Goal: Task Accomplishment & Management: Manage account settings

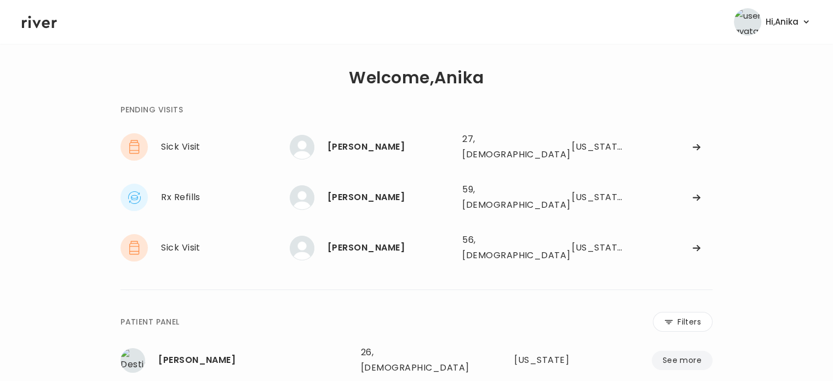
click at [53, 18] on icon at bounding box center [39, 22] width 35 height 16
click at [360, 240] on div "[PERSON_NAME]" at bounding box center [391, 247] width 126 height 15
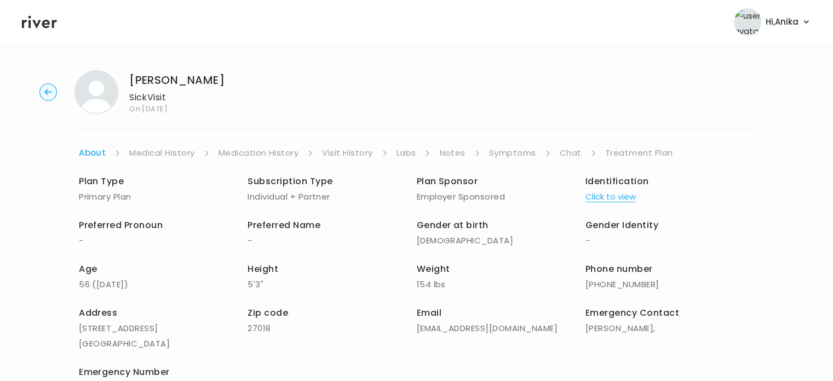
click at [564, 153] on link "Chat" at bounding box center [571, 152] width 22 height 15
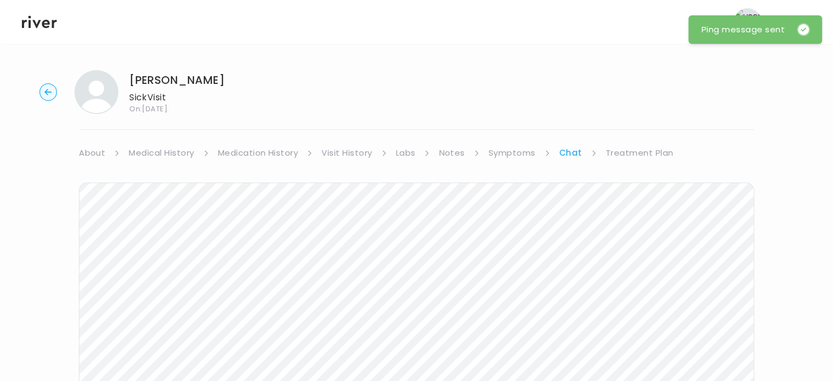
click at [38, 28] on icon at bounding box center [39, 22] width 35 height 16
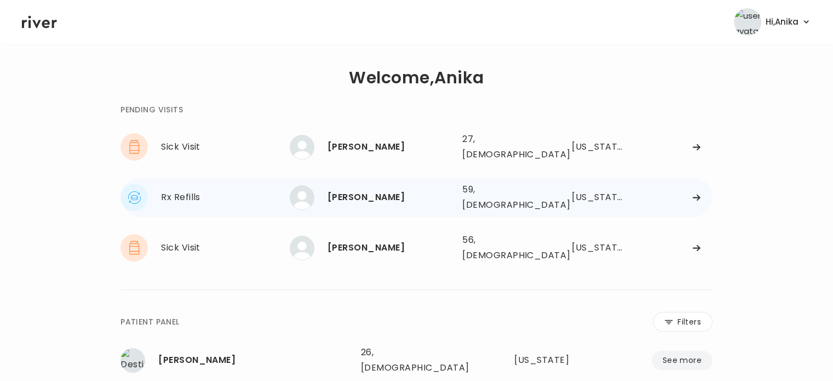
click at [412, 189] on div "[PERSON_NAME]" at bounding box center [391, 196] width 126 height 15
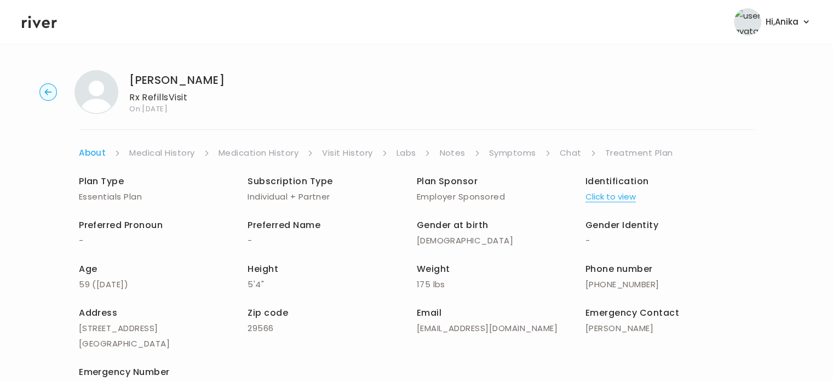
click at [569, 147] on link "Chat" at bounding box center [571, 152] width 22 height 15
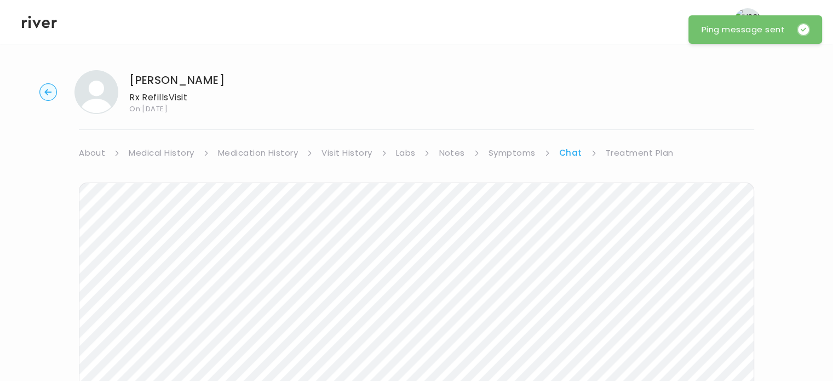
click at [37, 19] on icon at bounding box center [39, 22] width 35 height 16
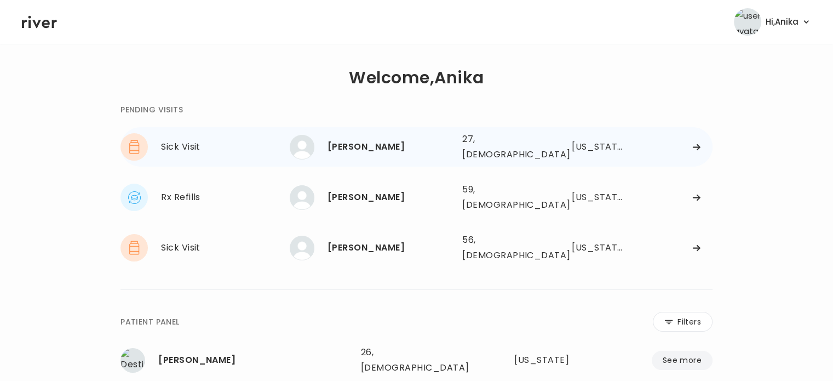
click at [384, 139] on div "Edward Salcido" at bounding box center [391, 146] width 126 height 15
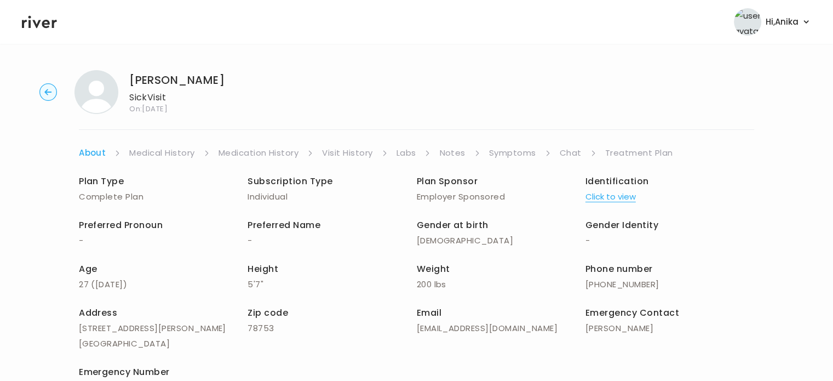
click at [563, 154] on link "Chat" at bounding box center [571, 152] width 22 height 15
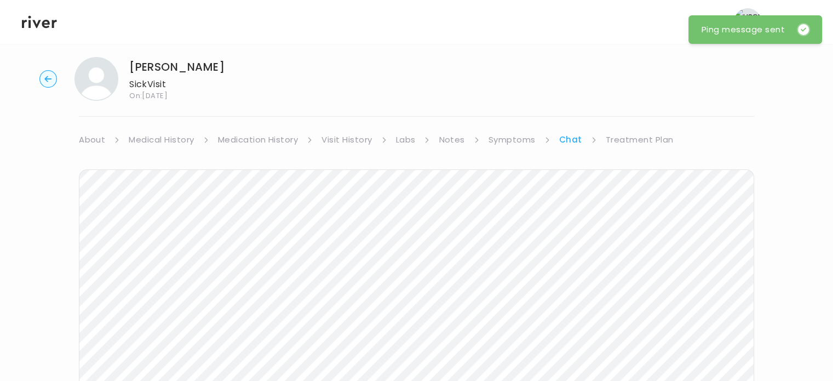
scroll to position [13, 0]
click at [42, 25] on icon at bounding box center [39, 22] width 35 height 13
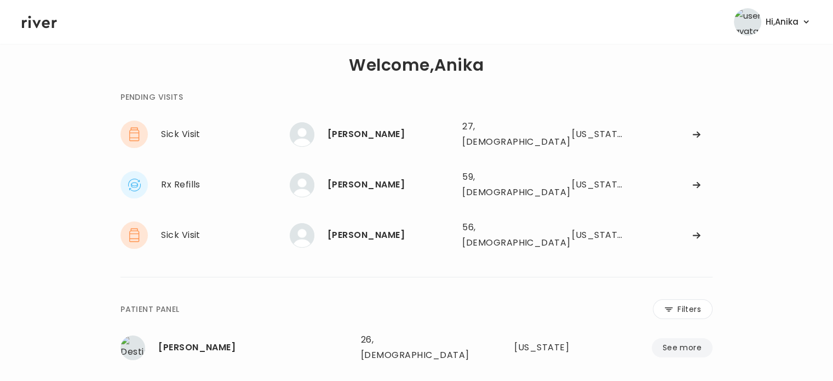
click at [22, 14] on link at bounding box center [39, 22] width 35 height 16
click at [441, 233] on div "Melodie Williams 56, Female See more 56, Female North Carolina" at bounding box center [501, 234] width 423 height 35
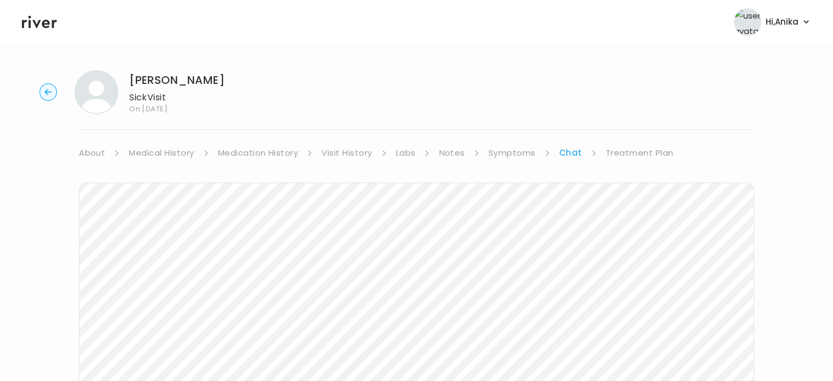
click at [624, 152] on link "Treatment Plan" at bounding box center [640, 152] width 68 height 15
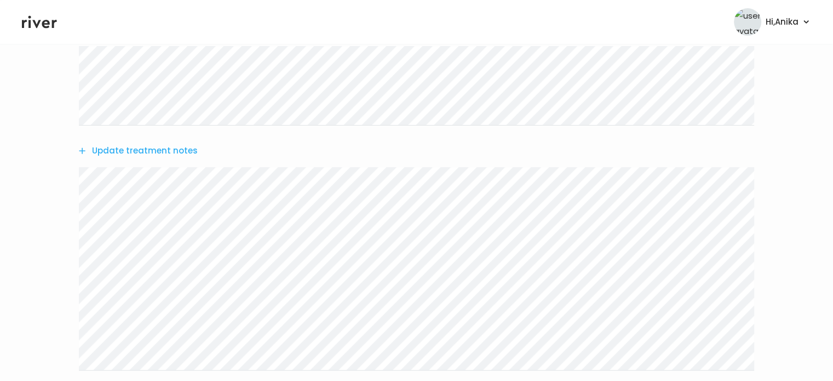
scroll to position [291, 0]
click at [142, 67] on button "Update treatment notes" at bounding box center [138, 66] width 119 height 15
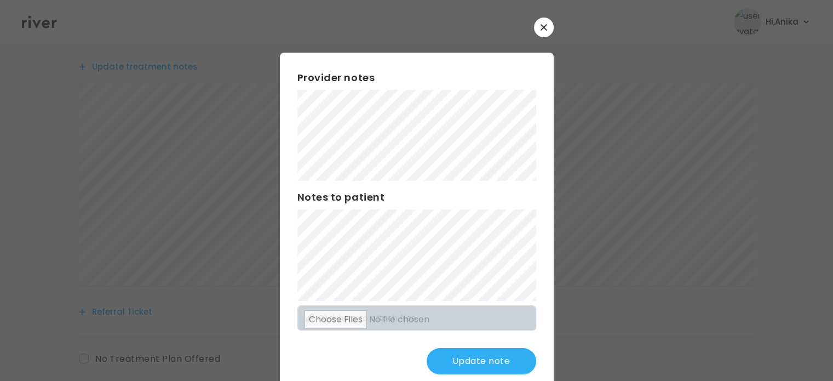
click at [461, 359] on button "Update note" at bounding box center [482, 361] width 110 height 26
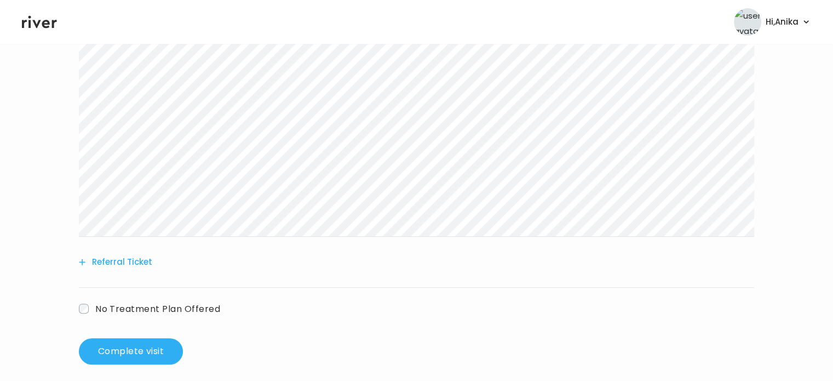
scroll to position [350, 0]
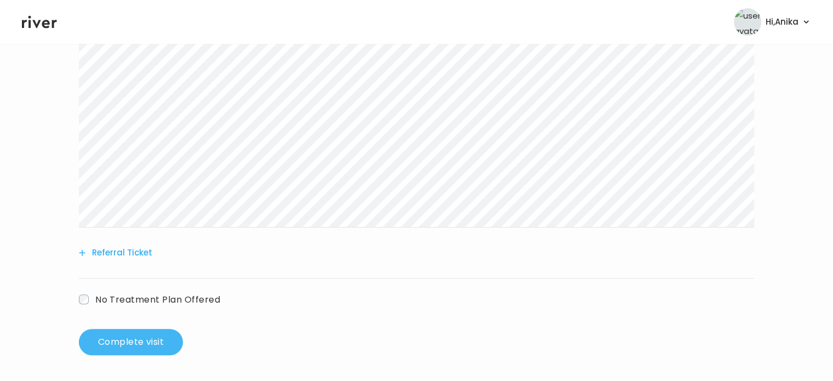
click at [146, 338] on button "Complete visit" at bounding box center [131, 342] width 104 height 26
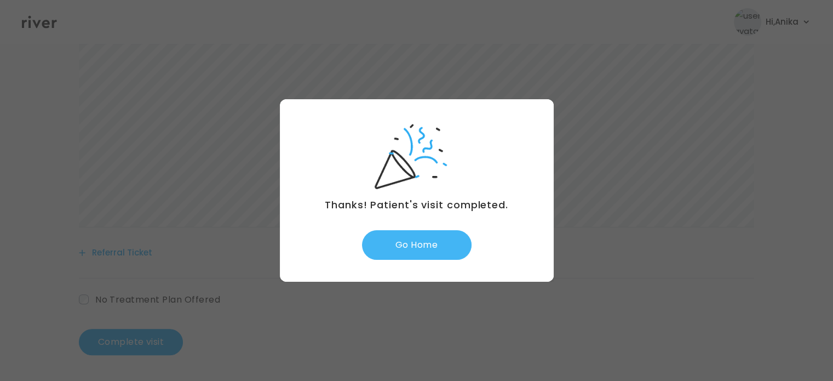
click at [428, 252] on button "Go Home" at bounding box center [417, 245] width 110 height 30
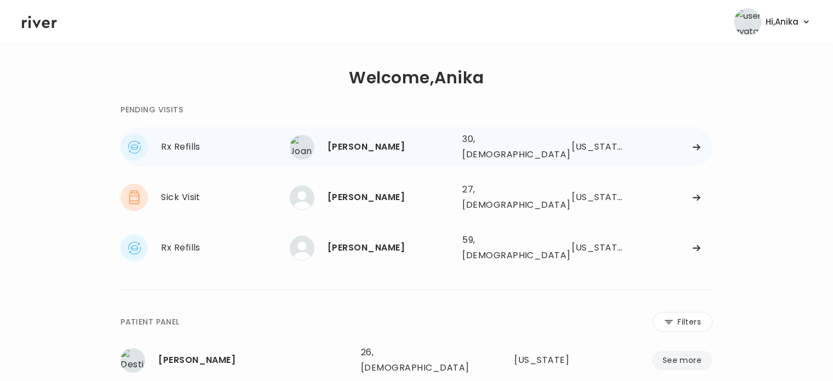
click at [360, 146] on div "Joan Pack" at bounding box center [391, 146] width 126 height 15
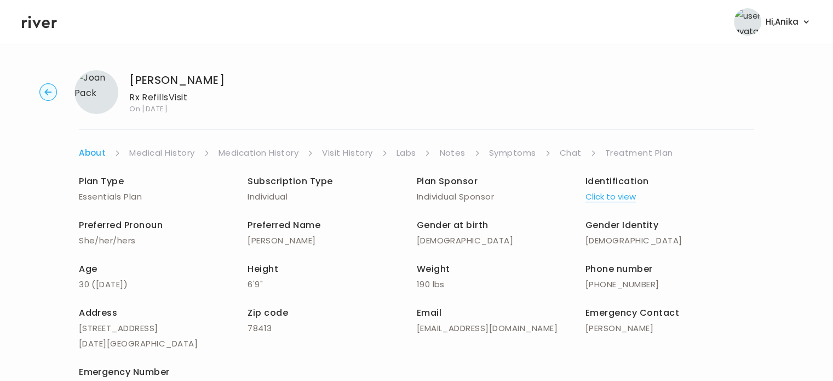
click at [619, 196] on button "Click to view" at bounding box center [610, 196] width 50 height 15
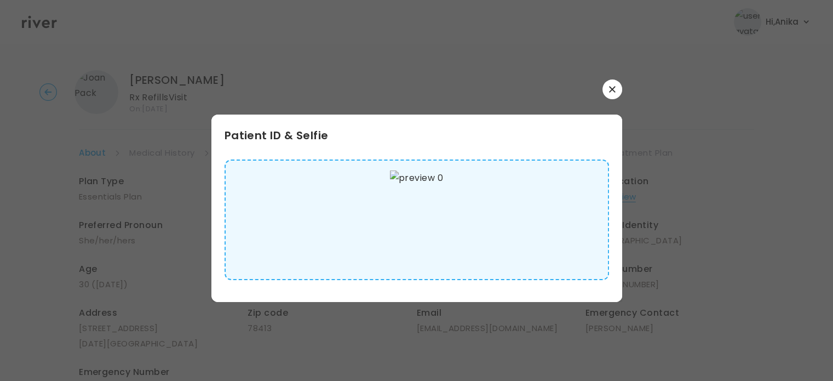
click at [618, 92] on button "button" at bounding box center [612, 89] width 20 height 20
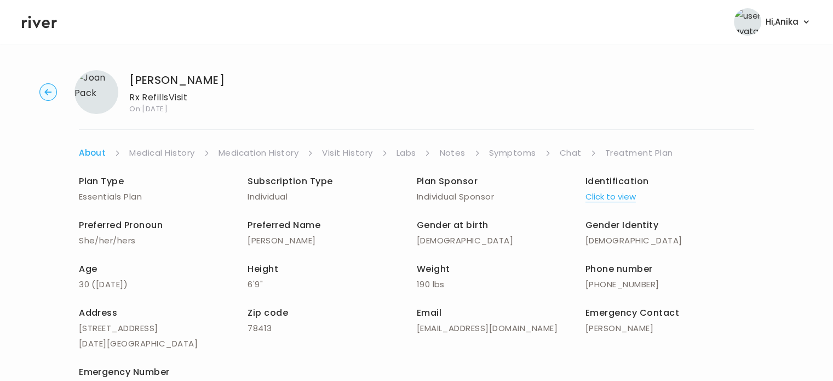
click at [178, 161] on div "Plan Type Essentials Plan Subscription Type Individual Plan Sponsor Individual …" at bounding box center [416, 285] width 675 height 250
click at [171, 156] on link "Medical History" at bounding box center [161, 152] width 65 height 15
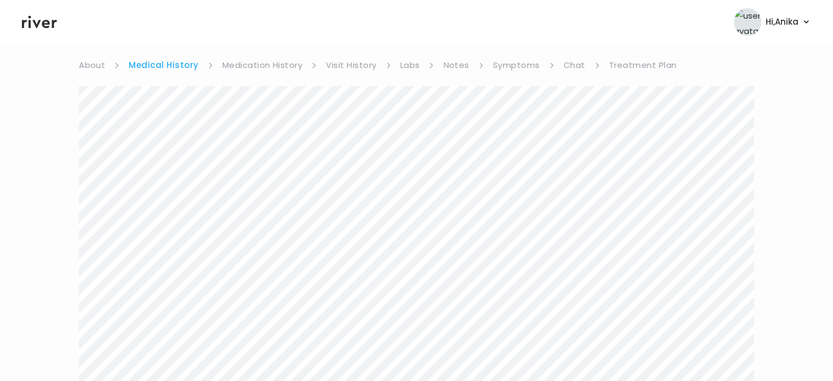
scroll to position [74, 0]
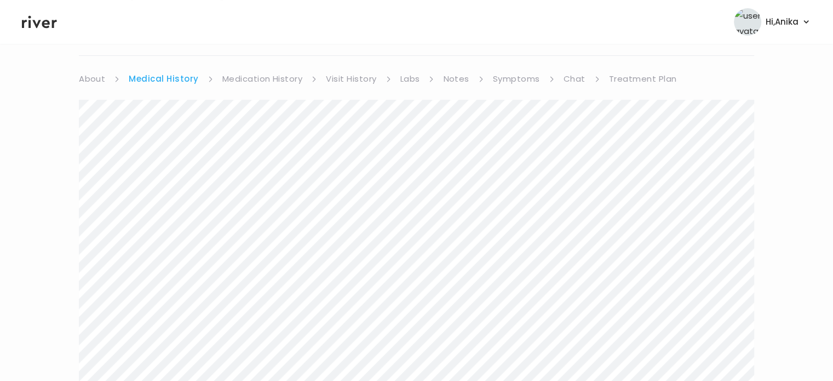
click at [248, 81] on link "Medication History" at bounding box center [262, 78] width 81 height 15
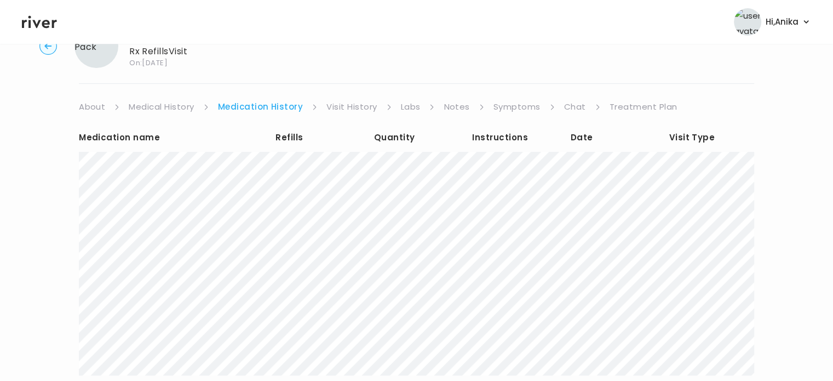
scroll to position [50, 0]
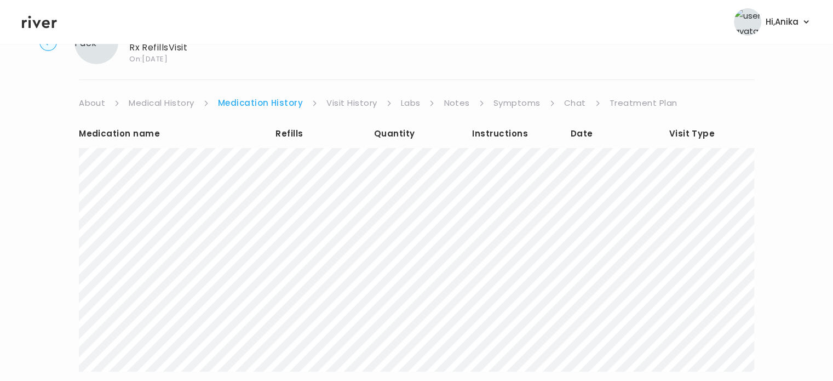
click at [343, 99] on link "Visit History" at bounding box center [351, 102] width 50 height 15
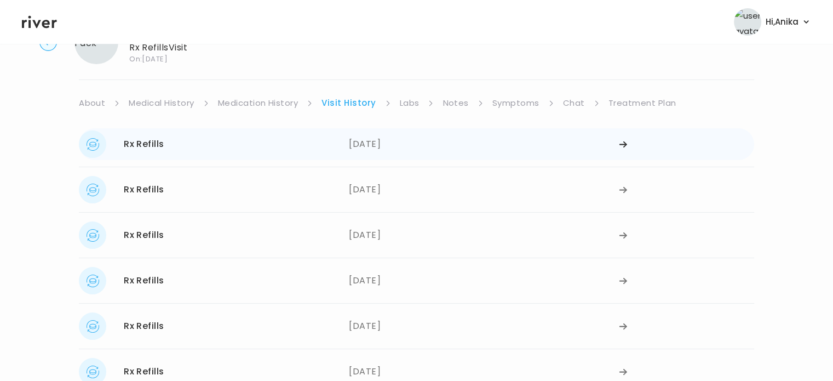
click at [363, 142] on div "08/01/2025" at bounding box center [484, 143] width 270 height 27
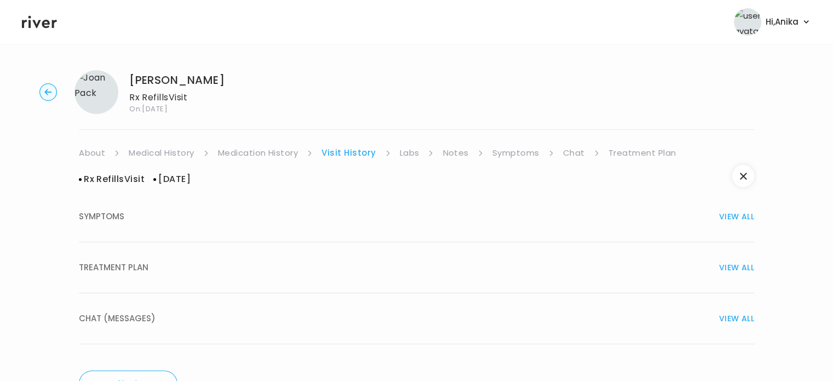
click at [374, 283] on button "TREATMENT PLAN VIEW ALL" at bounding box center [416, 267] width 675 height 51
click at [407, 155] on link "Labs" at bounding box center [410, 152] width 20 height 15
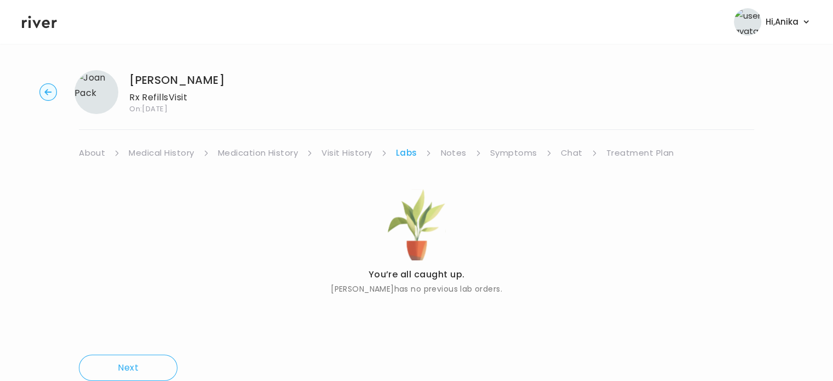
click at [445, 151] on link "Notes" at bounding box center [453, 152] width 26 height 15
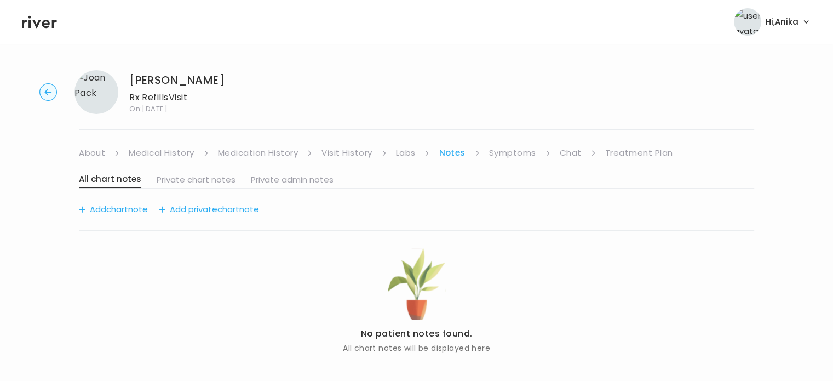
click at [510, 151] on link "Symptoms" at bounding box center [512, 152] width 47 height 15
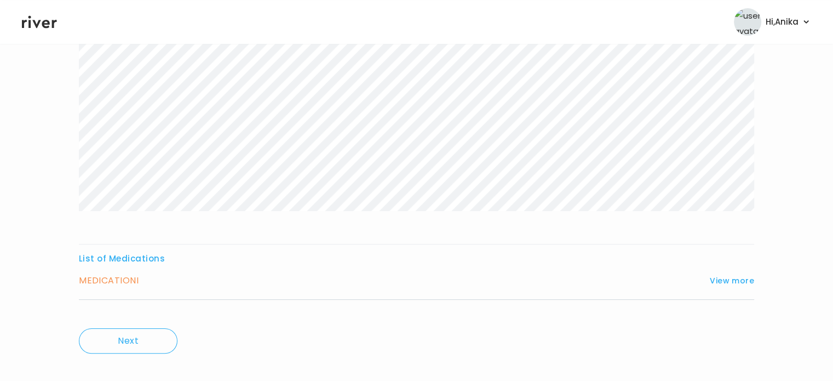
scroll to position [182, 0]
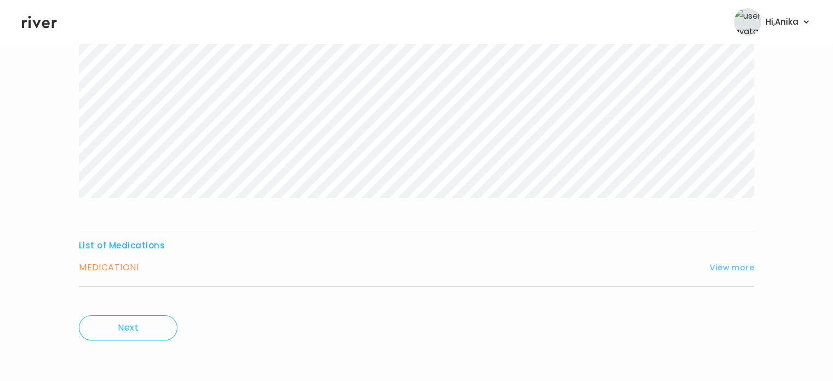
click at [733, 267] on button "View more" at bounding box center [732, 267] width 44 height 13
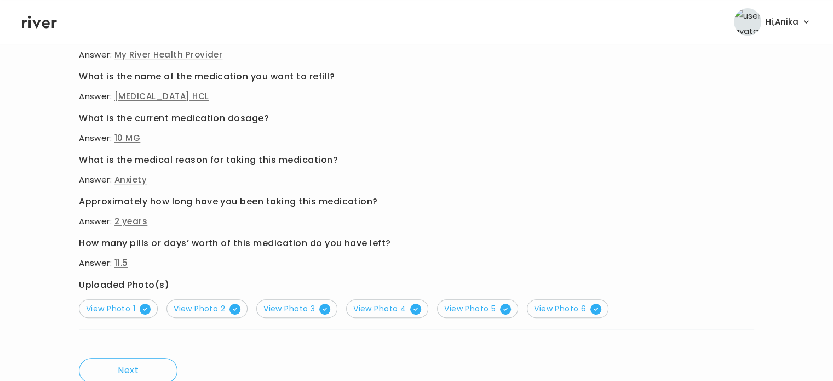
scroll to position [435, 0]
click at [121, 310] on span "View Photo 1" at bounding box center [118, 307] width 65 height 11
click at [206, 307] on span "View Photo 2" at bounding box center [207, 307] width 67 height 11
click at [303, 310] on span "View Photo 3" at bounding box center [296, 307] width 67 height 11
click at [393, 311] on span "View Photo 4" at bounding box center [387, 307] width 68 height 11
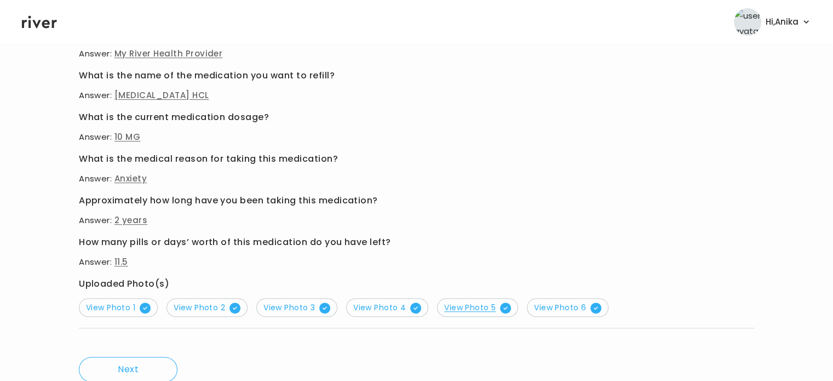
click at [463, 311] on span "View Photo 5" at bounding box center [477, 307] width 67 height 11
click at [558, 304] on span "View Photo 6" at bounding box center [567, 307] width 67 height 11
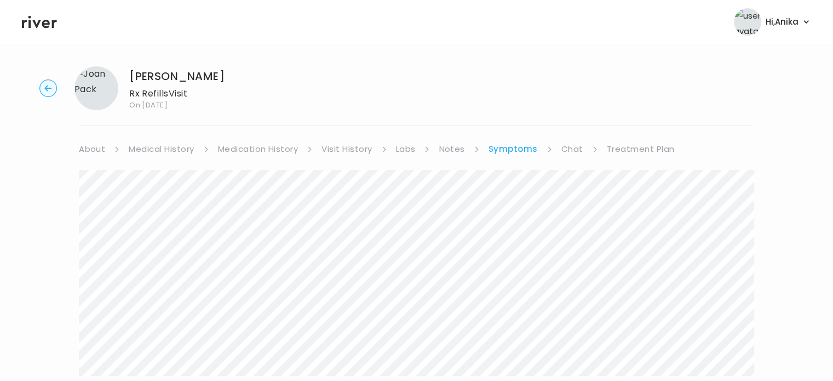
scroll to position [0, 0]
click at [265, 156] on link "Medication History" at bounding box center [258, 152] width 81 height 15
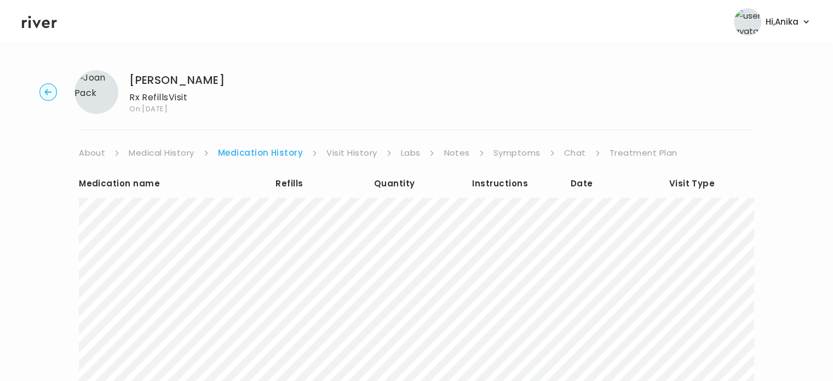
click at [612, 157] on link "Treatment Plan" at bounding box center [644, 152] width 68 height 15
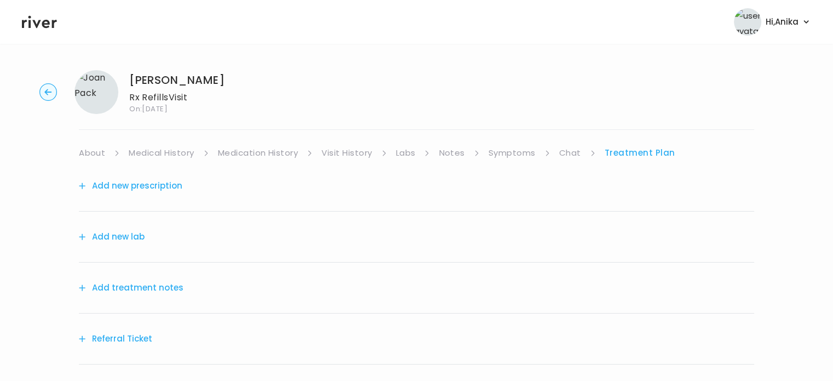
click at [150, 282] on button "Add treatment notes" at bounding box center [131, 287] width 105 height 15
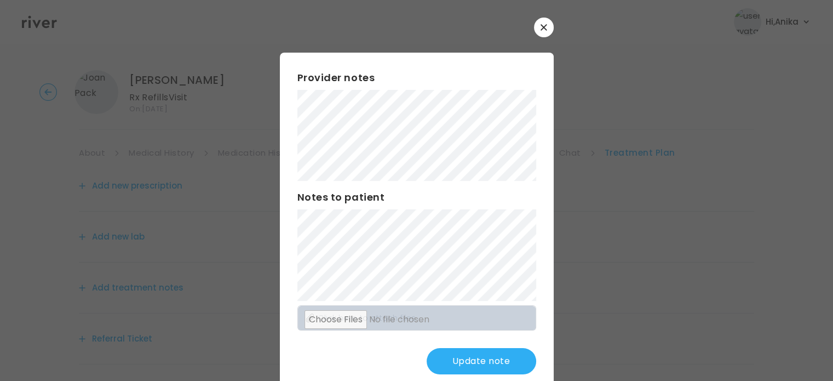
click at [464, 363] on button "Update note" at bounding box center [482, 361] width 110 height 26
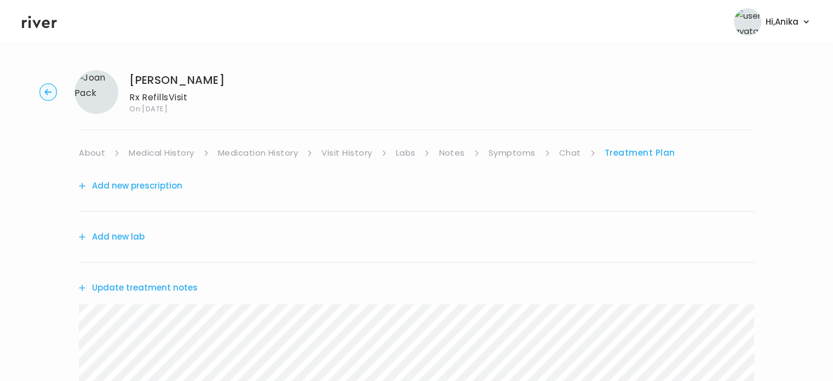
click at [152, 181] on button "Add new prescription" at bounding box center [131, 185] width 104 height 15
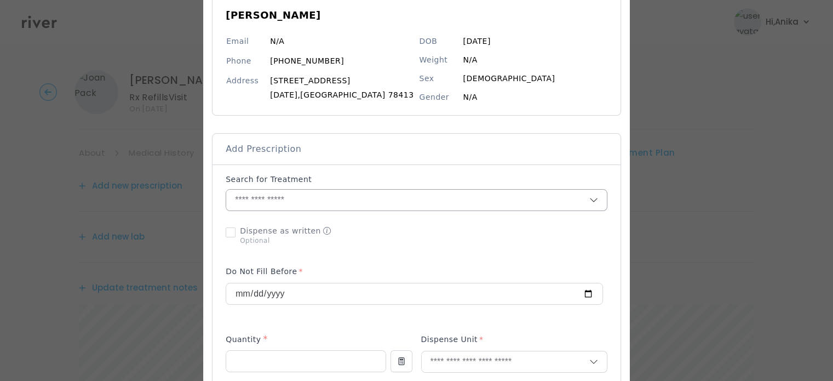
scroll to position [105, 0]
click at [315, 197] on input "text" at bounding box center [407, 199] width 363 height 21
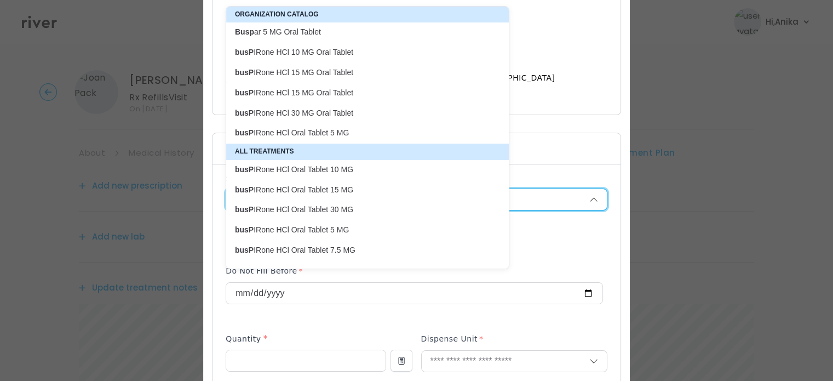
click at [346, 56] on p "busP IRone HCl 10 MG Oral Tablet" at bounding box center [361, 52] width 252 height 10
type input "**********"
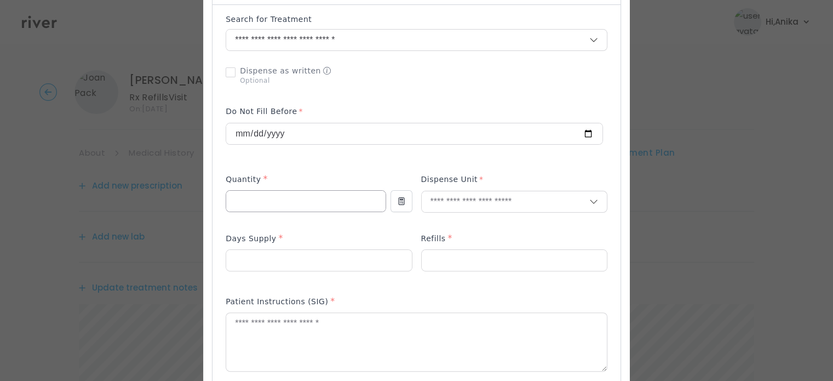
scroll to position [265, 0]
click at [326, 157] on div "**********" at bounding box center [414, 130] width 377 height 53
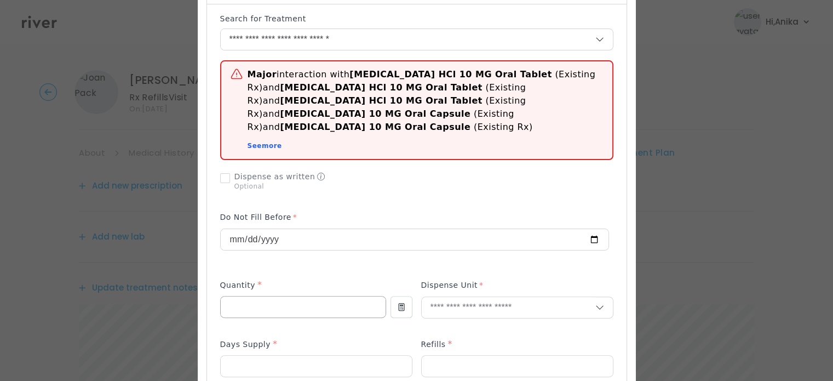
click at [309, 297] on input "number" at bounding box center [303, 306] width 165 height 21
type input "***"
click at [481, 300] on input "text" at bounding box center [509, 307] width 174 height 21
type input "******"
click at [460, 317] on p "Tablet" at bounding box center [517, 317] width 160 height 16
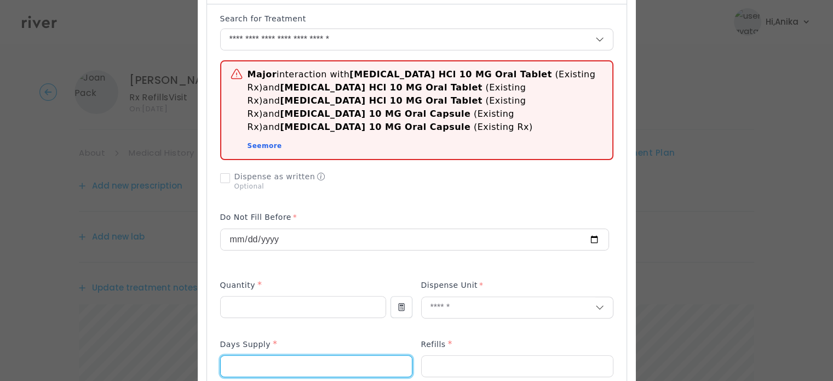
click at [318, 362] on input "number" at bounding box center [316, 365] width 191 height 21
drag, startPoint x: 246, startPoint y: 354, endPoint x: 136, endPoint y: 324, distance: 114.8
click at [136, 324] on div "​" at bounding box center [416, 382] width 833 height 1294
type input "**"
click at [267, 250] on div at bounding box center [414, 236] width 389 height 61
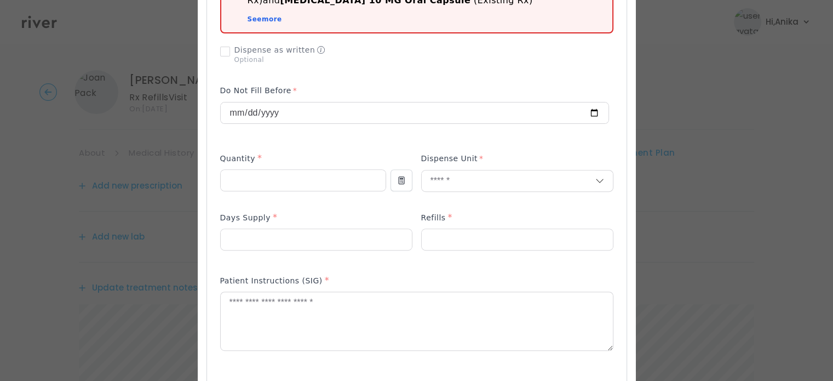
scroll to position [445, 0]
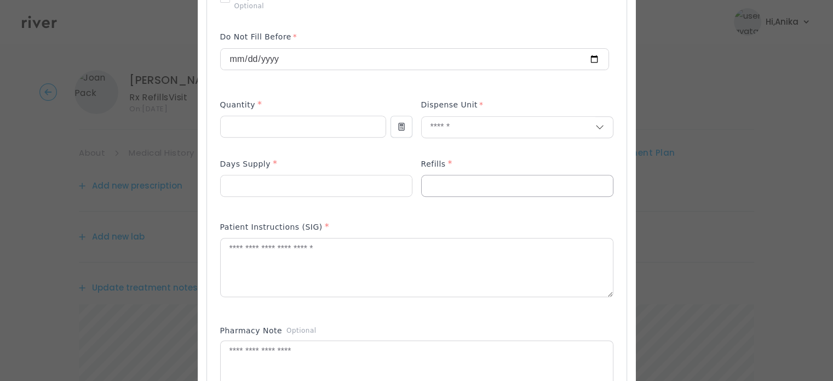
click at [489, 175] on input "number" at bounding box center [517, 185] width 191 height 21
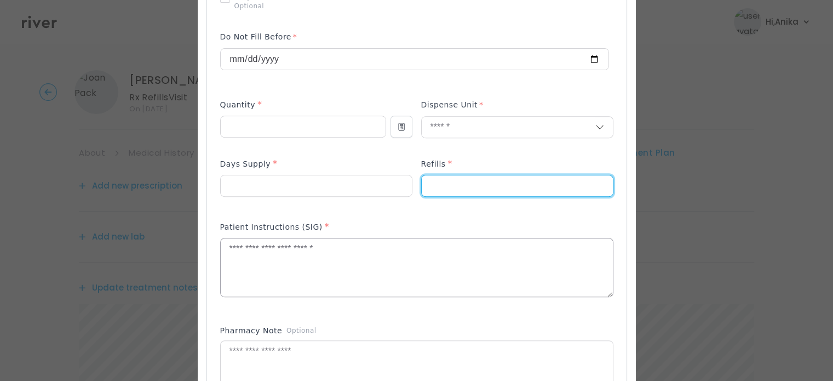
type input "*"
click at [457, 263] on textarea at bounding box center [417, 267] width 392 height 58
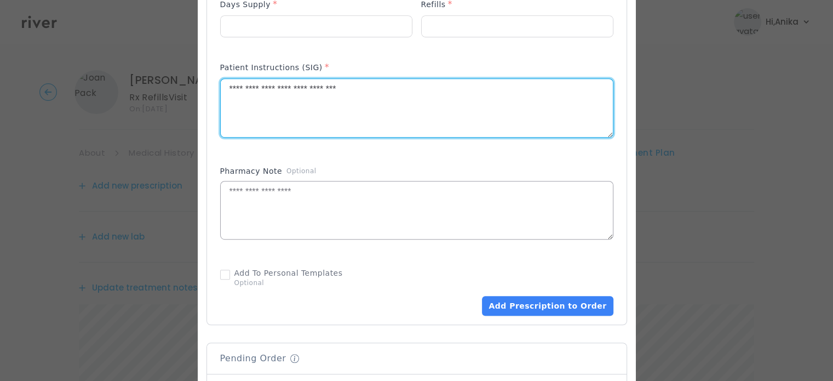
scroll to position [594, 0]
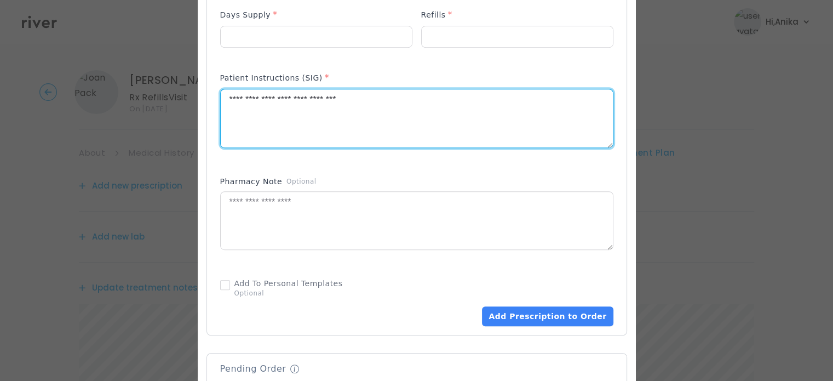
drag, startPoint x: 333, startPoint y: 87, endPoint x: 318, endPoint y: 83, distance: 15.9
click at [318, 89] on textarea "**********" at bounding box center [417, 118] width 392 height 58
type textarea "**********"
click at [540, 306] on button "Add Prescription to Order" at bounding box center [547, 316] width 131 height 20
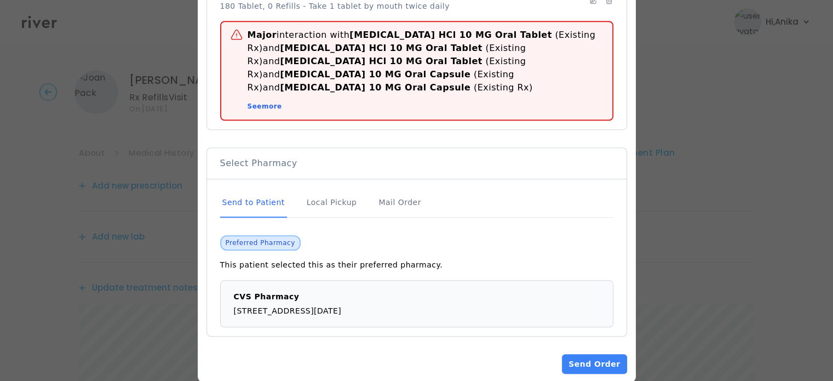
scroll to position [897, 0]
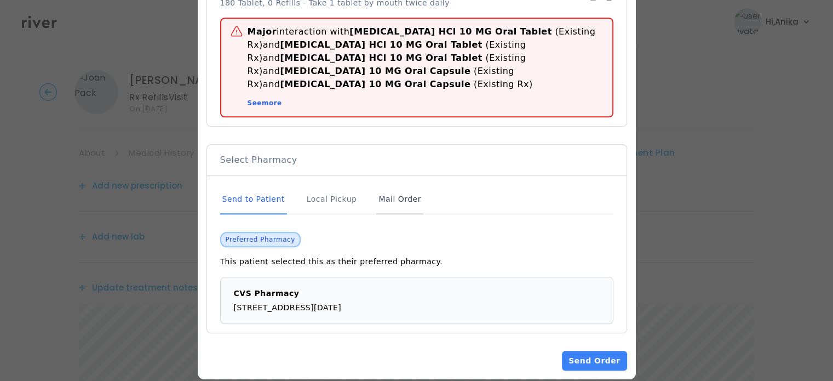
click at [378, 185] on div "Mail Order" at bounding box center [399, 200] width 47 height 30
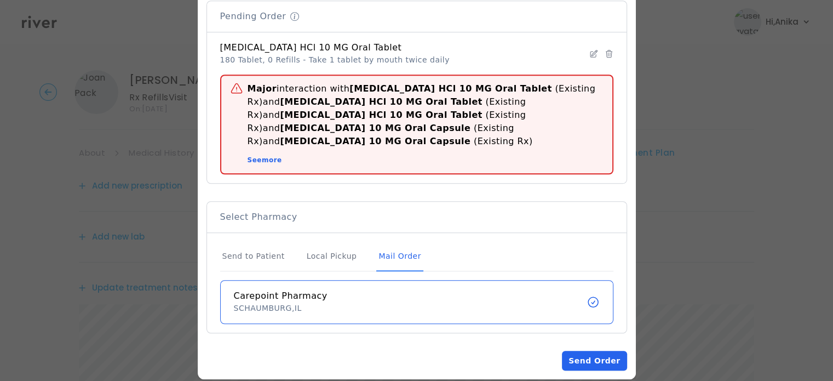
click at [591, 351] on button "Send Order" at bounding box center [594, 361] width 65 height 20
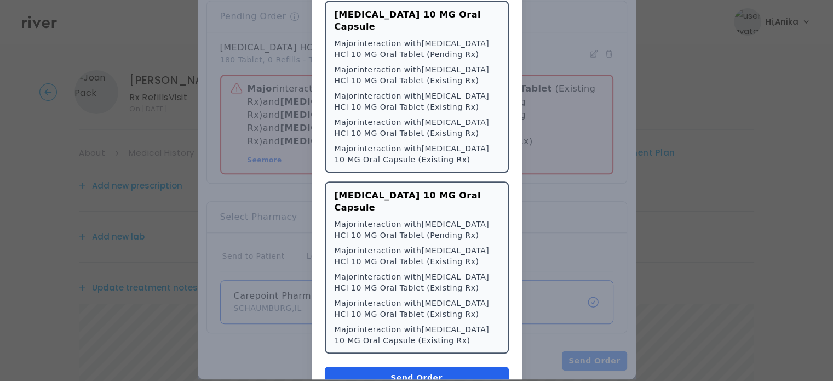
click at [416, 366] on button "Send Order" at bounding box center [417, 377] width 184 height 22
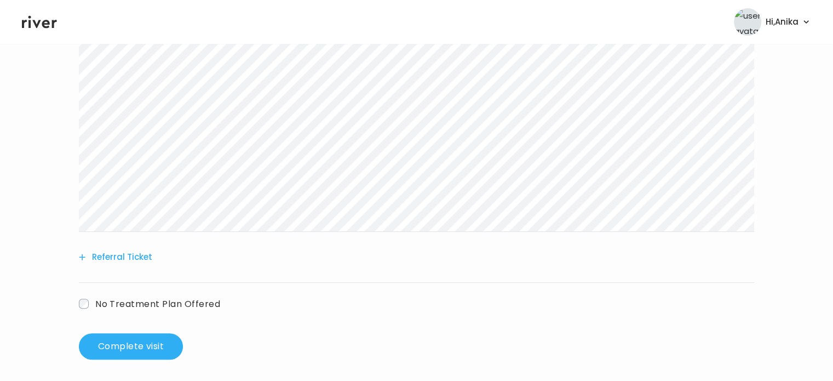
scroll to position [392, 0]
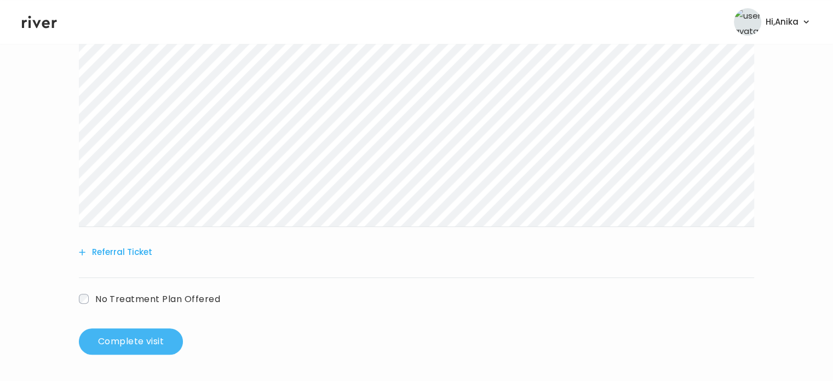
click at [123, 340] on button "Complete visit" at bounding box center [131, 341] width 104 height 26
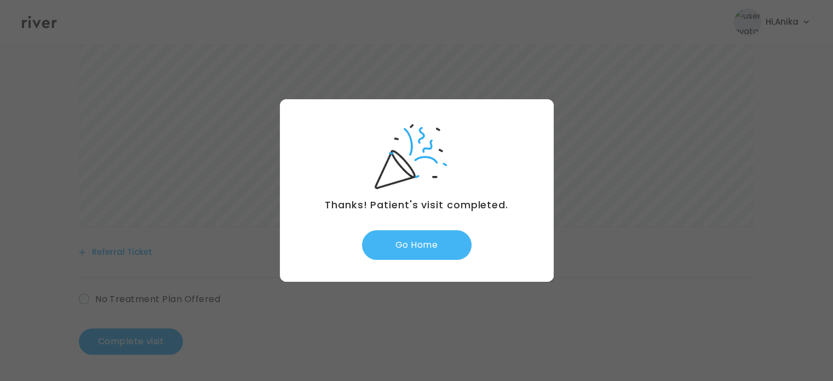
click at [416, 255] on button "Go Home" at bounding box center [417, 245] width 110 height 30
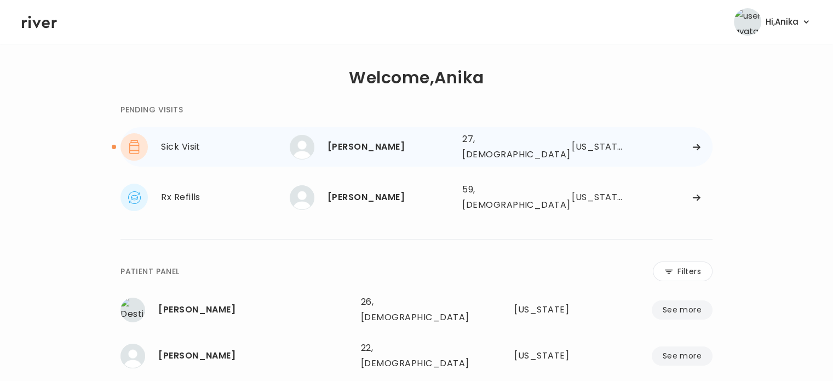
click at [377, 139] on div "[PERSON_NAME]" at bounding box center [391, 146] width 126 height 15
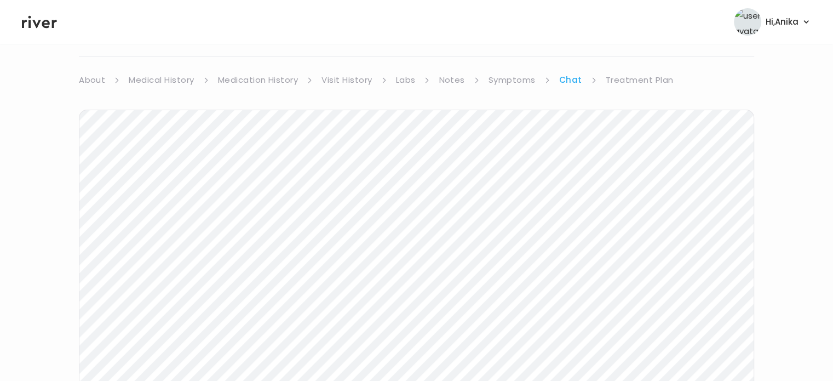
scroll to position [68, 0]
click at [622, 85] on link "Treatment Plan" at bounding box center [640, 84] width 68 height 15
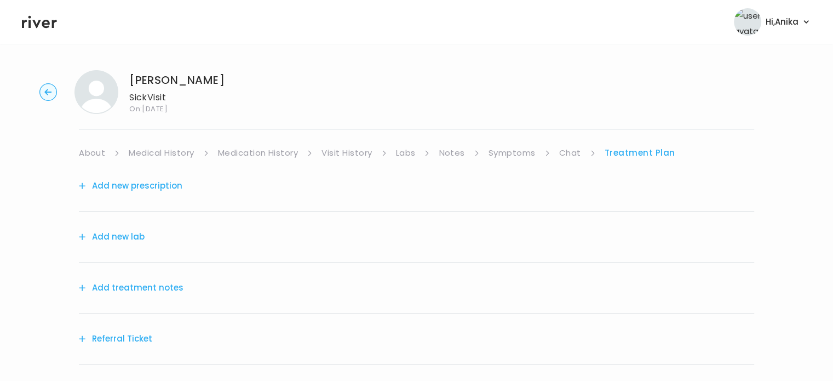
click at [126, 289] on button "Add treatment notes" at bounding box center [131, 287] width 105 height 15
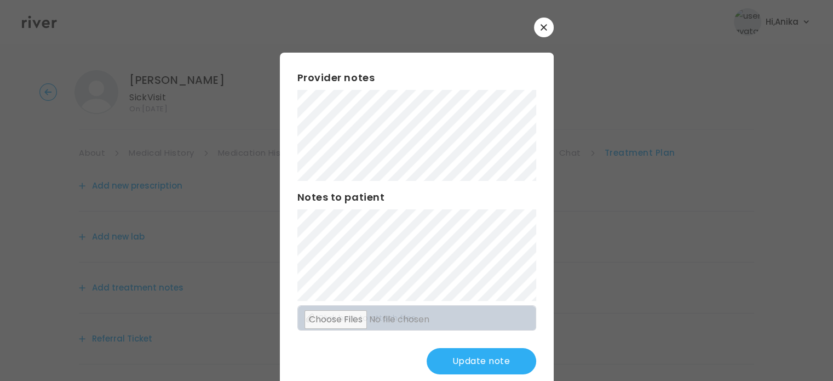
click at [346, 366] on div "Update note" at bounding box center [416, 361] width 239 height 26
click at [59, 229] on div at bounding box center [416, 190] width 833 height 381
click at [285, 156] on div "Provider notes Notes to patient Click here to attach files Update note" at bounding box center [417, 222] width 274 height 339
click at [292, 151] on div "Provider notes Notes to patient Click here to attach files Update note" at bounding box center [417, 222] width 274 height 339
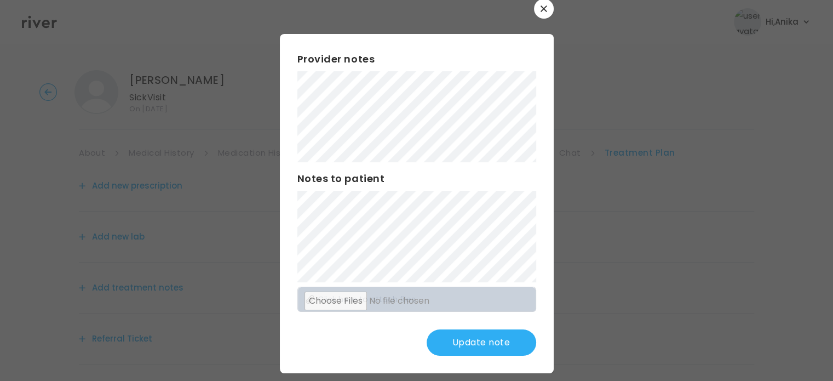
scroll to position [28, 0]
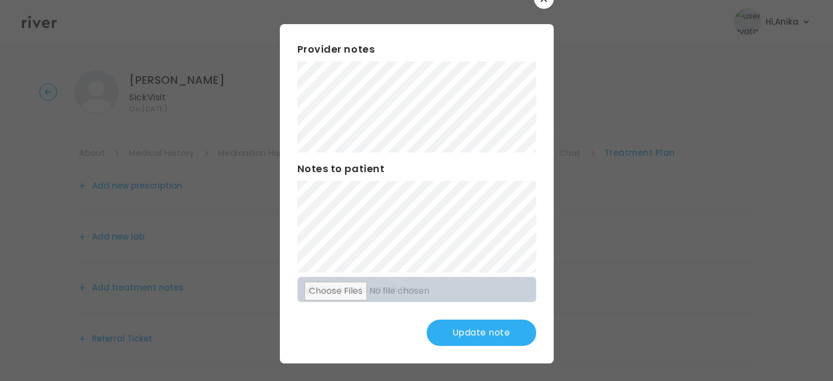
click at [488, 334] on button "Update note" at bounding box center [482, 332] width 110 height 26
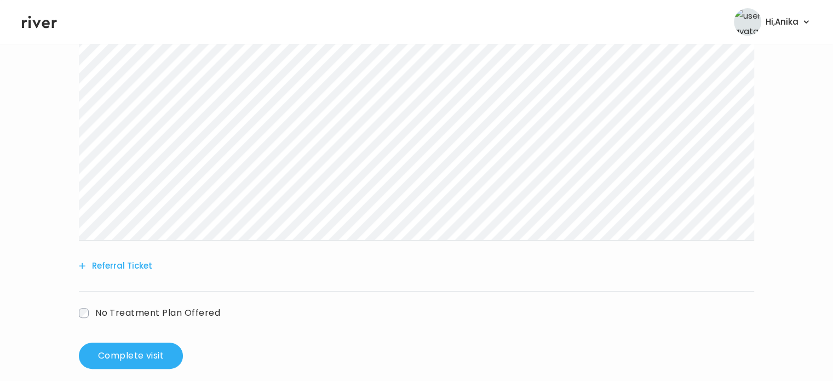
scroll to position [280, 0]
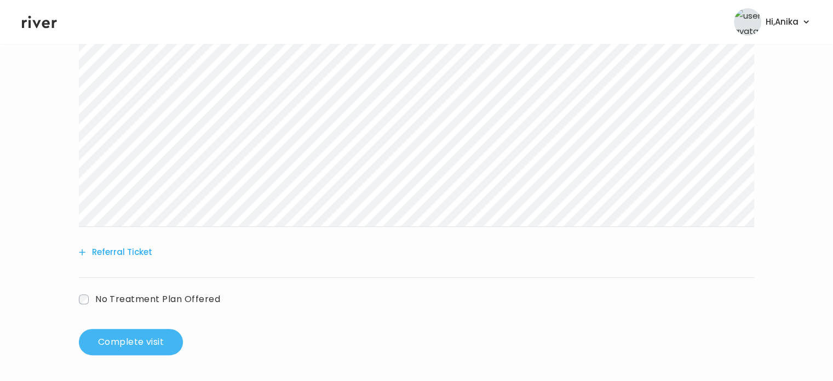
click at [136, 335] on button "Complete visit" at bounding box center [131, 342] width 104 height 26
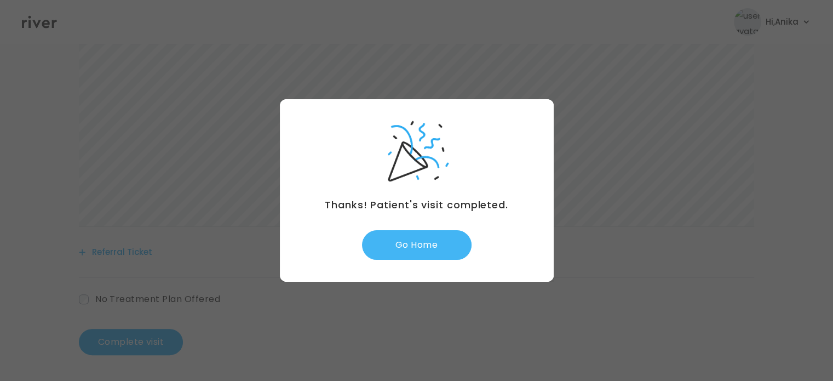
click at [422, 251] on button "Go Home" at bounding box center [417, 245] width 110 height 30
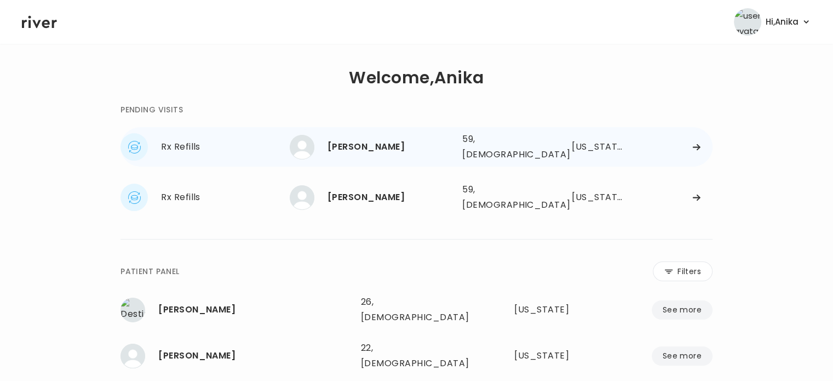
click at [390, 139] on div "[PERSON_NAME]" at bounding box center [391, 146] width 126 height 15
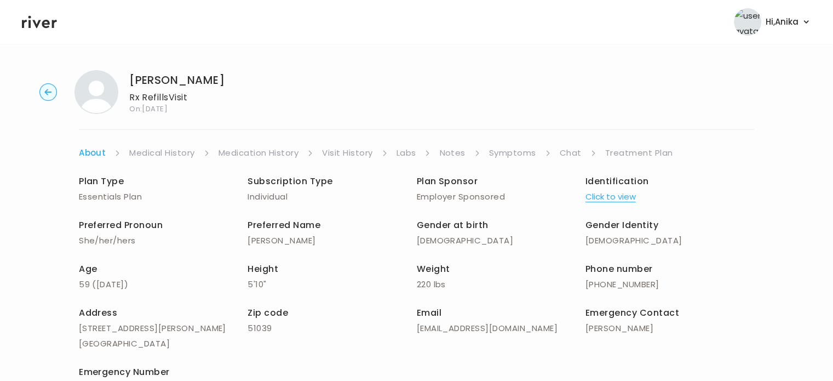
click at [186, 155] on link "Medical History" at bounding box center [161, 152] width 65 height 15
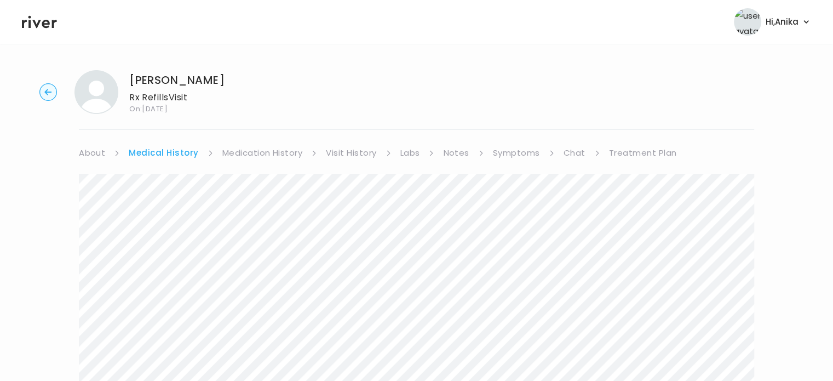
click at [255, 151] on link "Medication History" at bounding box center [262, 152] width 81 height 15
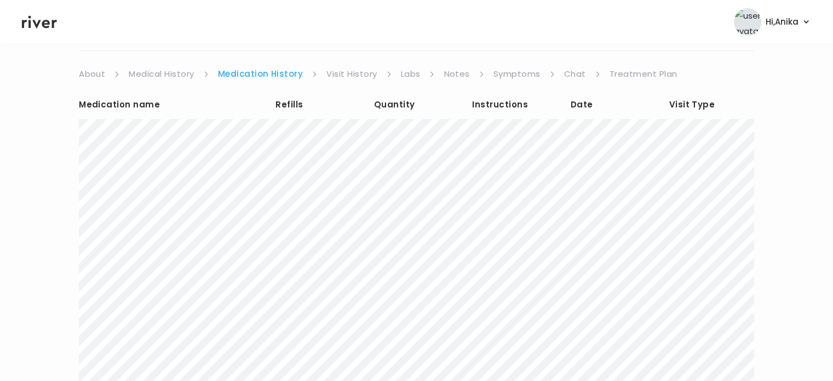
scroll to position [85, 0]
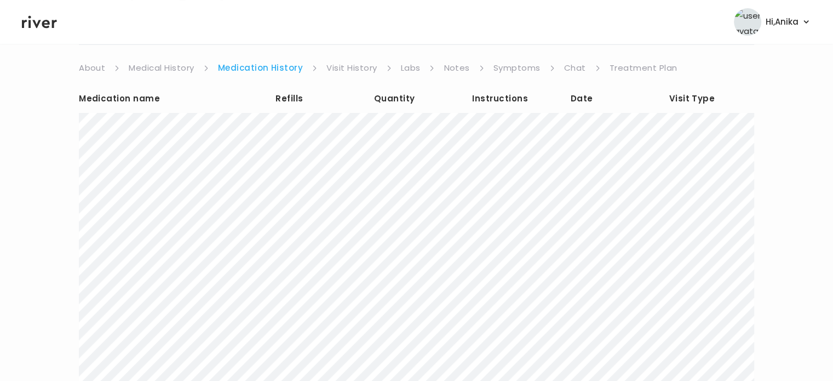
click at [347, 76] on div "Medication name Refills Quantity Instructions Date Visit Type Show more medicat…" at bounding box center [416, 273] width 675 height 394
click at [348, 68] on link "Visit History" at bounding box center [351, 67] width 50 height 15
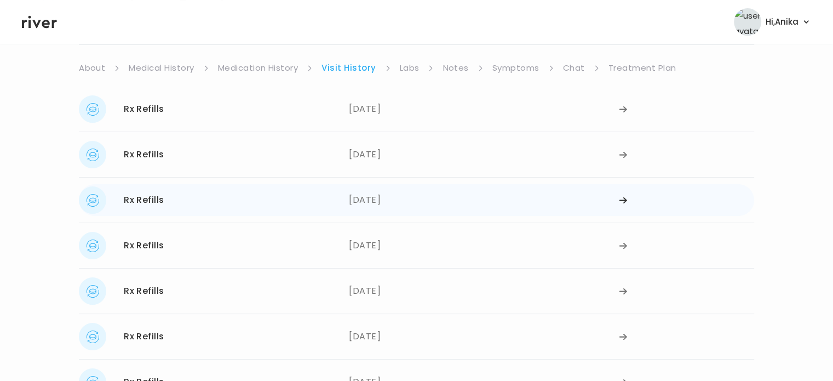
click at [381, 205] on div "06/11/2025" at bounding box center [484, 199] width 270 height 27
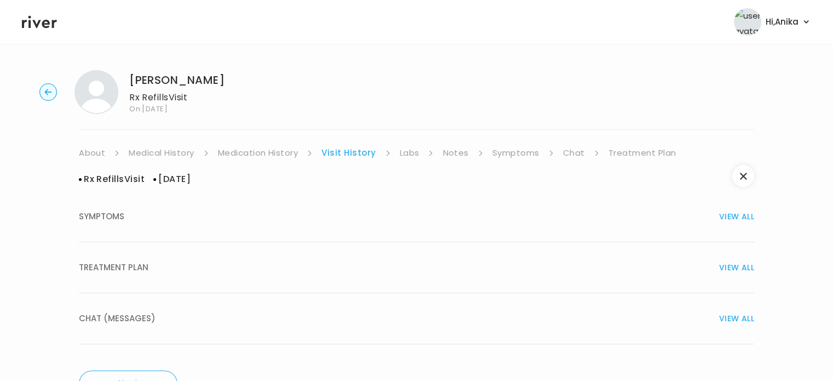
click at [378, 265] on div "TREATMENT PLAN VIEW ALL" at bounding box center [416, 267] width 675 height 15
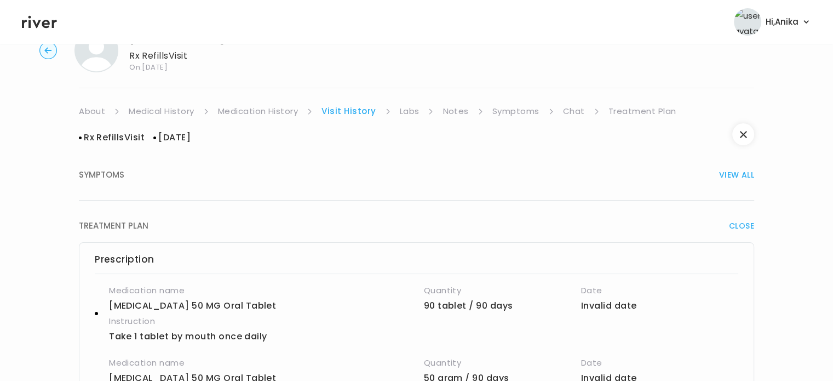
scroll to position [41, 0]
click at [407, 108] on link "Labs" at bounding box center [410, 112] width 20 height 15
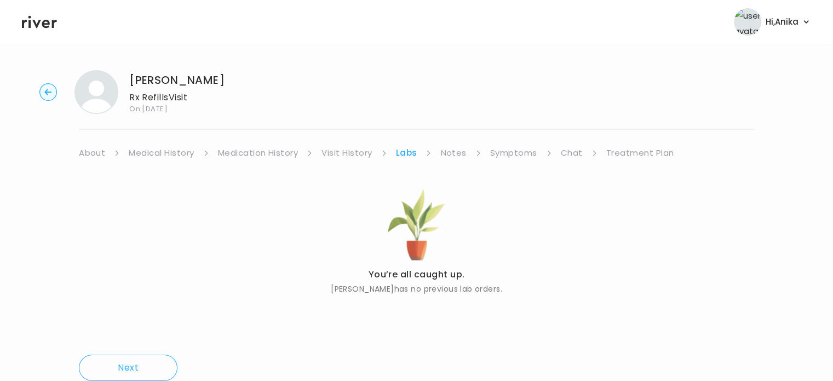
click at [446, 151] on link "Notes" at bounding box center [453, 152] width 26 height 15
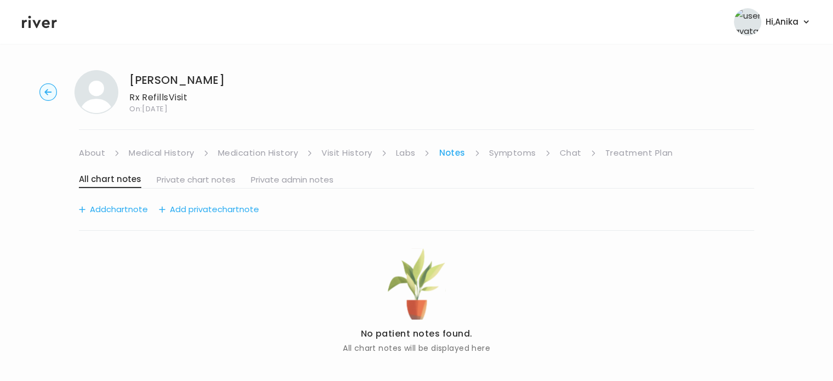
click at [507, 152] on link "Symptoms" at bounding box center [512, 152] width 47 height 15
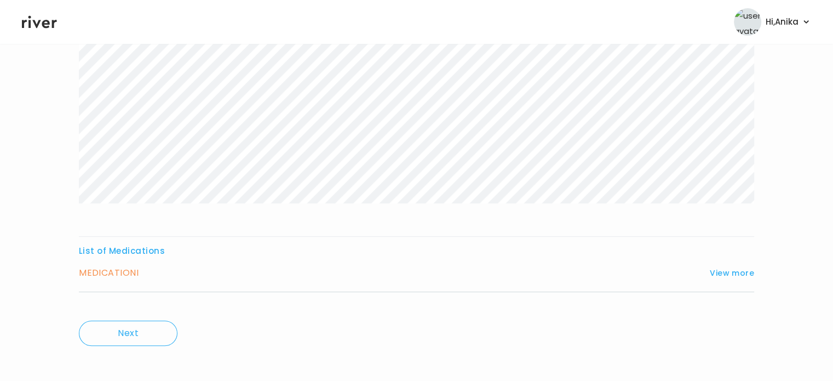
scroll to position [182, 0]
click at [719, 265] on button "View more" at bounding box center [732, 267] width 44 height 13
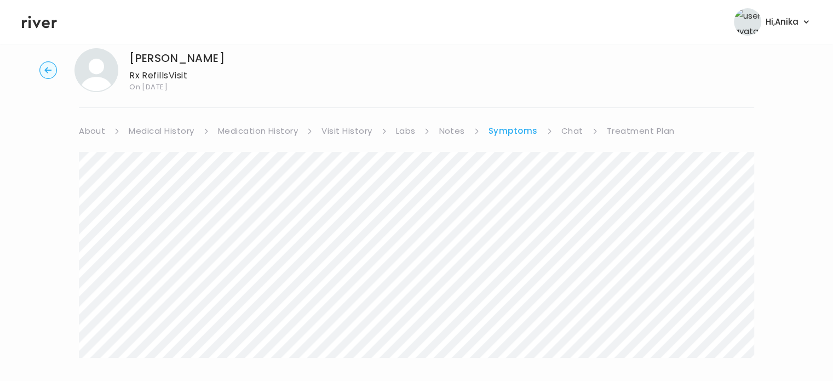
scroll to position [0, 0]
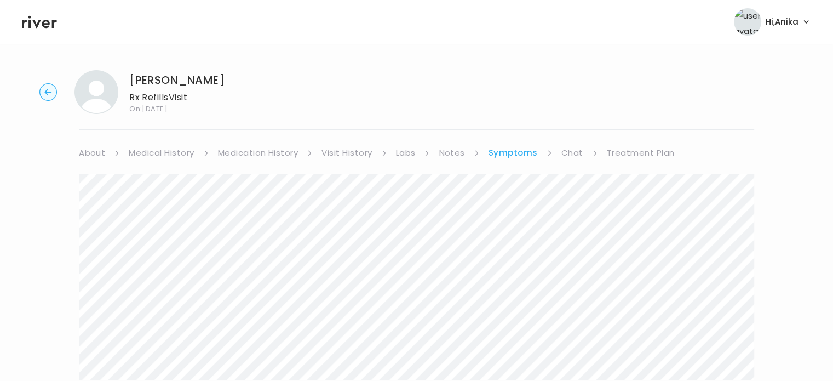
click at [575, 146] on link "Chat" at bounding box center [572, 152] width 22 height 15
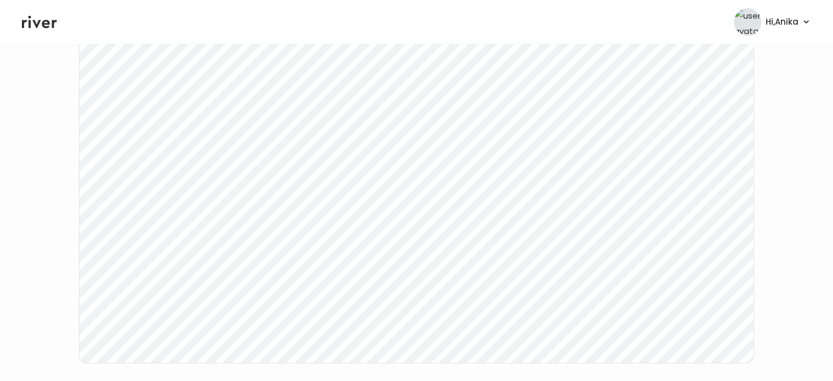
scroll to position [193, 0]
click at [52, 205] on div "MARTHA HARRIS Rx Refills Visit On: 08 Sep 2025 About Medical History Medication…" at bounding box center [416, 134] width 833 height 530
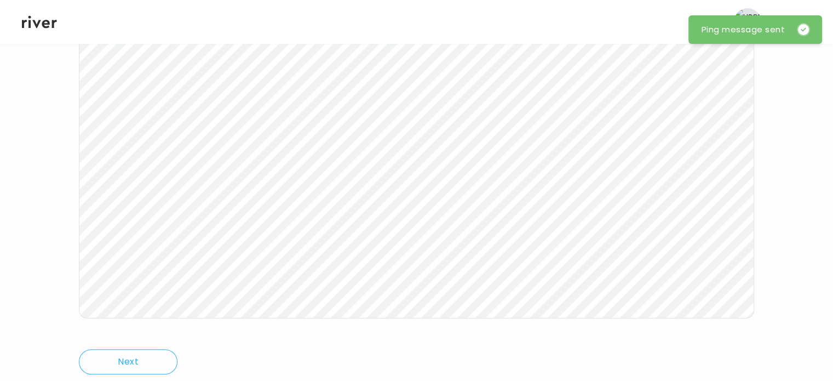
click at [47, 25] on icon at bounding box center [39, 22] width 35 height 16
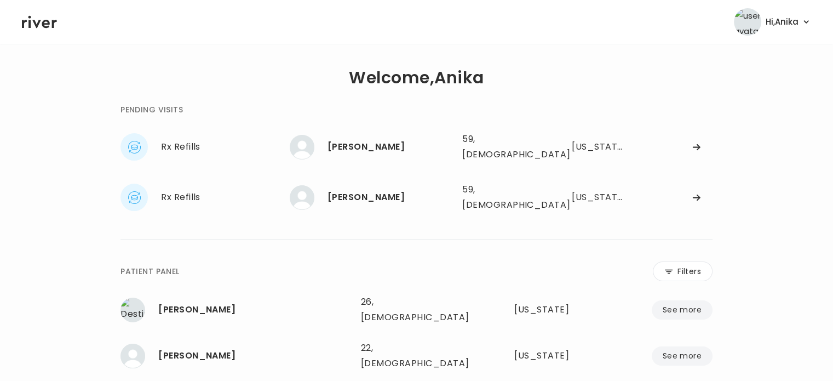
click at [52, 25] on icon at bounding box center [39, 22] width 35 height 13
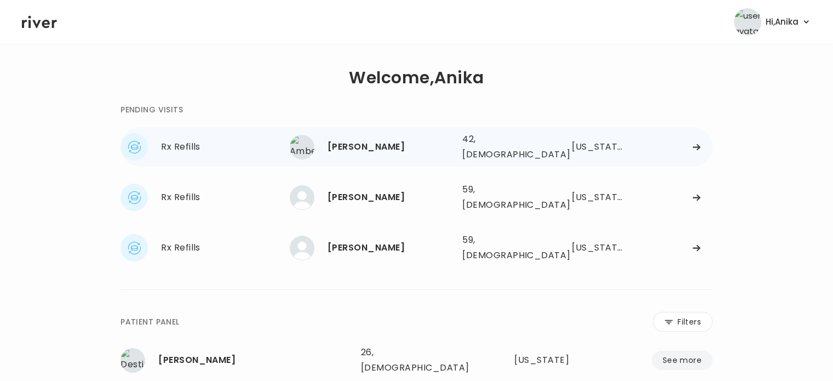
click at [383, 151] on div "[PERSON_NAME] 42, [DEMOGRAPHIC_DATA] See more" at bounding box center [372, 147] width 164 height 25
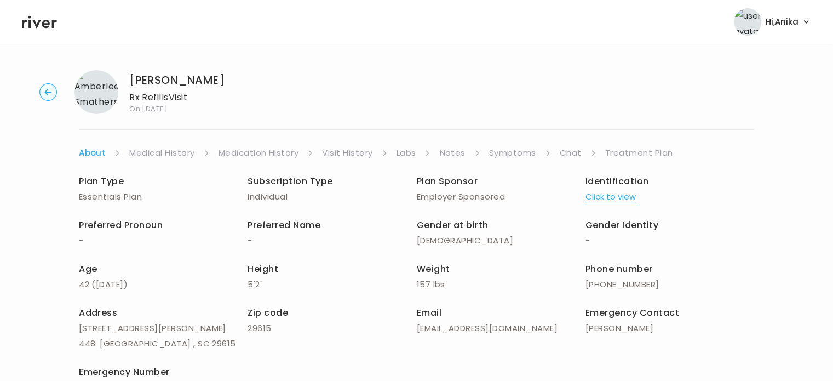
click at [608, 199] on button "Click to view" at bounding box center [610, 196] width 50 height 15
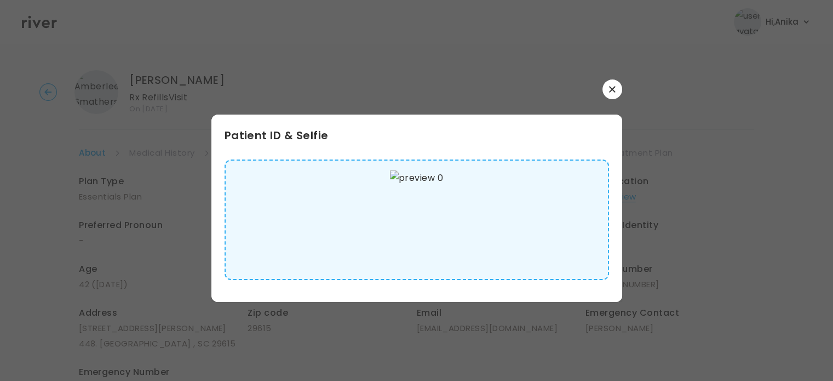
click at [611, 95] on button "button" at bounding box center [612, 89] width 20 height 20
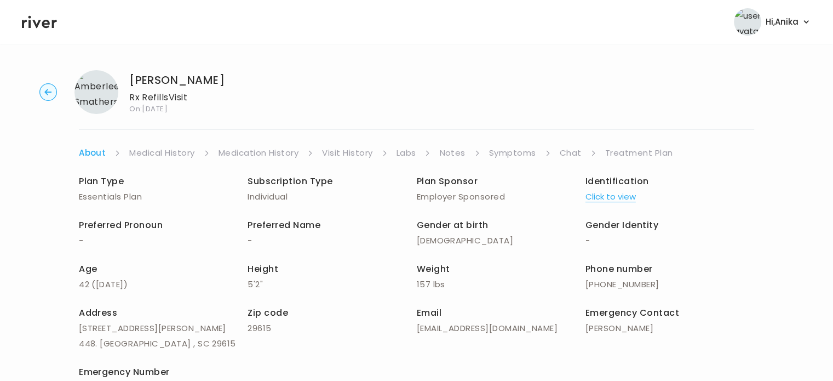
click at [147, 152] on link "Medical History" at bounding box center [161, 152] width 65 height 15
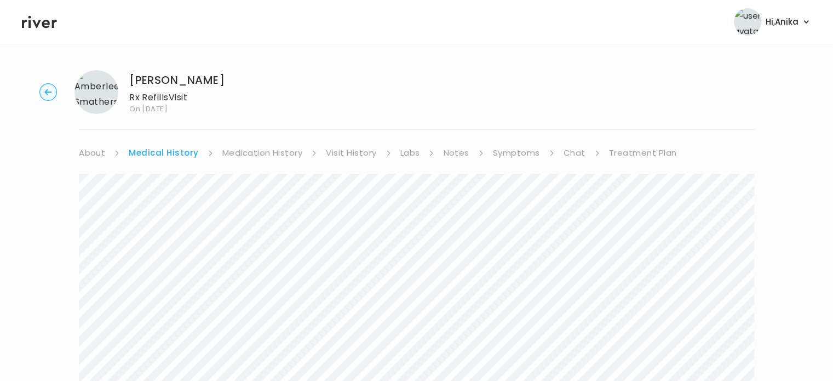
click at [240, 151] on link "Medication History" at bounding box center [262, 152] width 81 height 15
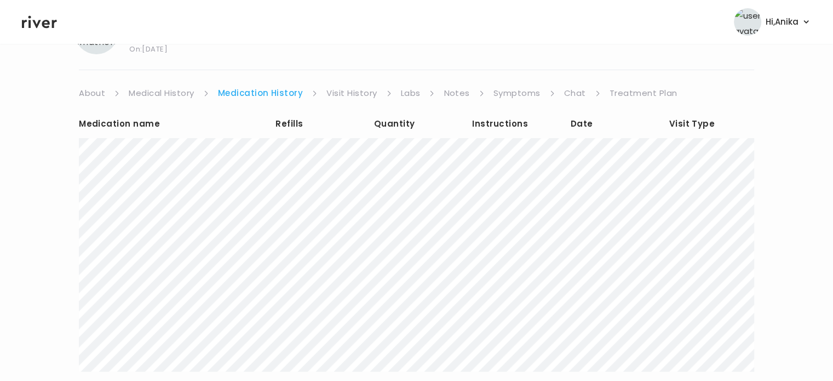
scroll to position [55, 0]
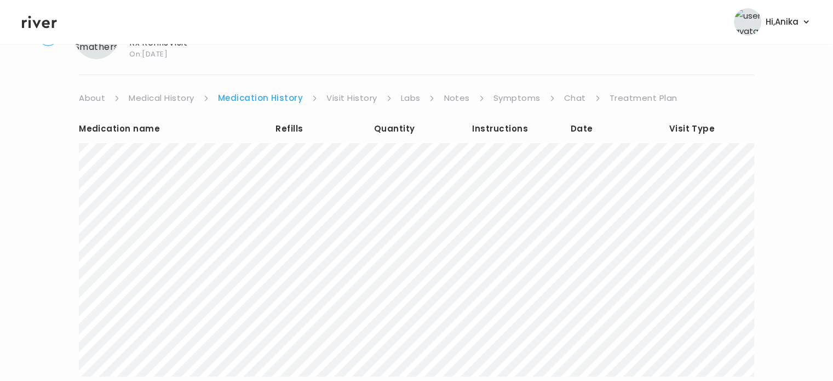
click at [352, 96] on link "Visit History" at bounding box center [351, 97] width 50 height 15
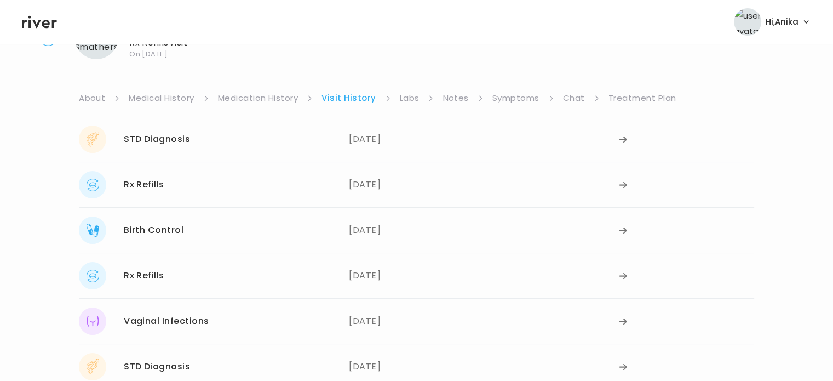
click at [236, 87] on div "[PERSON_NAME] Rx Refills Visit On: [DATE] About Medical History Medication Hist…" at bounding box center [416, 223] width 833 height 433
click at [237, 98] on link "Medication History" at bounding box center [258, 97] width 81 height 15
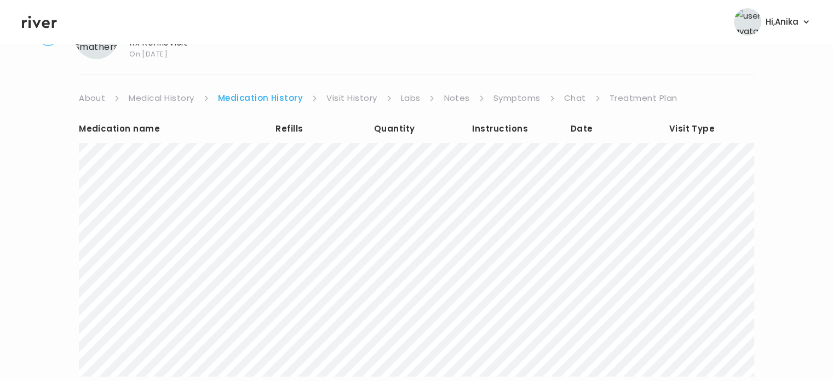
click at [332, 100] on link "Visit History" at bounding box center [351, 97] width 50 height 15
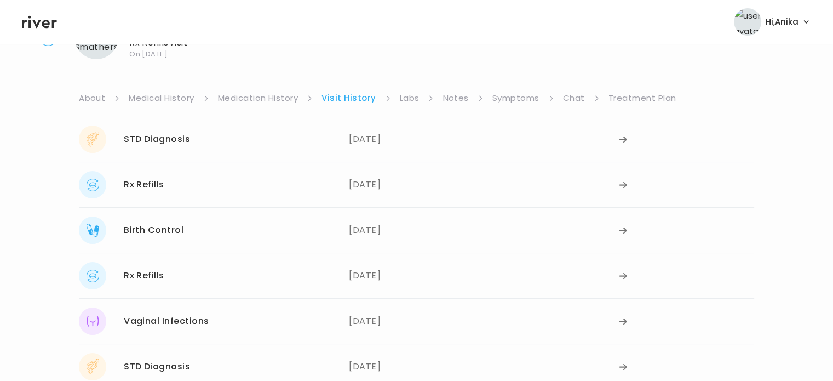
click at [410, 99] on link "Labs" at bounding box center [410, 97] width 20 height 15
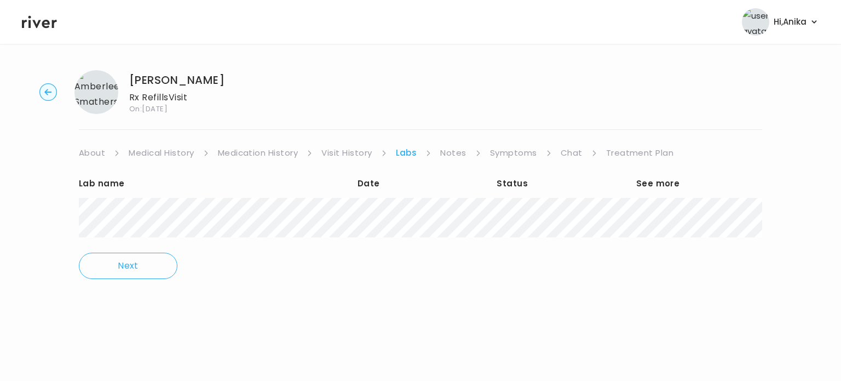
click at [456, 154] on link "Notes" at bounding box center [453, 152] width 26 height 15
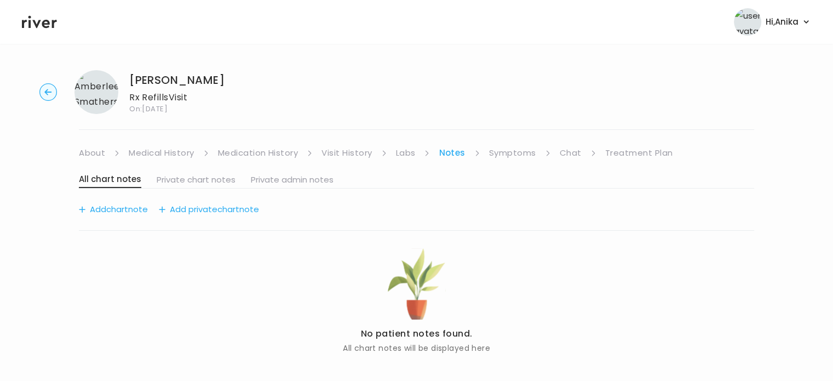
click at [521, 157] on link "Symptoms" at bounding box center [512, 152] width 47 height 15
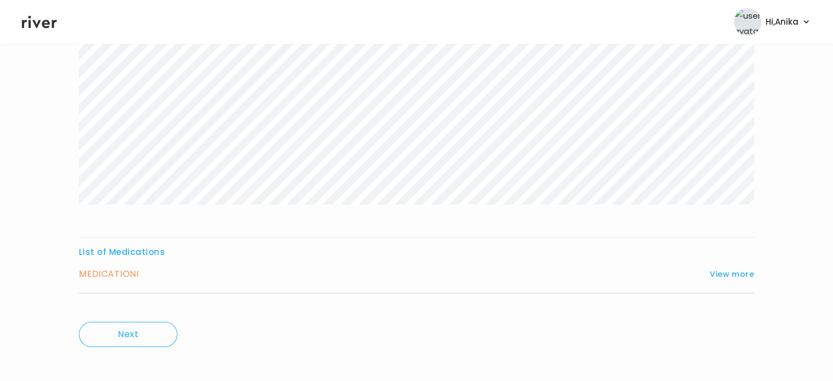
scroll to position [166, 0]
click at [731, 267] on button "View more" at bounding box center [732, 267] width 44 height 13
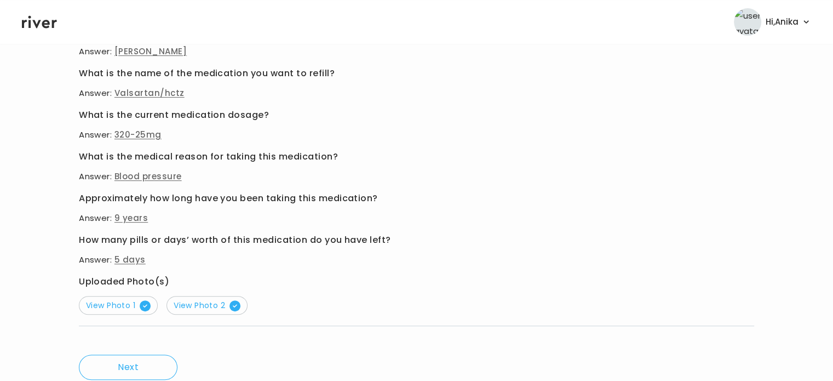
scroll to position [467, 0]
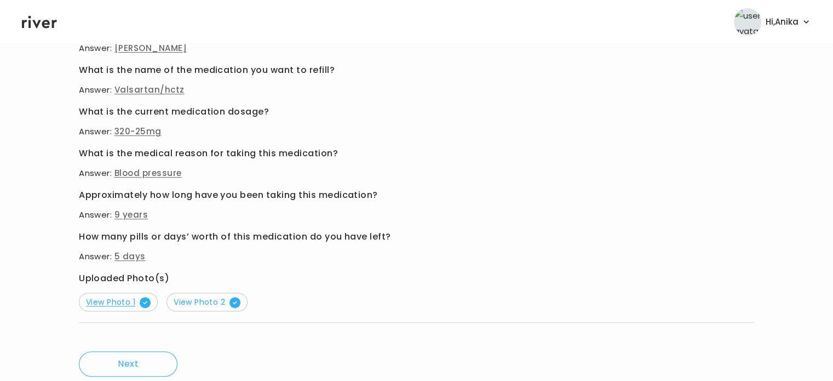
click at [105, 302] on span "View Photo 1" at bounding box center [118, 301] width 65 height 11
click at [209, 298] on span "View Photo 2" at bounding box center [207, 301] width 67 height 11
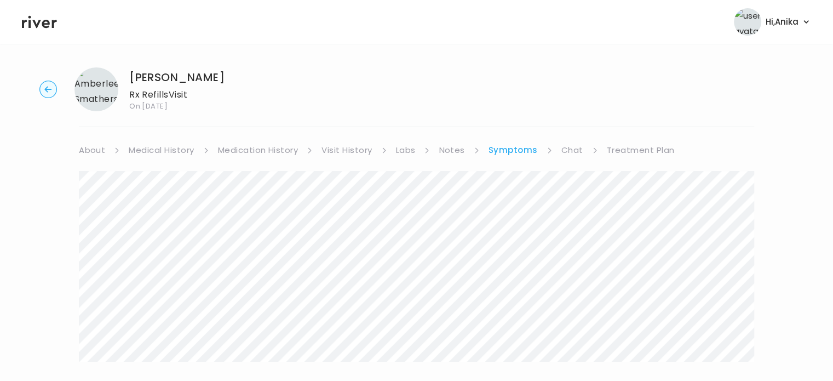
scroll to position [0, 0]
click at [284, 156] on link "Medication History" at bounding box center [258, 152] width 81 height 15
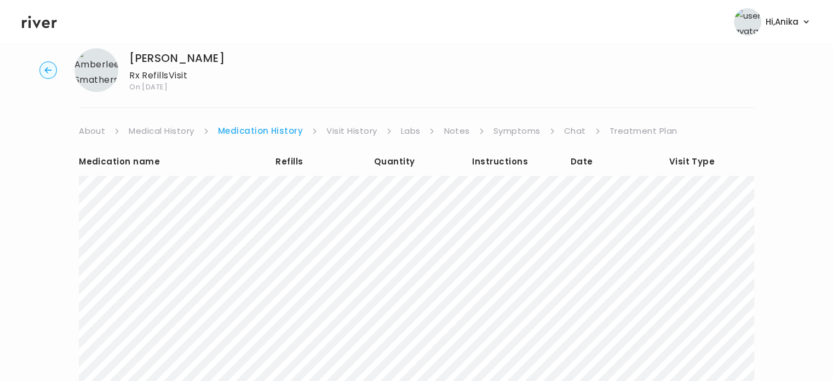
scroll to position [18, 0]
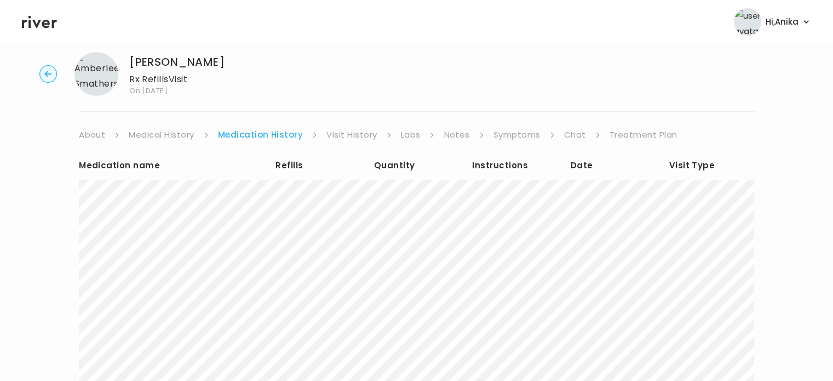
click at [345, 130] on link "Visit History" at bounding box center [351, 134] width 50 height 15
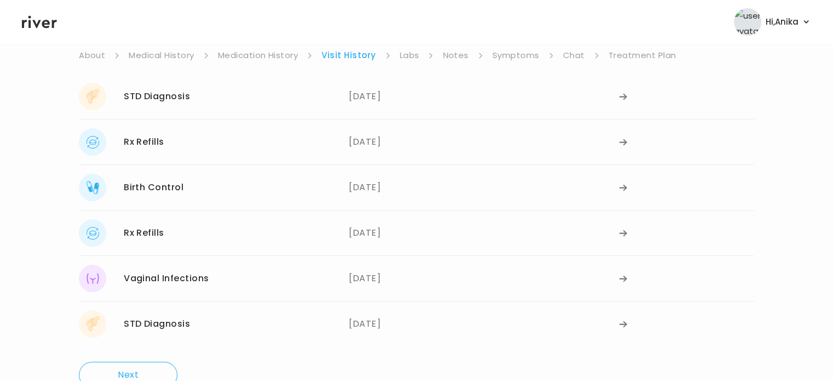
scroll to position [97, 0]
click at [59, 136] on div "[PERSON_NAME] Rx Refills Visit On: [DATE] About Medical History Medication Hist…" at bounding box center [416, 180] width 833 height 433
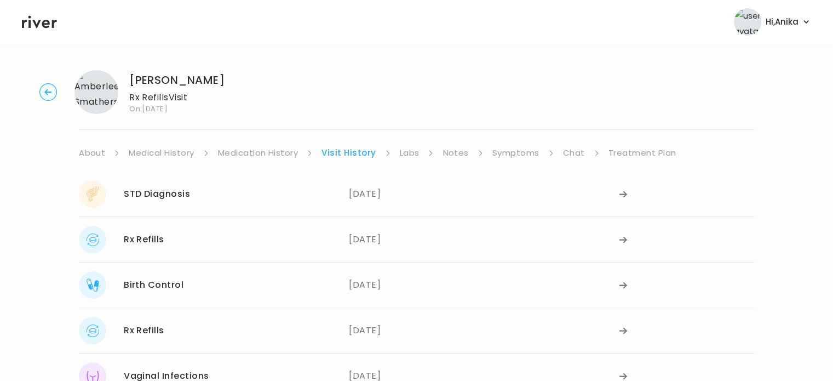
click at [564, 151] on link "Chat" at bounding box center [574, 152] width 22 height 15
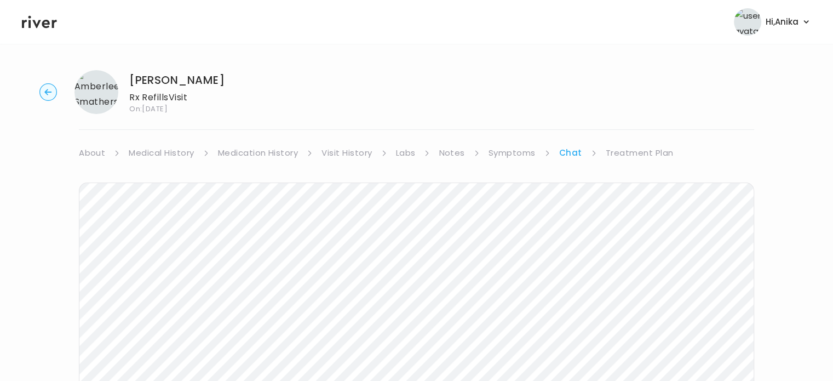
click at [37, 23] on icon at bounding box center [39, 22] width 35 height 16
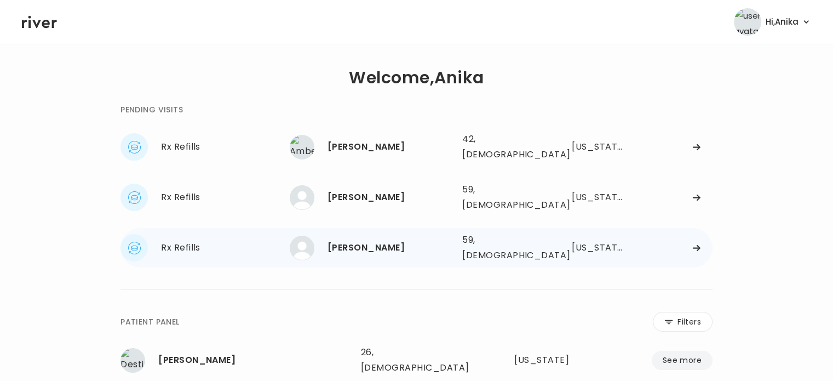
click at [390, 240] on div "[PERSON_NAME]" at bounding box center [391, 247] width 126 height 15
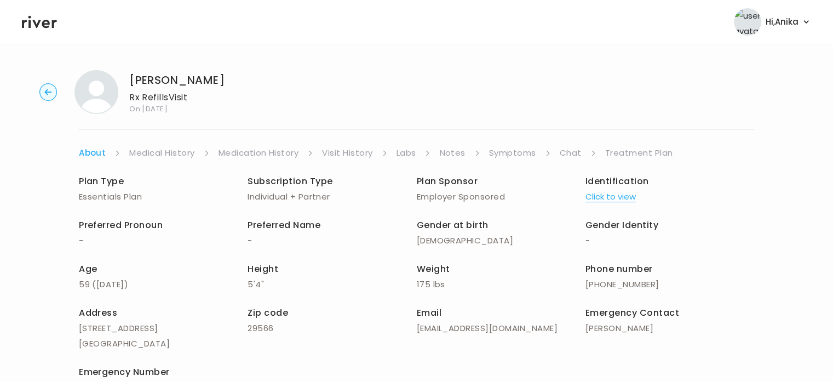
click at [628, 148] on link "Treatment Plan" at bounding box center [639, 152] width 68 height 15
click at [625, 147] on link "Treatment Plan" at bounding box center [639, 152] width 68 height 15
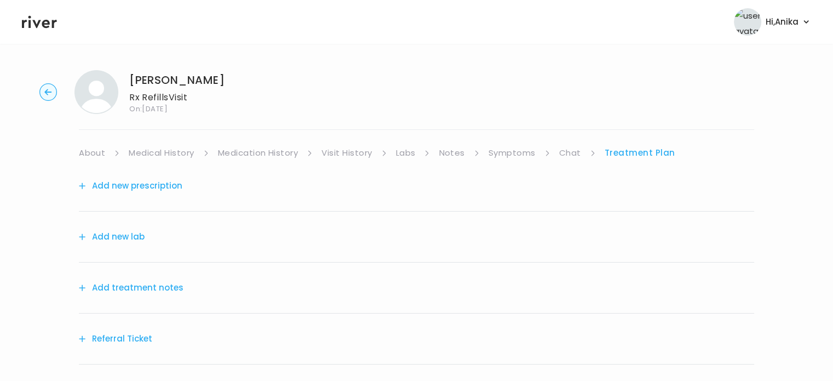
click at [513, 152] on link "Symptoms" at bounding box center [512, 152] width 47 height 15
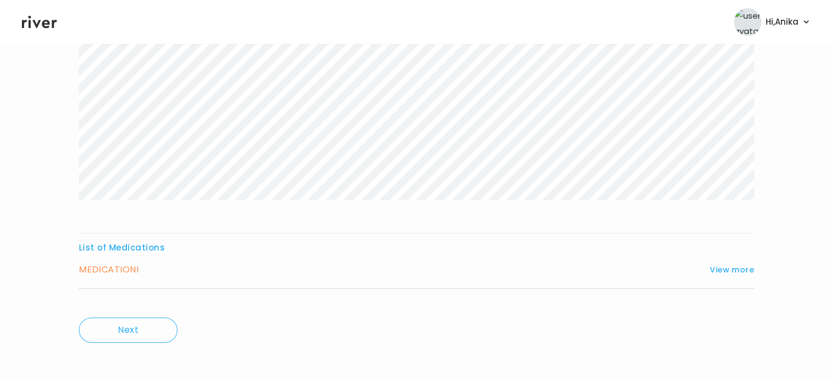
scroll to position [254, 0]
click at [728, 266] on button "View more" at bounding box center [732, 267] width 44 height 13
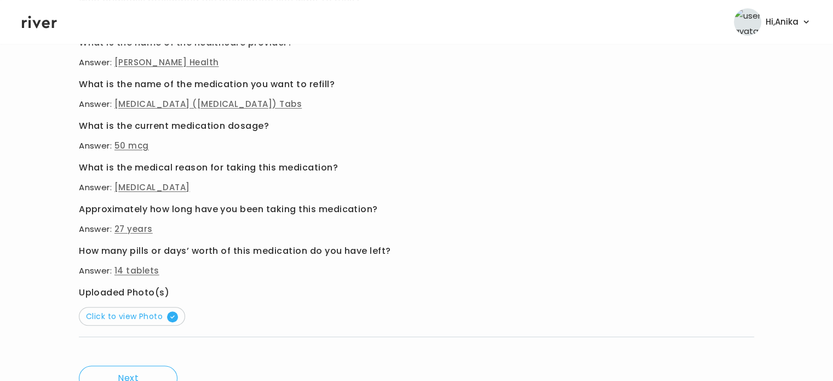
scroll to position [545, 0]
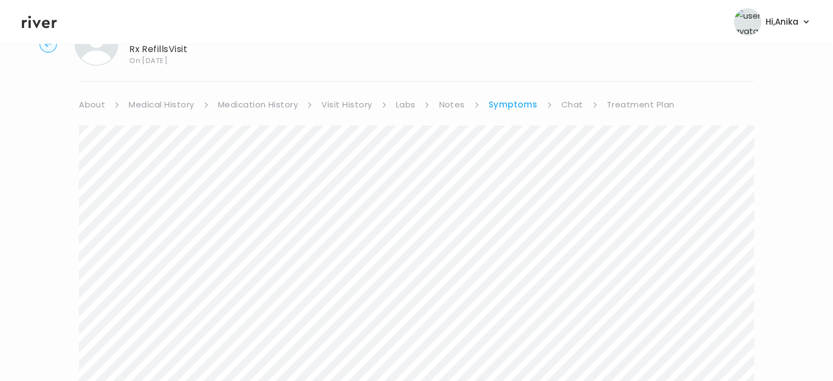
click at [565, 97] on link "Chat" at bounding box center [572, 104] width 22 height 15
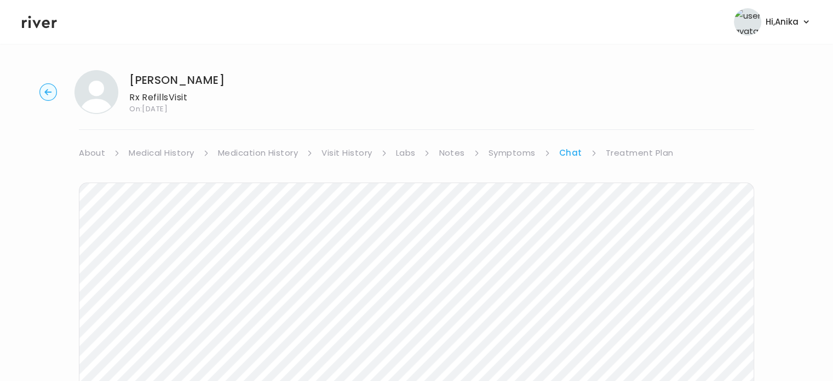
click at [514, 156] on link "Symptoms" at bounding box center [512, 152] width 47 height 15
click at [630, 153] on link "Treatment Plan" at bounding box center [641, 152] width 68 height 15
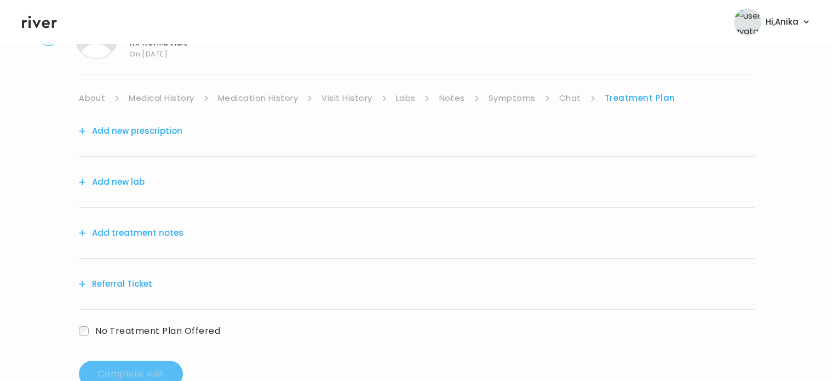
scroll to position [86, 0]
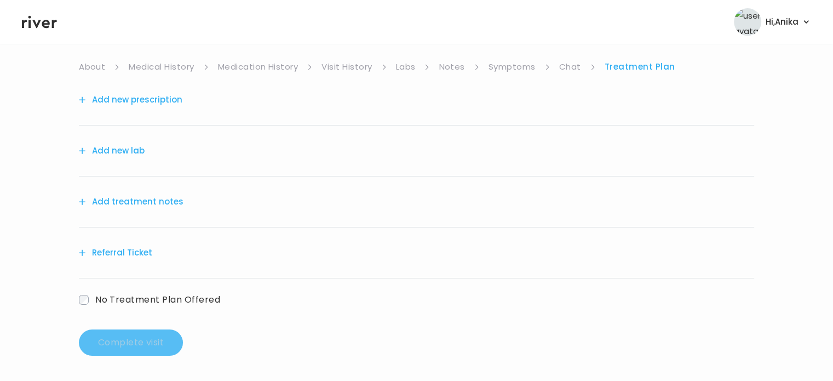
click at [45, 19] on icon at bounding box center [39, 22] width 35 height 16
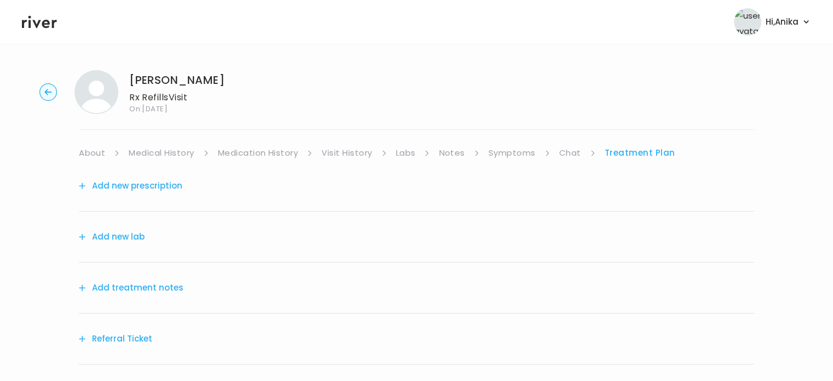
click at [633, 152] on link "Treatment Plan" at bounding box center [640, 152] width 71 height 15
click at [118, 291] on button "Add treatment notes" at bounding box center [131, 287] width 105 height 15
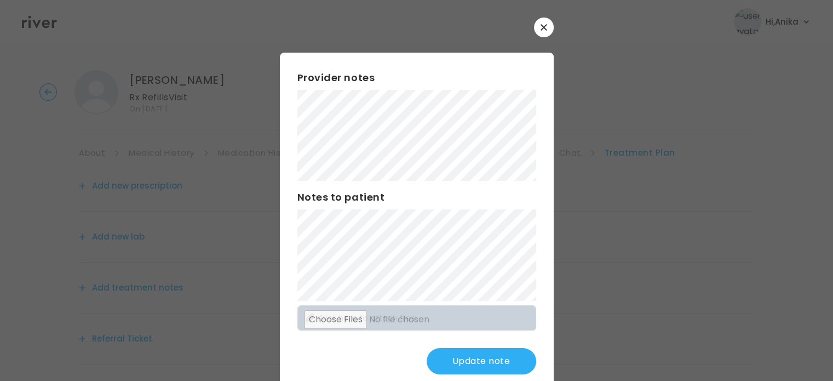
click at [477, 361] on button "Update note" at bounding box center [482, 361] width 110 height 26
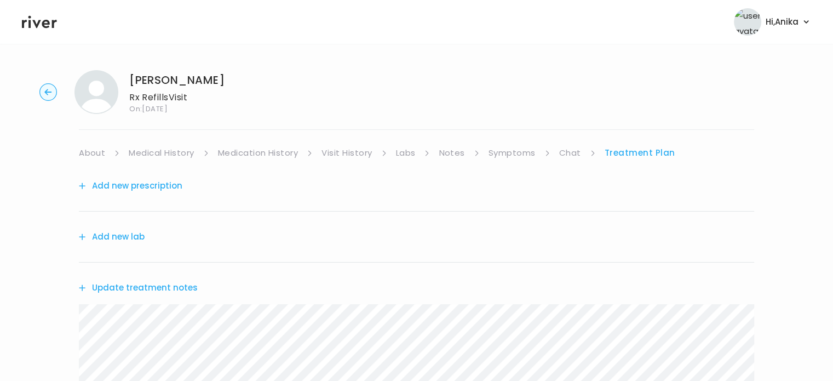
click at [298, 152] on link "Medication History" at bounding box center [258, 152] width 81 height 15
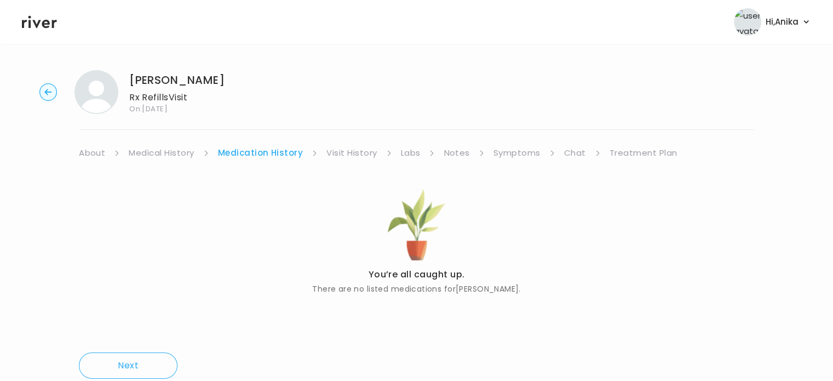
click at [566, 153] on link "Chat" at bounding box center [575, 152] width 22 height 15
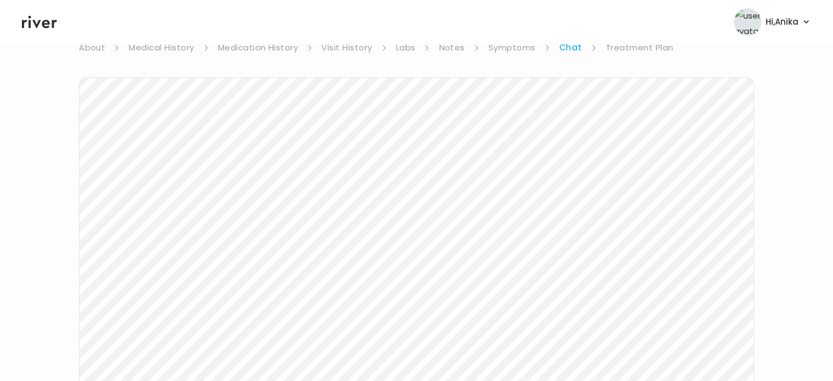
scroll to position [90, 0]
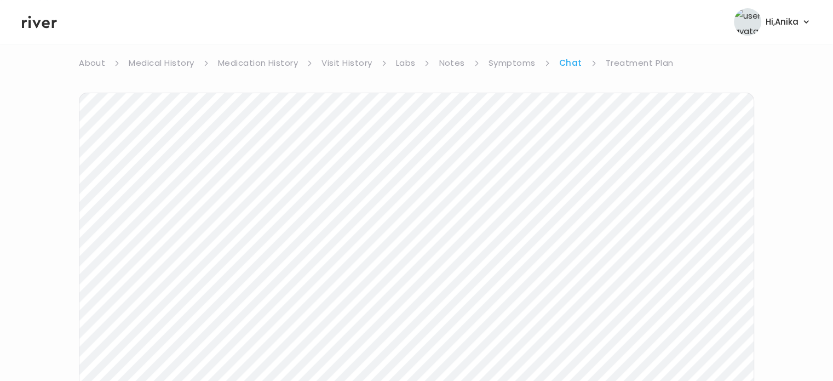
click at [495, 65] on link "Symptoms" at bounding box center [512, 62] width 47 height 15
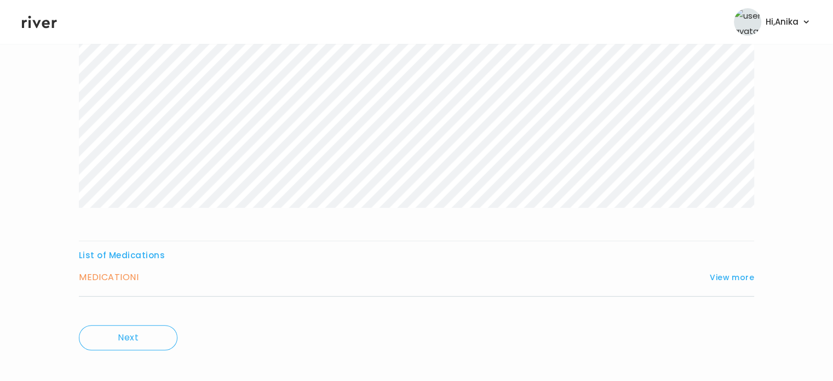
scroll to position [254, 0]
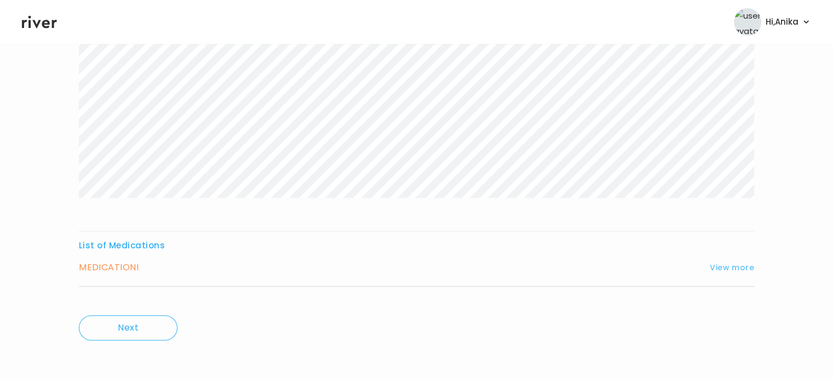
click at [729, 264] on button "View more" at bounding box center [732, 267] width 44 height 13
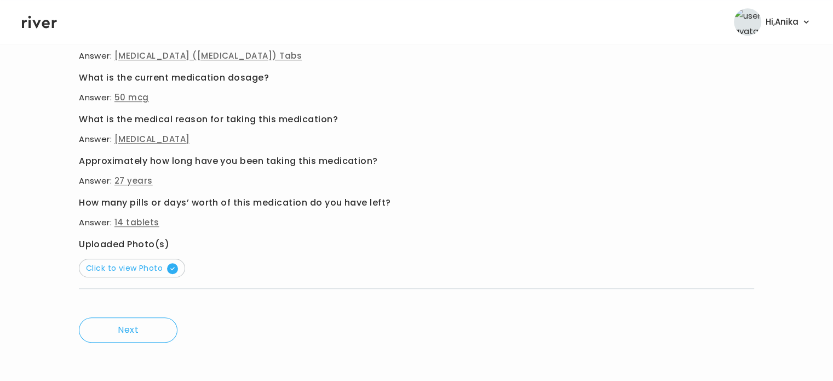
scroll to position [590, 0]
click at [108, 262] on span "Click to view Photo" at bounding box center [132, 266] width 92 height 11
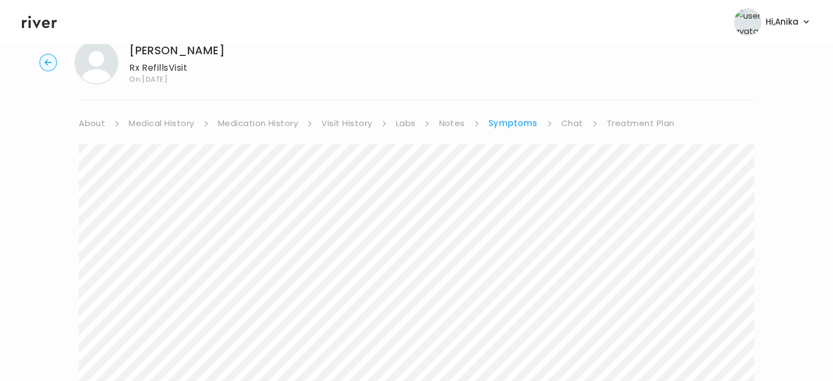
scroll to position [0, 0]
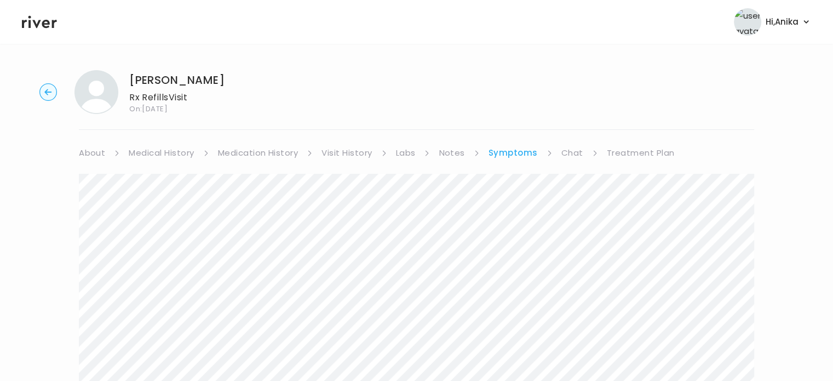
click at [637, 153] on link "Treatment Plan" at bounding box center [641, 152] width 68 height 15
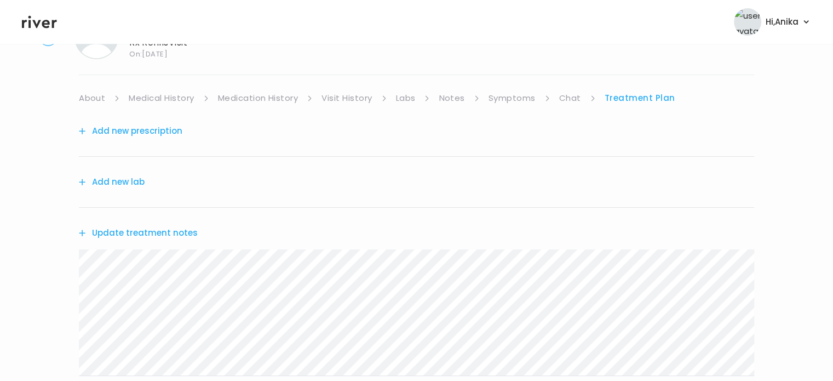
scroll to position [102, 0]
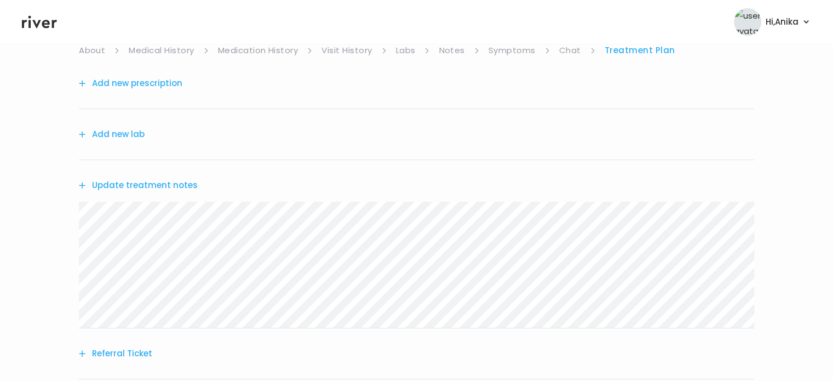
click at [517, 51] on link "Symptoms" at bounding box center [512, 50] width 47 height 15
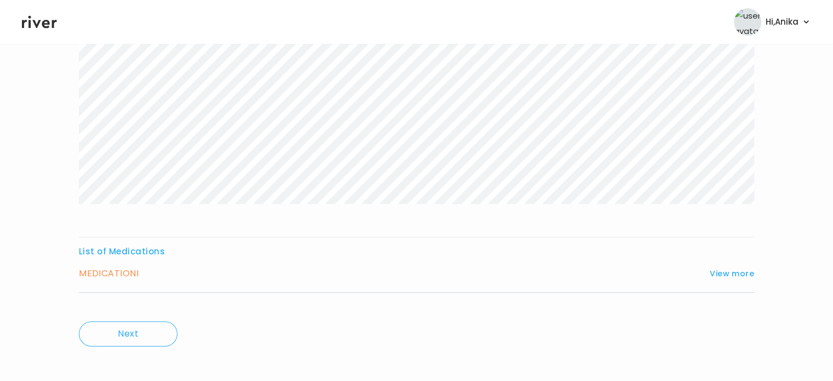
scroll to position [254, 0]
click at [734, 258] on div "List of Medications MEDICATION I View more Who originally prescribed the medica…" at bounding box center [416, 262] width 675 height 49
click at [732, 269] on button "View more" at bounding box center [732, 267] width 44 height 13
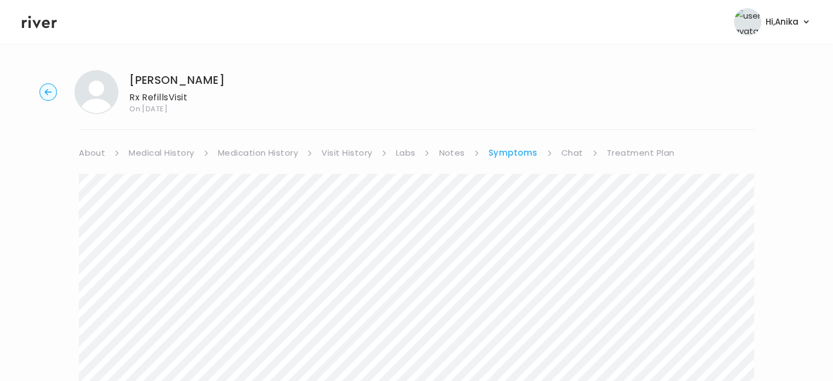
click at [646, 148] on link "Treatment Plan" at bounding box center [641, 152] width 68 height 15
click at [179, 278] on div "Update treatment notes" at bounding box center [416, 287] width 675 height 50
click at [169, 287] on button "Update treatment notes" at bounding box center [138, 287] width 119 height 15
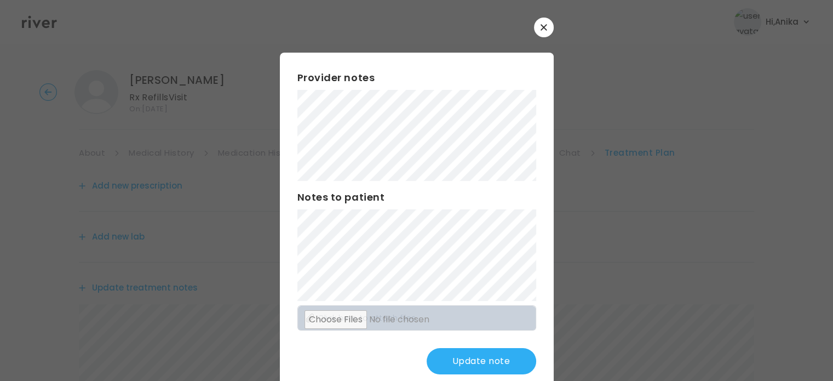
click at [478, 359] on button "Update note" at bounding box center [482, 361] width 110 height 26
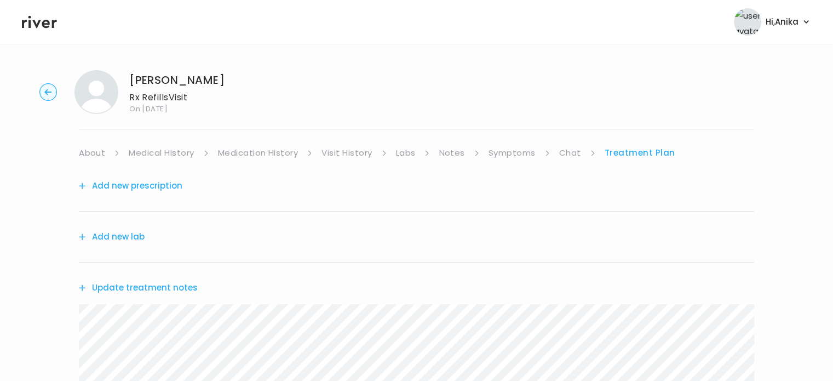
click at [160, 187] on button "Add new prescription" at bounding box center [131, 185] width 104 height 15
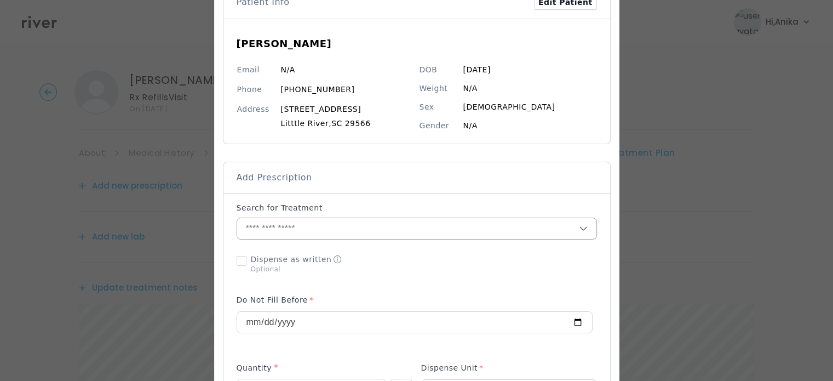
scroll to position [84, 0]
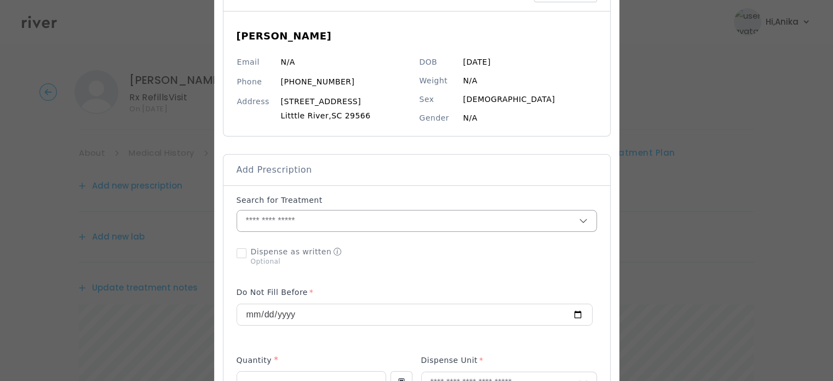
click at [303, 210] on input "text" at bounding box center [408, 220] width 342 height 21
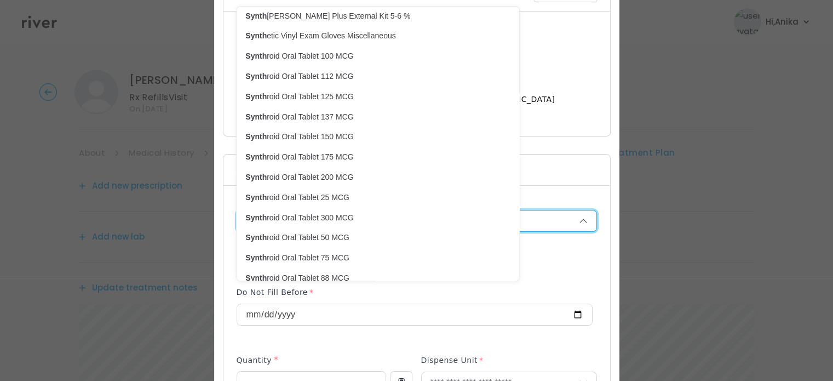
scroll to position [53, 0]
click at [312, 232] on p "Synth roid Oral Tablet 50 MCG" at bounding box center [371, 237] width 252 height 10
type input "**********"
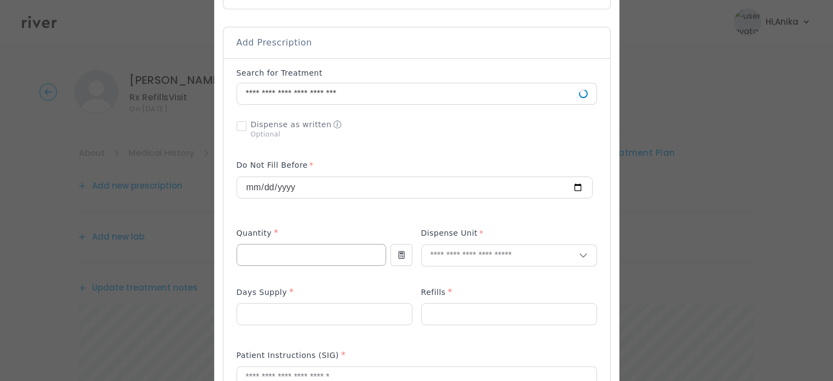
scroll to position [221, 0]
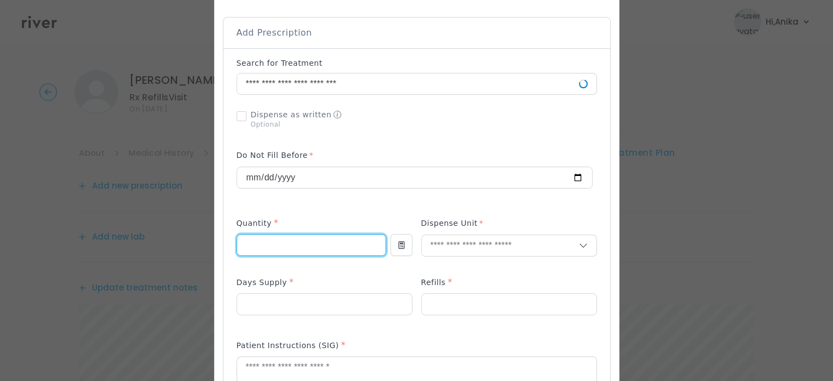
click at [317, 237] on input "number" at bounding box center [311, 244] width 148 height 21
type input "**"
click at [453, 240] on input "text" at bounding box center [500, 245] width 157 height 21
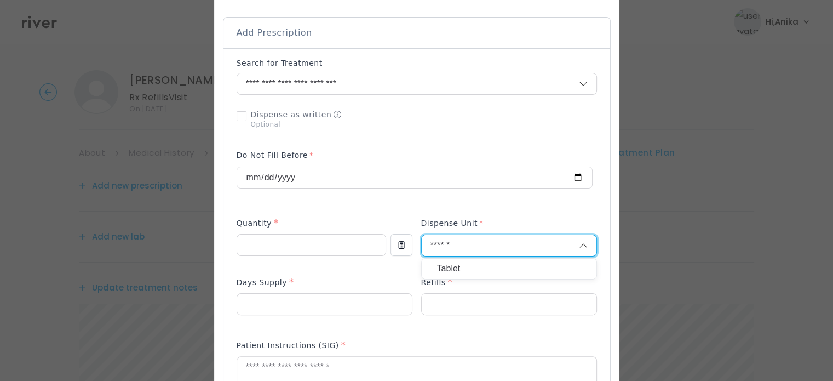
type input "******"
click at [449, 268] on p "Tablet" at bounding box center [509, 269] width 144 height 16
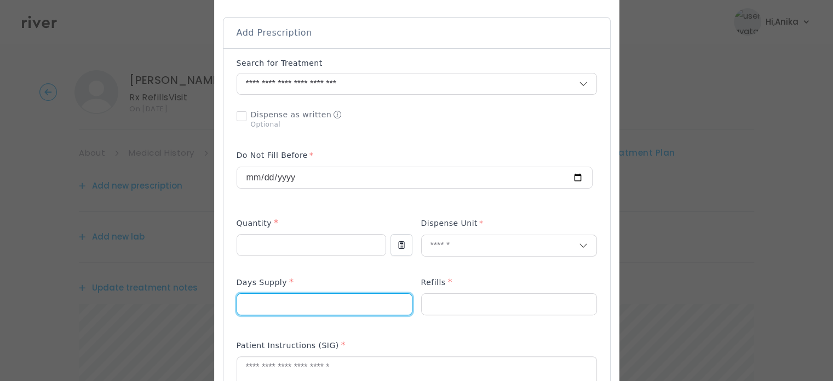
click at [300, 309] on input "number" at bounding box center [324, 304] width 175 height 21
type input "**"
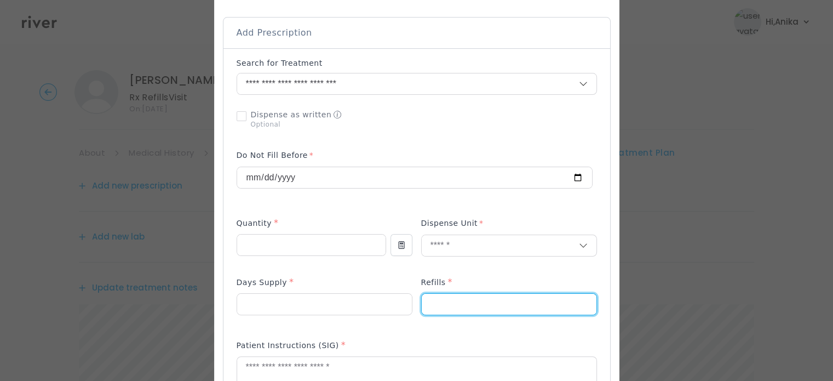
click at [438, 304] on input "number" at bounding box center [509, 304] width 175 height 21
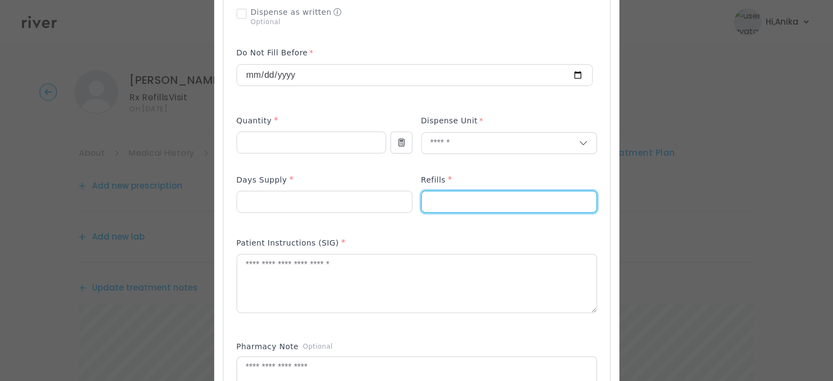
scroll to position [328, 0]
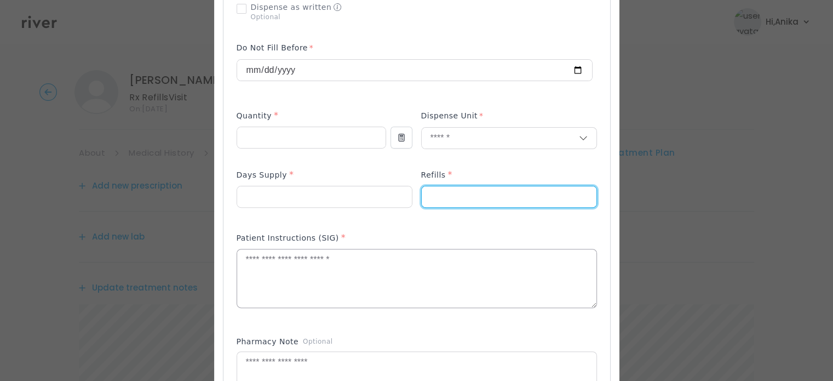
type input "*"
click at [348, 249] on textarea at bounding box center [416, 278] width 359 height 58
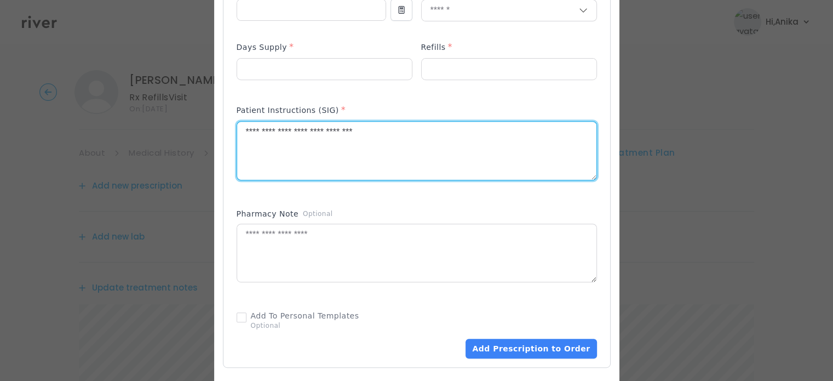
scroll to position [490, 0]
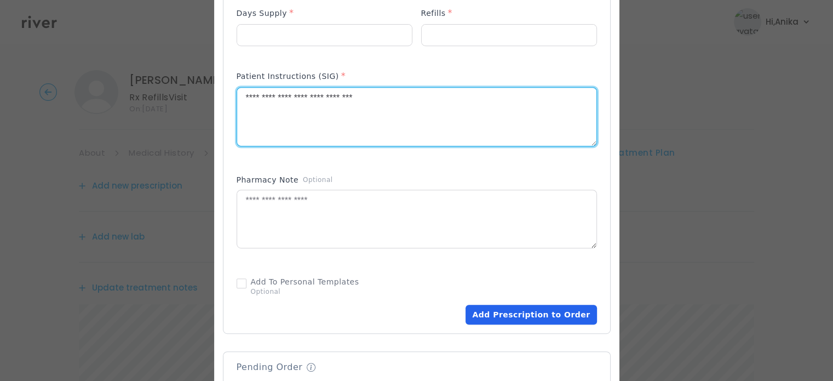
type textarea "**********"
click at [496, 308] on button "Add Prescription to Order" at bounding box center [531, 314] width 131 height 20
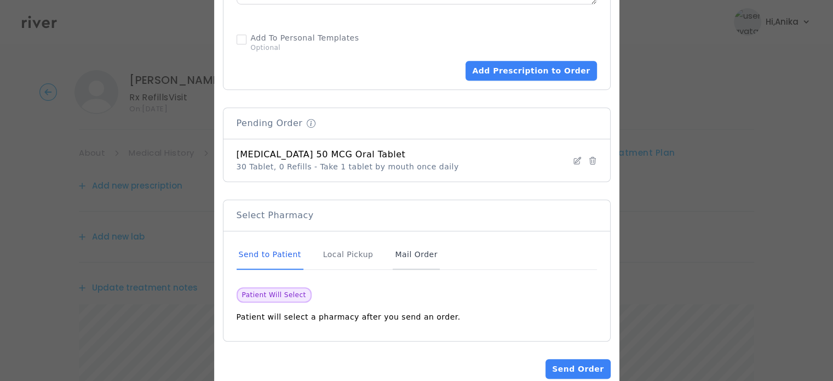
scroll to position [744, 0]
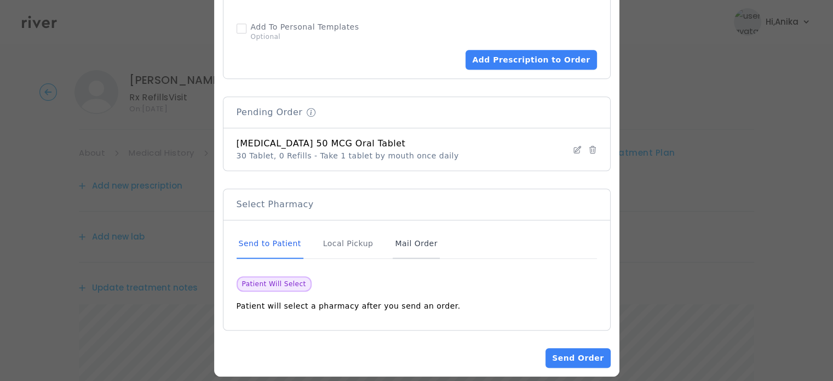
click at [398, 243] on div "Mail Order" at bounding box center [416, 244] width 47 height 30
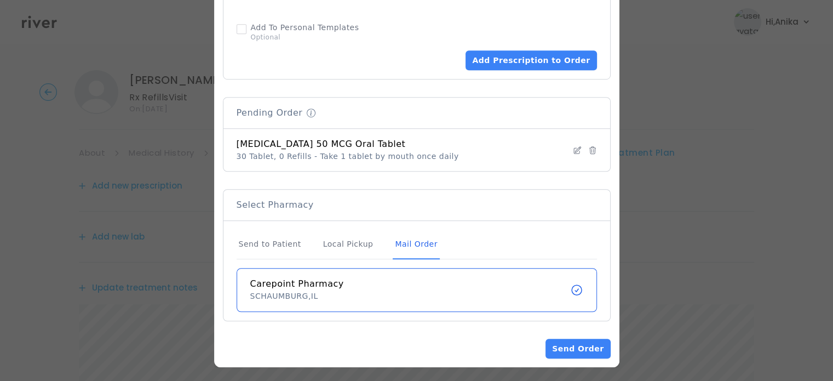
scroll to position [745, 0]
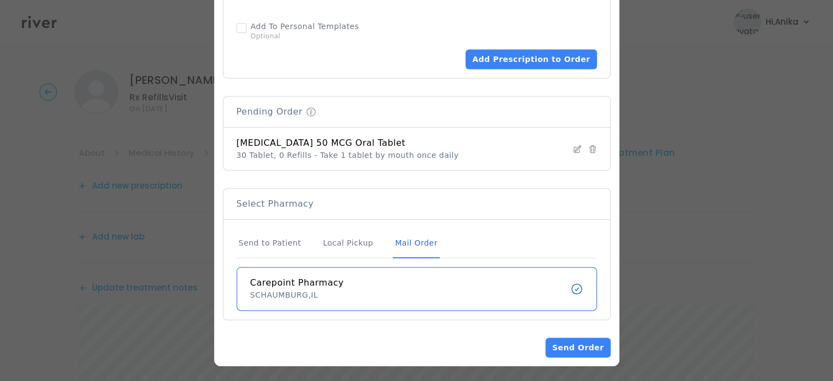
drag, startPoint x: 571, startPoint y: 345, endPoint x: 559, endPoint y: 233, distance: 112.9
click at [574, 350] on button "Send Order" at bounding box center [577, 347] width 65 height 20
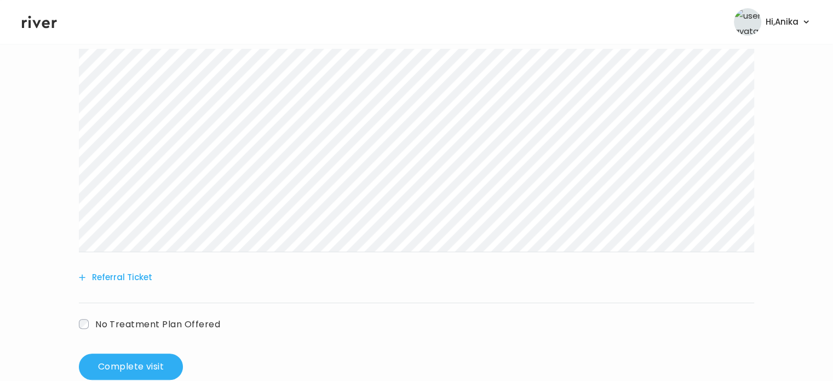
scroll to position [392, 0]
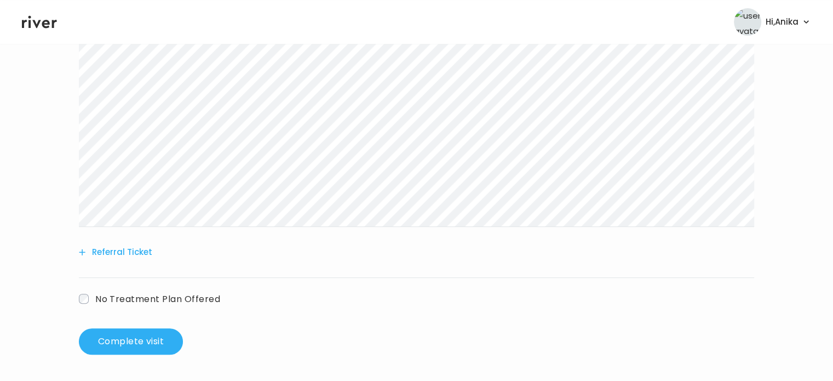
click at [106, 294] on span "No Treatment Plan Offered" at bounding box center [157, 298] width 125 height 13
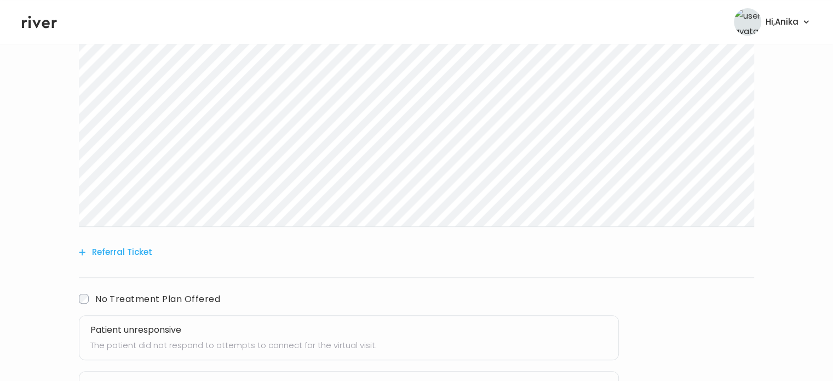
click at [165, 346] on p "The patient did not respond to attempts to connect for the virtual visit." at bounding box center [348, 344] width 517 height 15
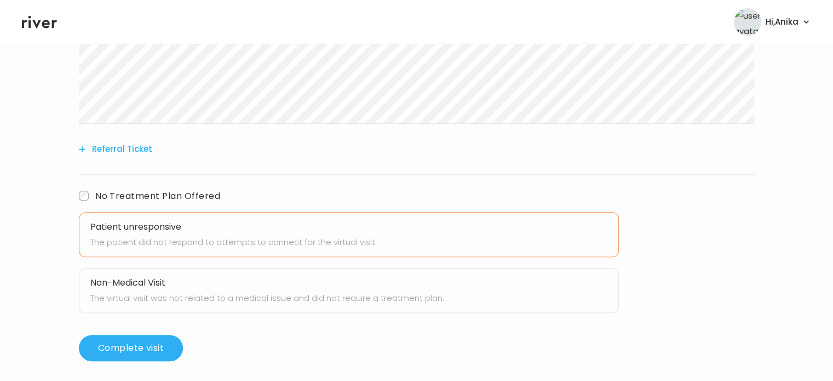
scroll to position [501, 0]
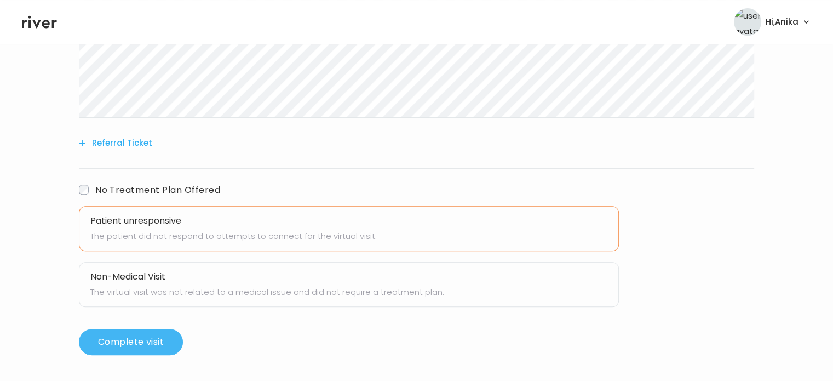
click at [138, 342] on button "Complete visit" at bounding box center [131, 342] width 104 height 26
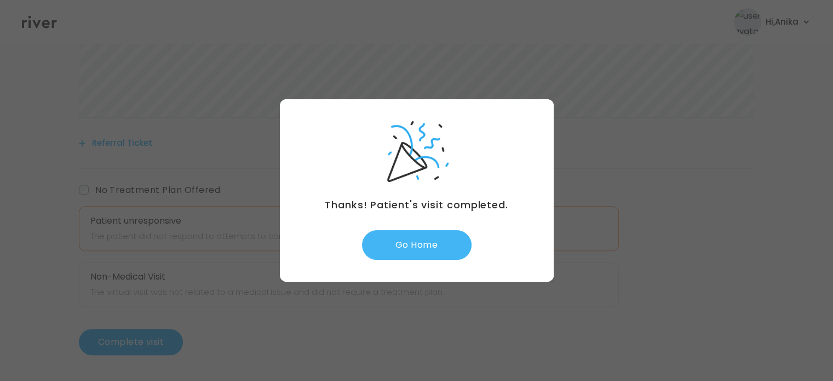
click at [427, 241] on button "Go Home" at bounding box center [417, 245] width 110 height 30
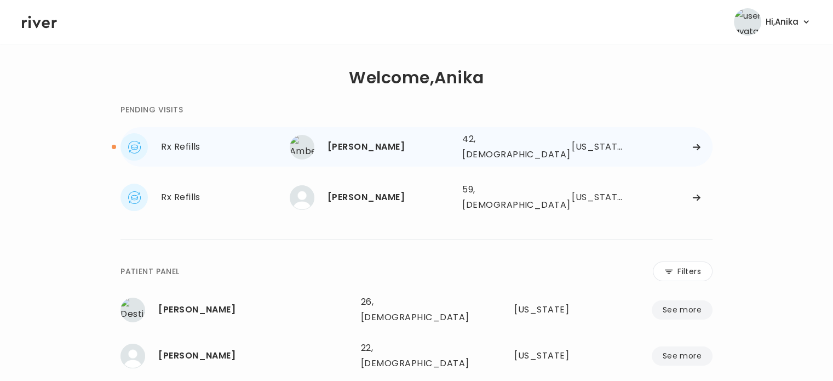
click at [372, 152] on div "Amberlee Smathers 42, Female See more" at bounding box center [372, 147] width 164 height 25
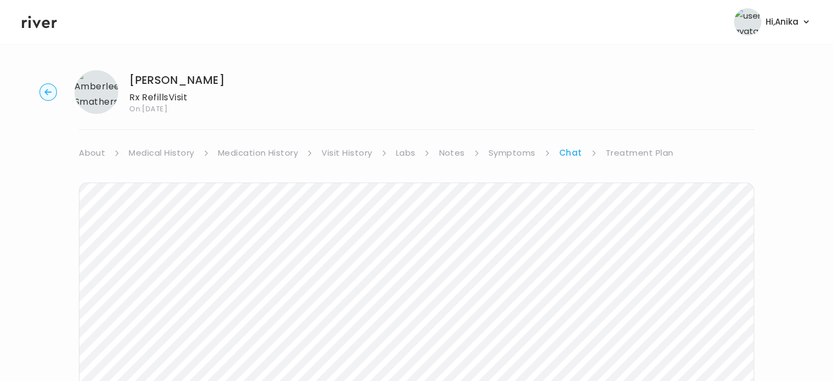
click at [407, 151] on link "Labs" at bounding box center [406, 152] width 20 height 15
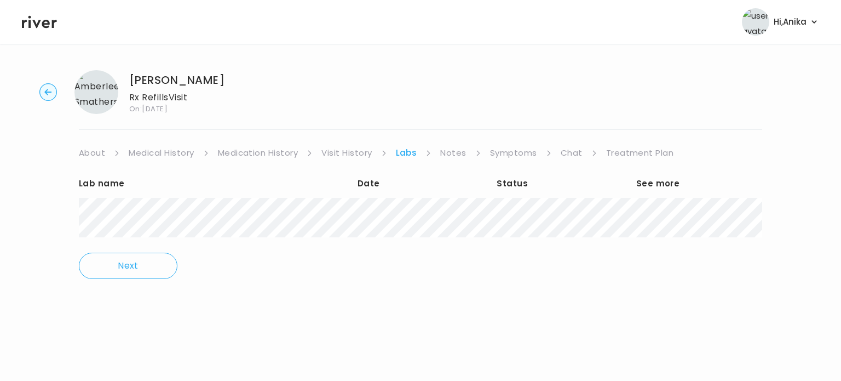
click at [562, 154] on link "Chat" at bounding box center [572, 152] width 22 height 15
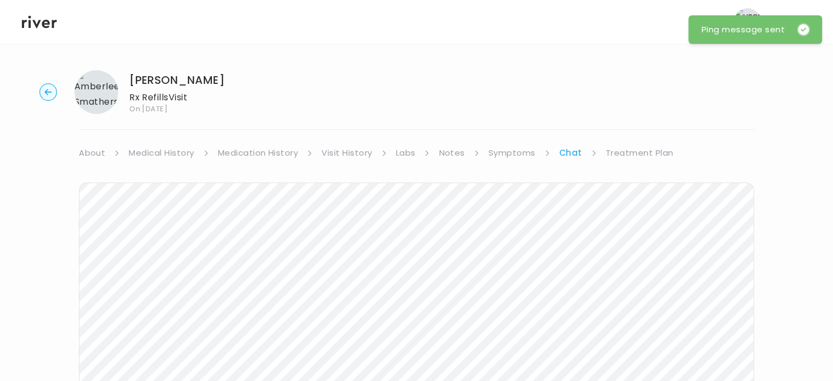
click at [49, 26] on icon at bounding box center [39, 22] width 35 height 13
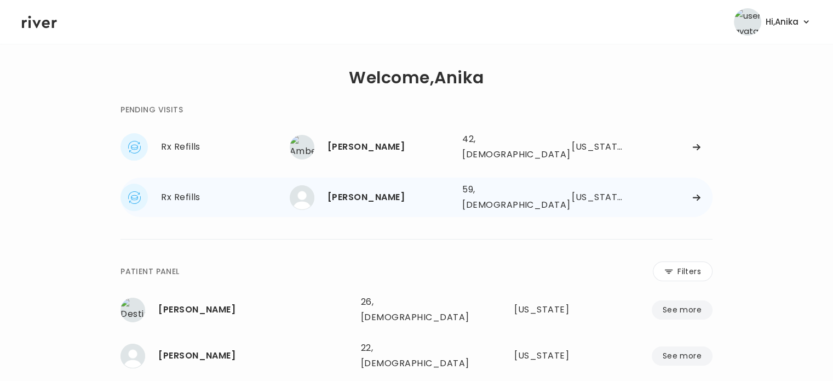
click at [411, 191] on div "MARTHA HARRIS" at bounding box center [391, 196] width 126 height 15
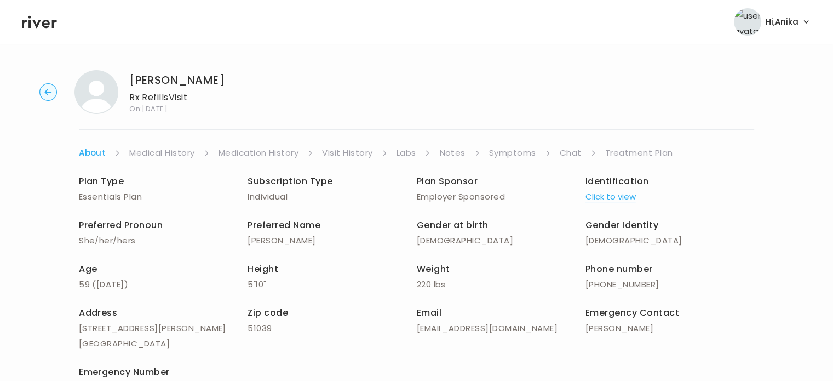
click at [561, 151] on link "Chat" at bounding box center [571, 152] width 22 height 15
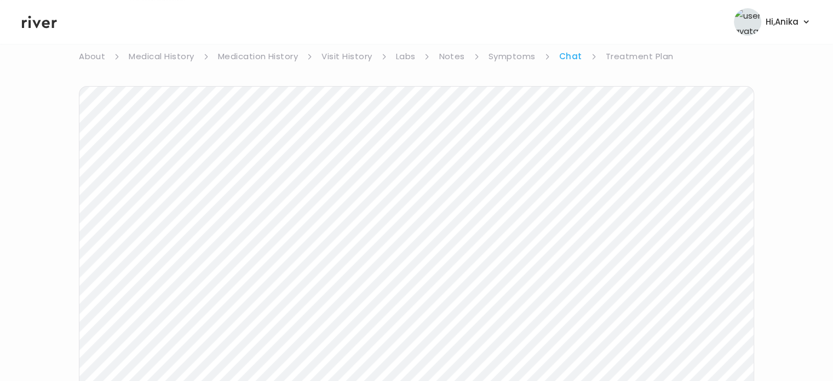
scroll to position [79, 0]
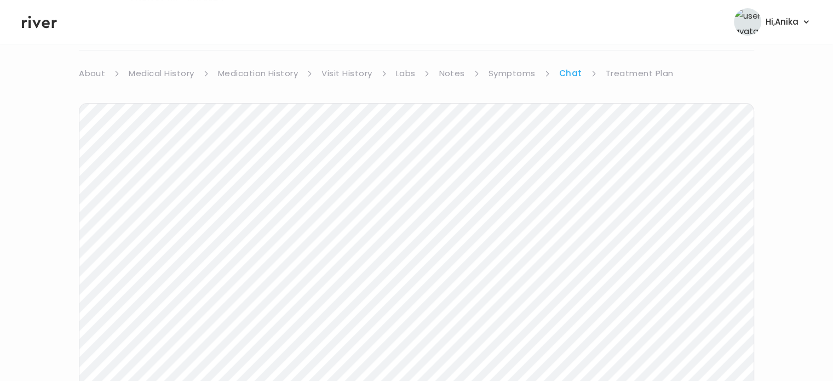
click at [335, 74] on link "Visit History" at bounding box center [346, 73] width 50 height 15
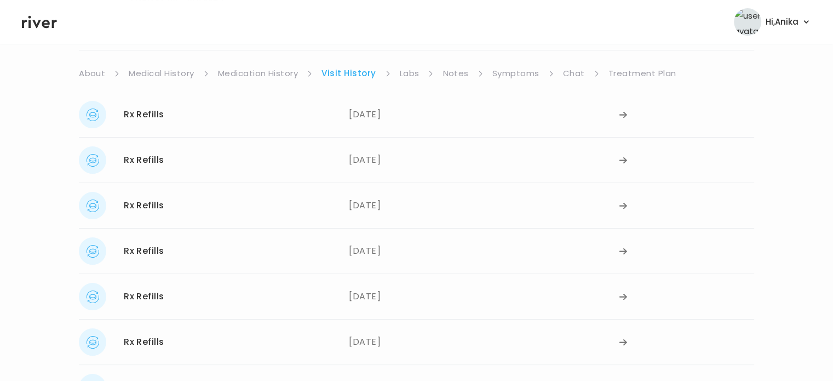
click at [284, 74] on link "Medication History" at bounding box center [258, 73] width 81 height 15
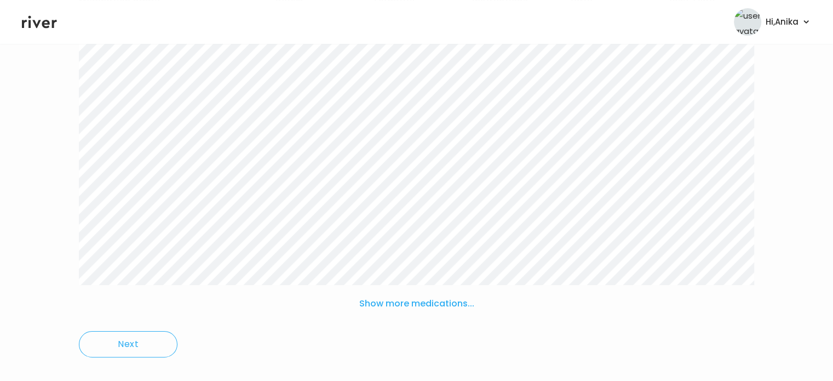
scroll to position [196, 0]
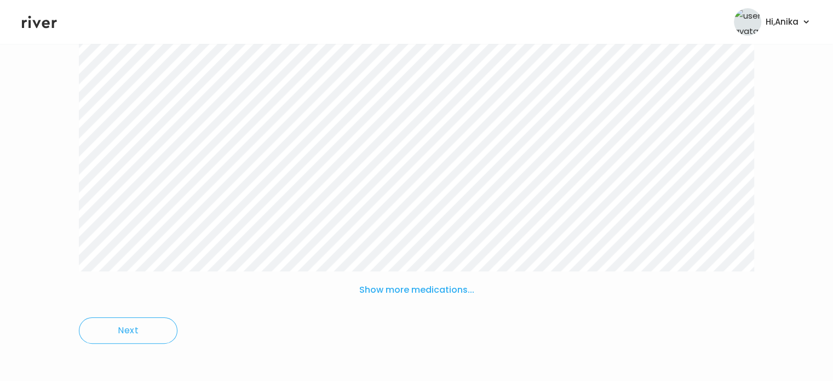
click at [428, 289] on button "Show more medications..." at bounding box center [417, 290] width 124 height 24
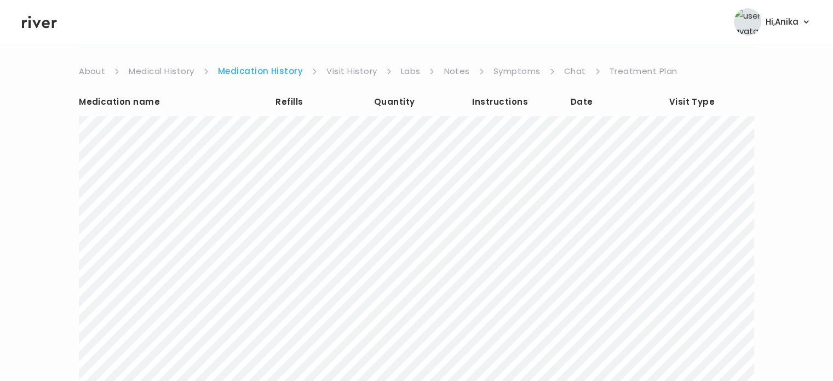
scroll to position [0, 0]
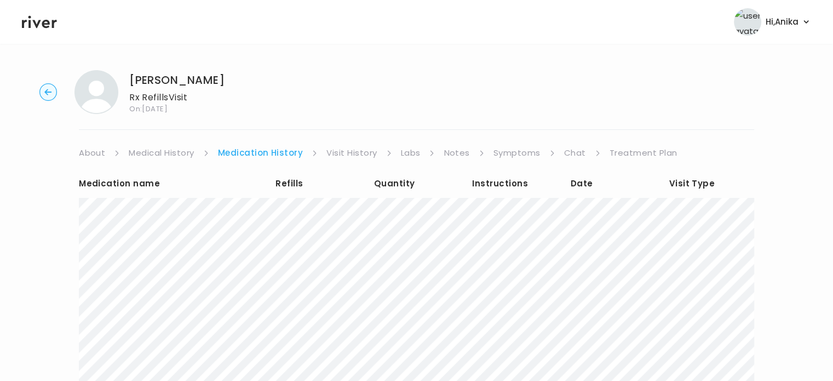
click at [502, 148] on link "Symptoms" at bounding box center [516, 152] width 47 height 15
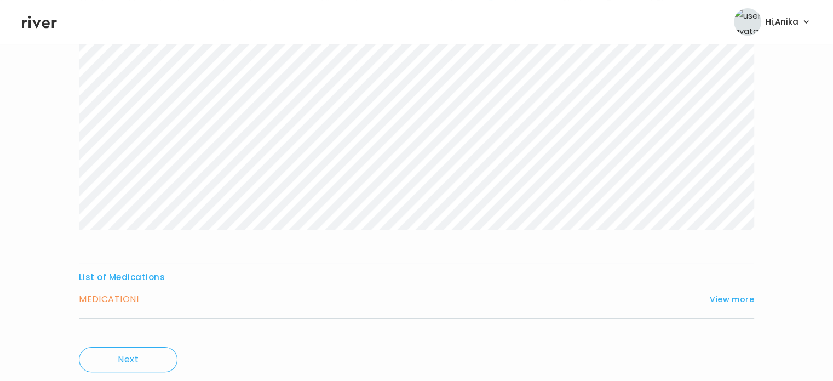
scroll to position [157, 0]
click at [729, 289] on button "View more" at bounding box center [732, 291] width 44 height 13
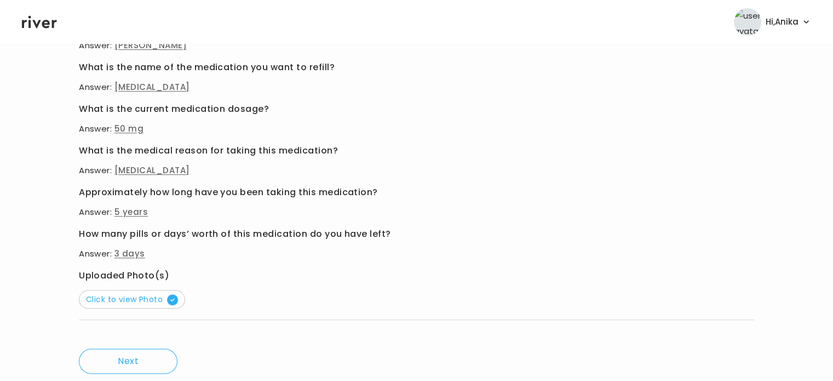
scroll to position [501, 0]
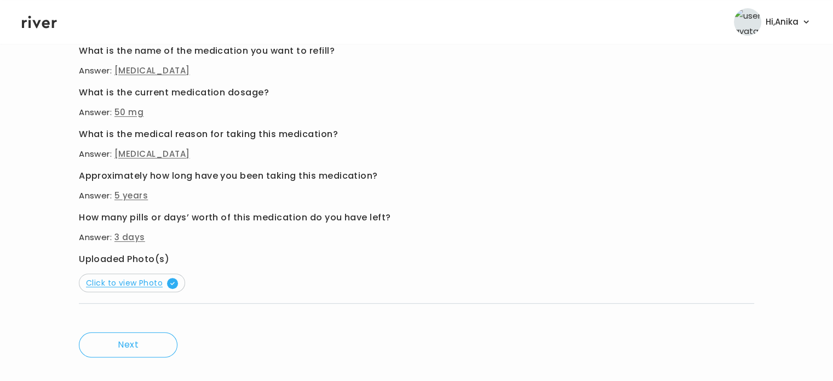
click at [145, 278] on span "Click to view Photo" at bounding box center [132, 282] width 92 height 11
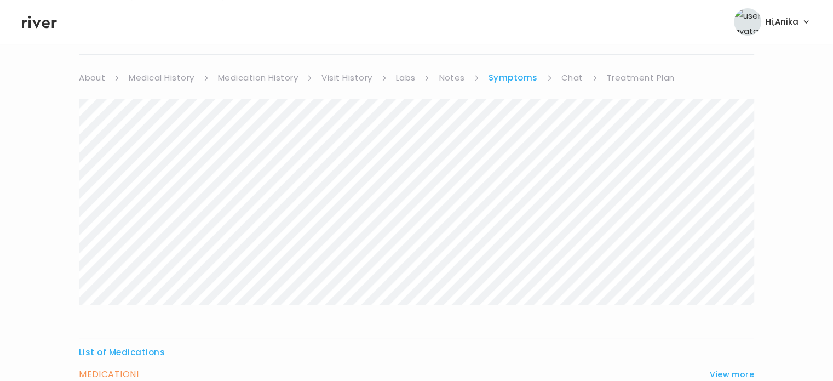
scroll to position [76, 0]
click at [625, 81] on link "Treatment Plan" at bounding box center [641, 76] width 68 height 15
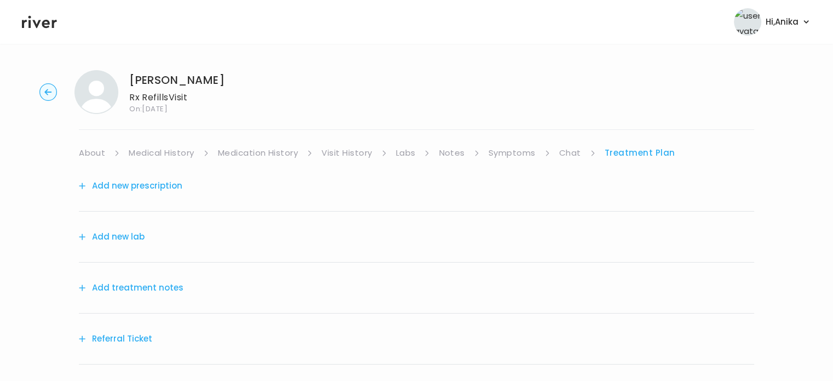
click at [146, 286] on button "Add treatment notes" at bounding box center [131, 287] width 105 height 15
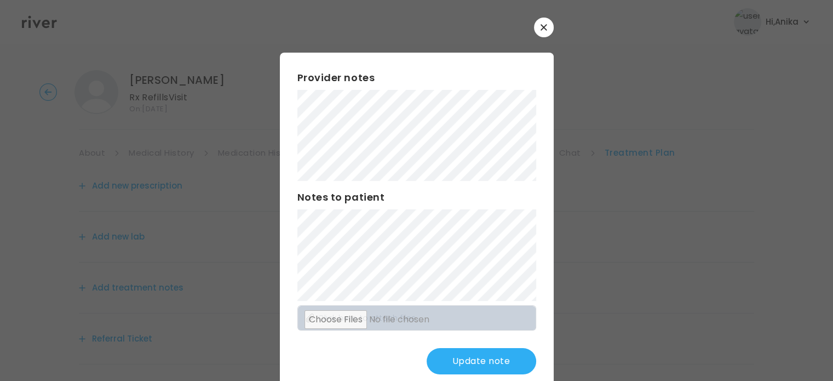
click at [453, 363] on button "Update note" at bounding box center [482, 361] width 110 height 26
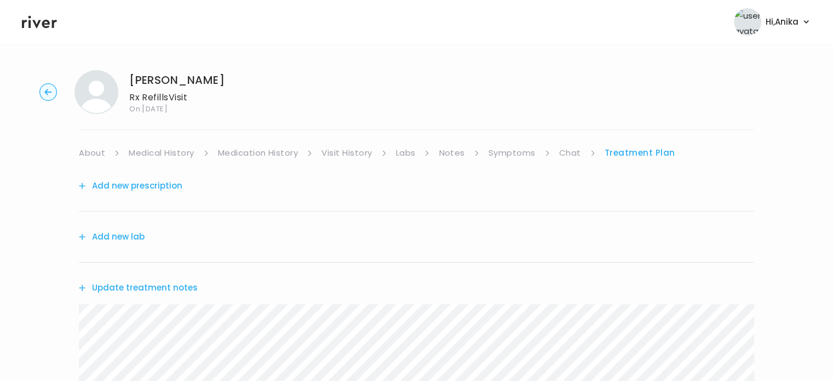
click at [148, 185] on button "Add new prescription" at bounding box center [131, 185] width 104 height 15
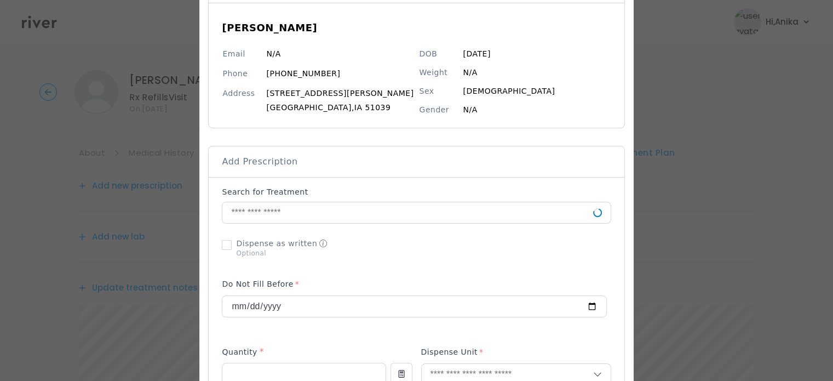
scroll to position [95, 0]
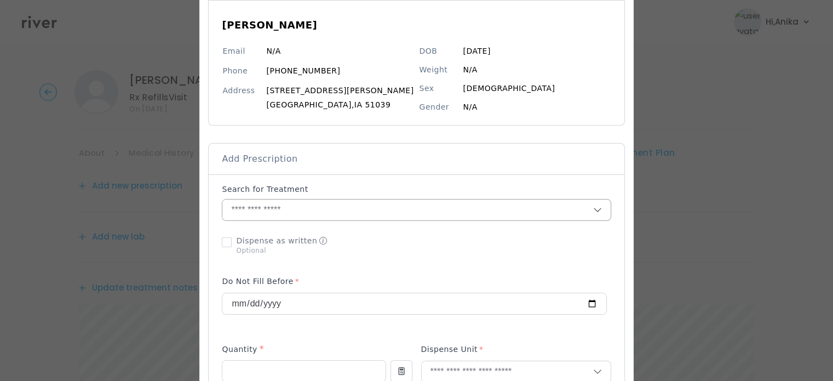
click at [333, 214] on input "text" at bounding box center [407, 209] width 370 height 21
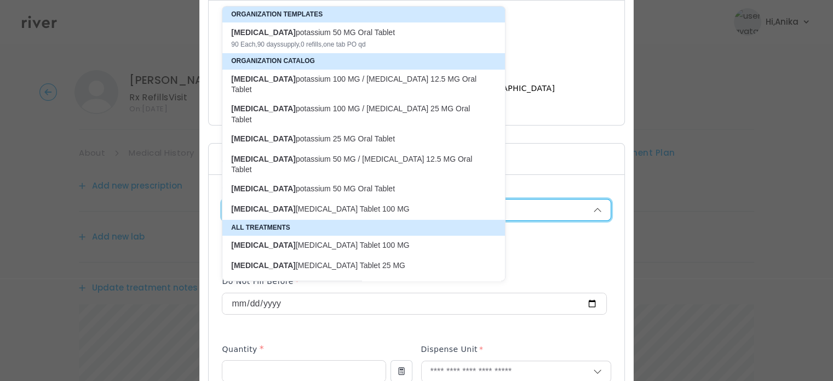
click at [344, 36] on div "losartan potassium 50 MG Oral Tablet" at bounding box center [357, 32] width 252 height 11
type input "**********"
type input "**"
type input "*"
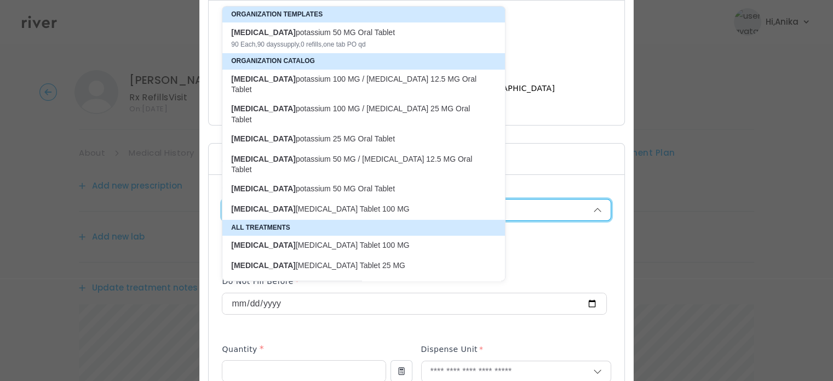
type textarea "**********"
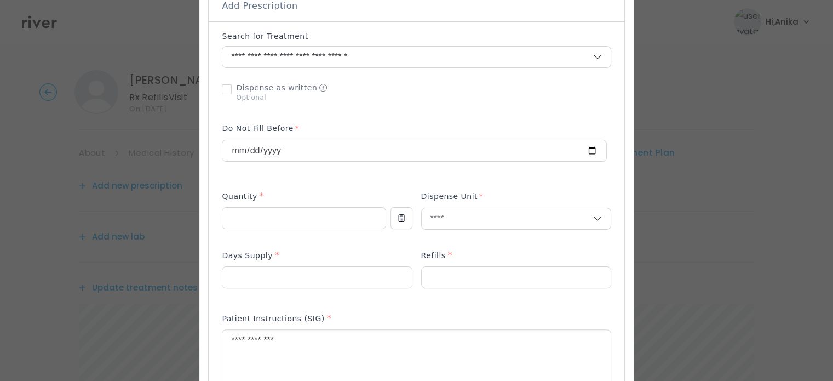
scroll to position [255, 0]
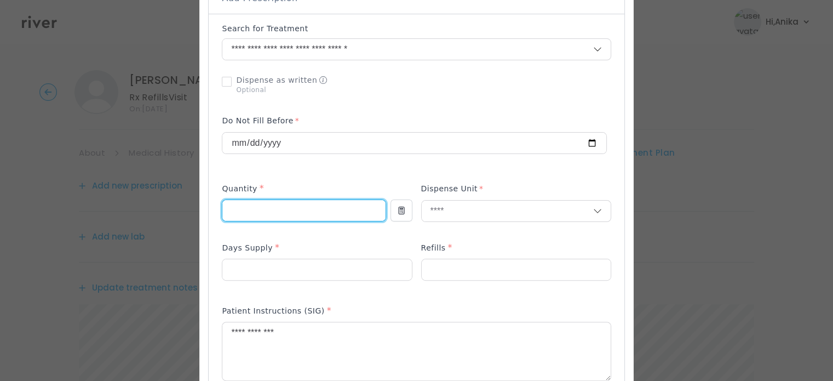
drag, startPoint x: 279, startPoint y: 215, endPoint x: 153, endPoint y: 198, distance: 127.1
click at [153, 198] on div "​" at bounding box center [416, 338] width 833 height 1187
type input "*"
type input "**"
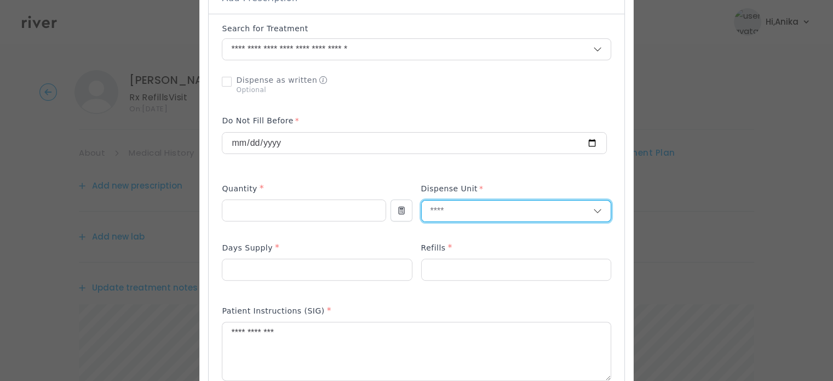
click at [467, 215] on input "text" at bounding box center [507, 210] width 171 height 21
type input "******"
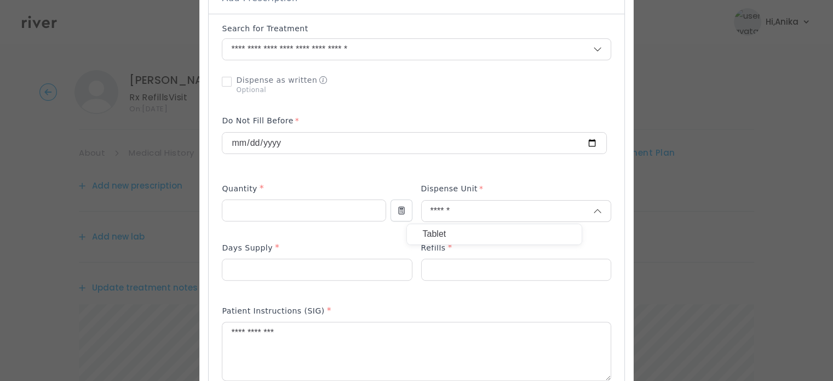
click at [460, 225] on div "Tablet" at bounding box center [494, 234] width 175 height 20
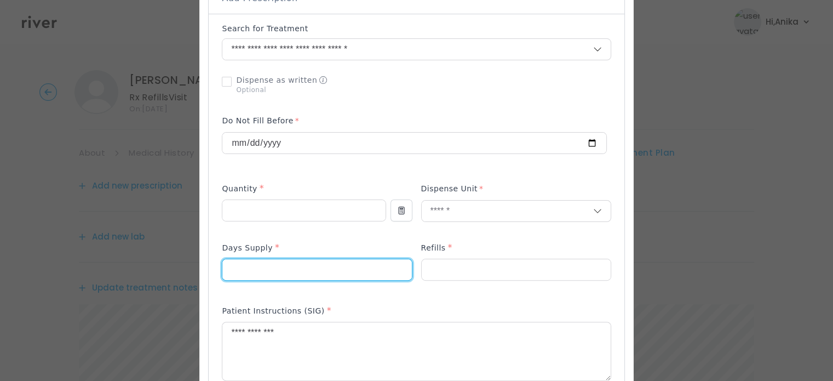
drag, startPoint x: 249, startPoint y: 269, endPoint x: 229, endPoint y: 266, distance: 19.4
click at [229, 266] on div "Add Prescription to Order" at bounding box center [416, 291] width 415 height 554
type input "**"
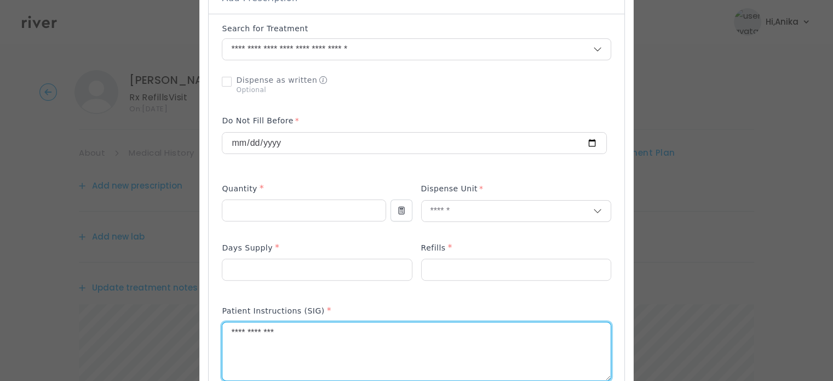
drag, startPoint x: 311, startPoint y: 337, endPoint x: 129, endPoint y: 328, distance: 182.6
click at [129, 328] on div "​" at bounding box center [416, 338] width 833 height 1187
type textarea "**********"
click at [139, 328] on div at bounding box center [416, 190] width 833 height 381
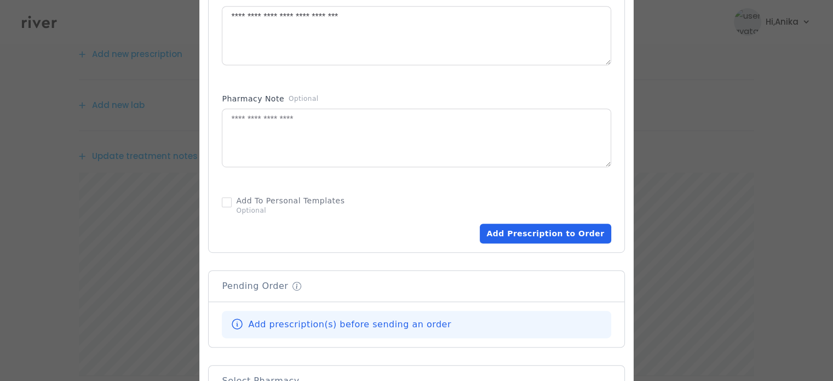
scroll to position [587, 0]
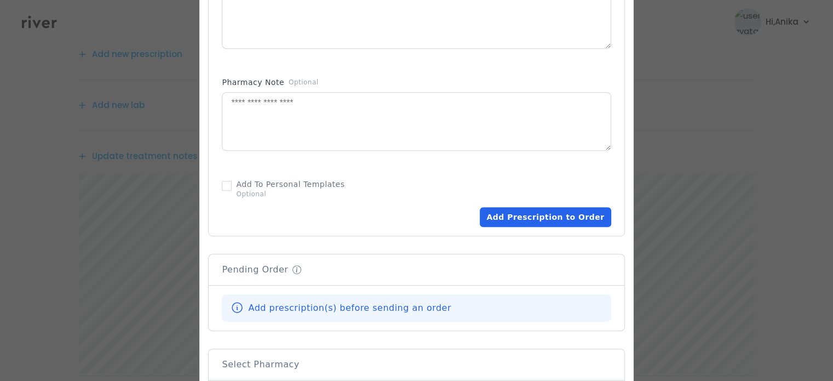
click at [514, 222] on button "Add Prescription to Order" at bounding box center [545, 217] width 131 height 20
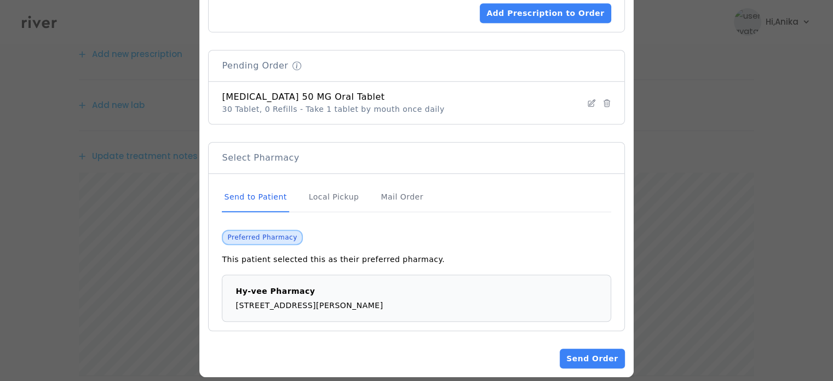
scroll to position [802, 0]
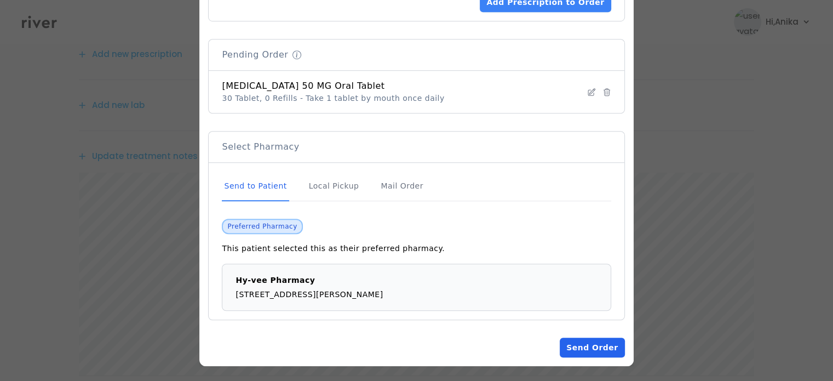
click at [565, 343] on button "Send Order" at bounding box center [592, 347] width 65 height 20
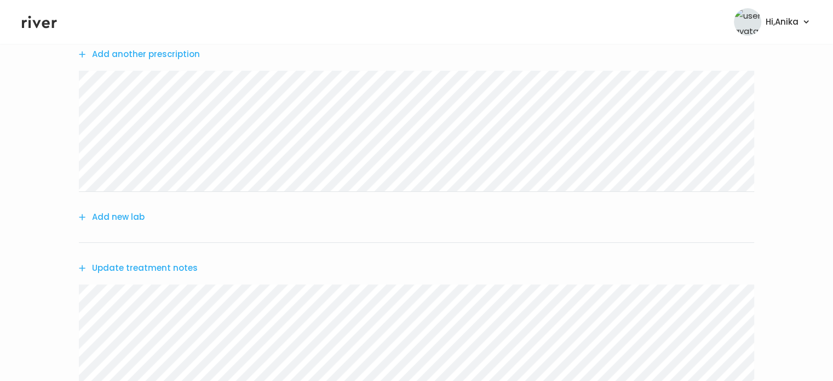
click at [169, 266] on button "Update treatment notes" at bounding box center [138, 267] width 119 height 15
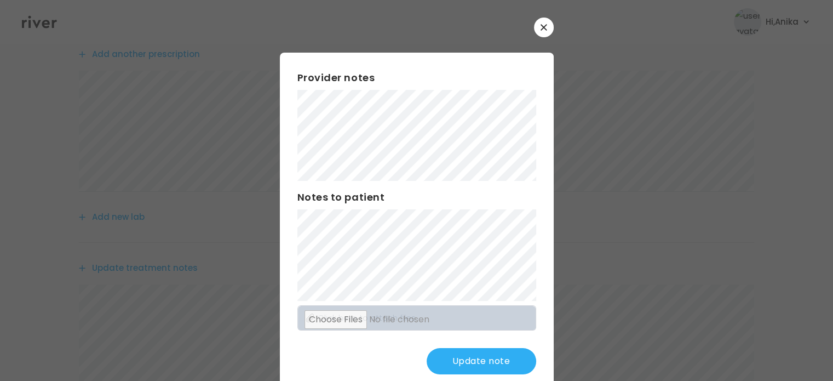
click at [468, 364] on button "Update note" at bounding box center [482, 361] width 110 height 26
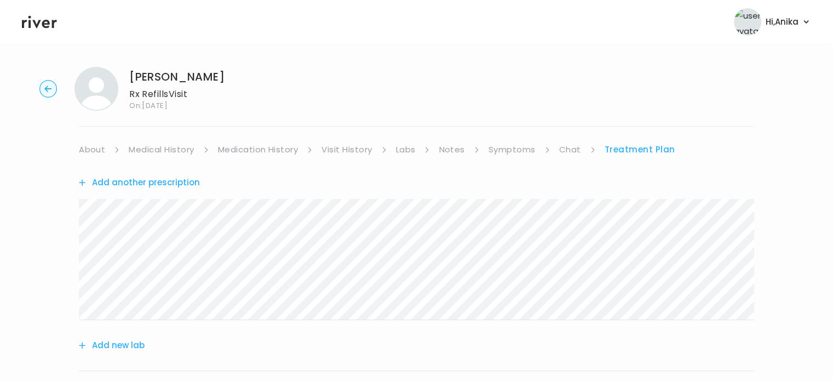
scroll to position [0, 0]
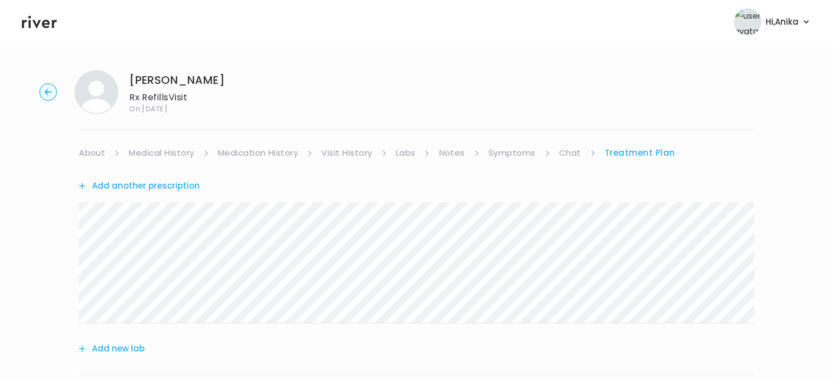
click at [518, 157] on link "Symptoms" at bounding box center [512, 152] width 47 height 15
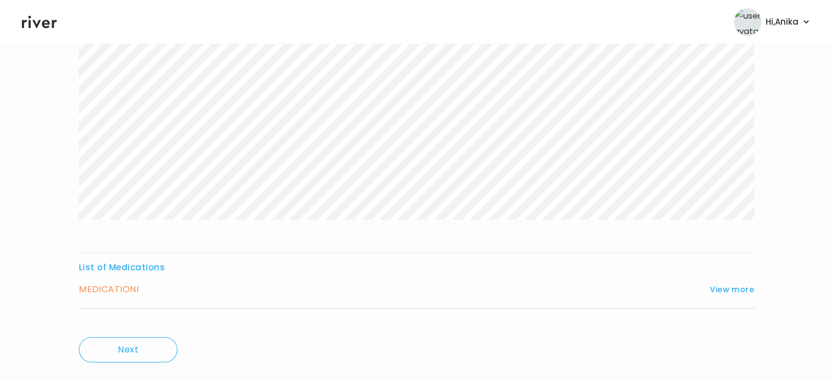
scroll to position [182, 0]
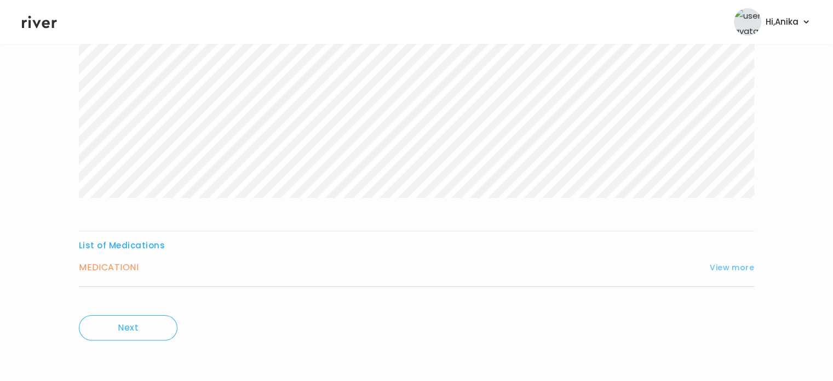
click at [717, 265] on button "View more" at bounding box center [732, 267] width 44 height 13
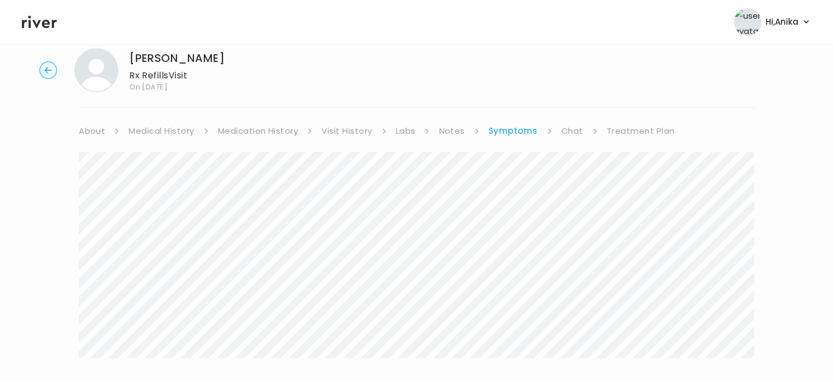
scroll to position [0, 0]
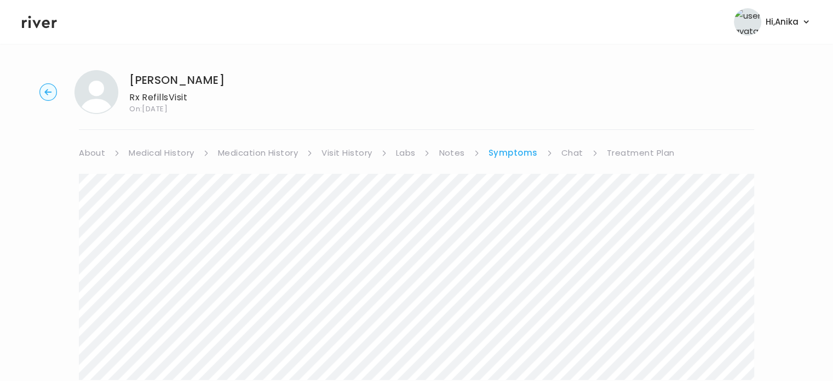
click at [624, 153] on link "Treatment Plan" at bounding box center [641, 152] width 68 height 15
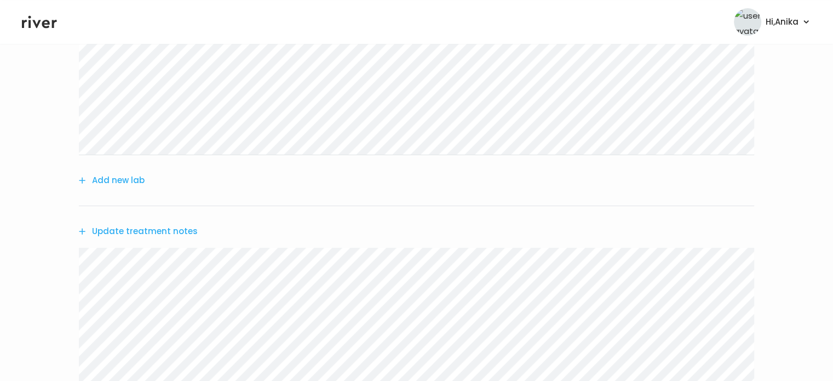
scroll to position [170, 0]
click at [153, 220] on div "Update treatment notes" at bounding box center [416, 229] width 675 height 50
click at [156, 231] on button "Update treatment notes" at bounding box center [138, 229] width 119 height 15
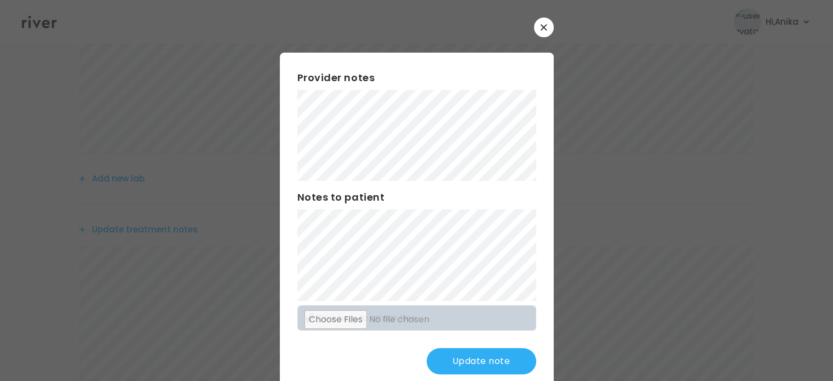
click at [444, 351] on button "Update note" at bounding box center [482, 361] width 110 height 26
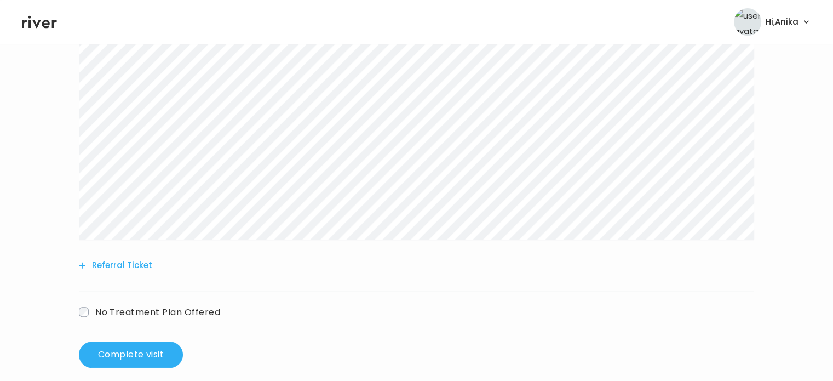
scroll to position [392, 0]
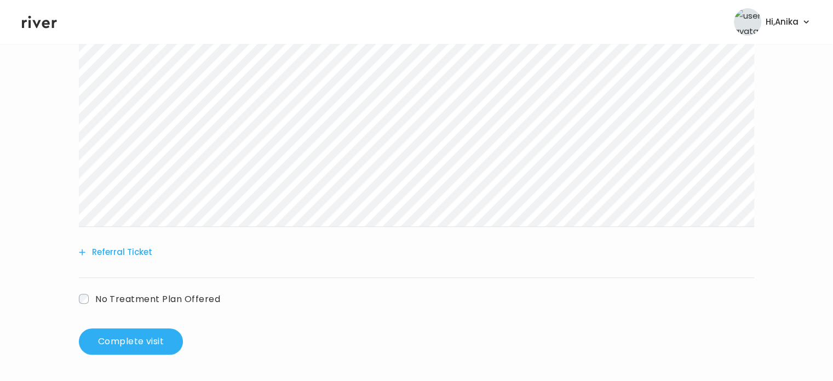
click at [112, 296] on span "No Treatment Plan Offered" at bounding box center [157, 298] width 125 height 13
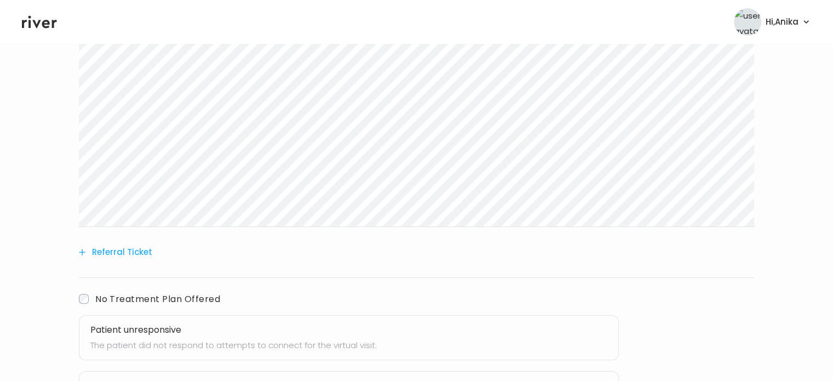
click at [226, 332] on h3 "Patient unresponsive" at bounding box center [348, 329] width 517 height 15
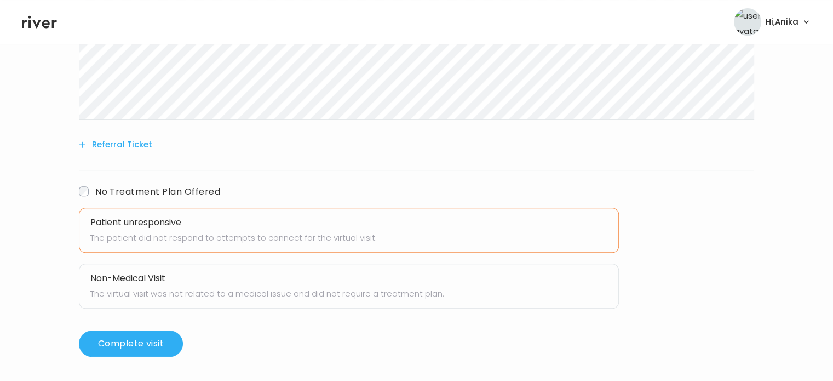
scroll to position [501, 0]
drag, startPoint x: 135, startPoint y: 337, endPoint x: 141, endPoint y: 348, distance: 12.2
click at [141, 348] on button "Complete visit" at bounding box center [131, 342] width 104 height 26
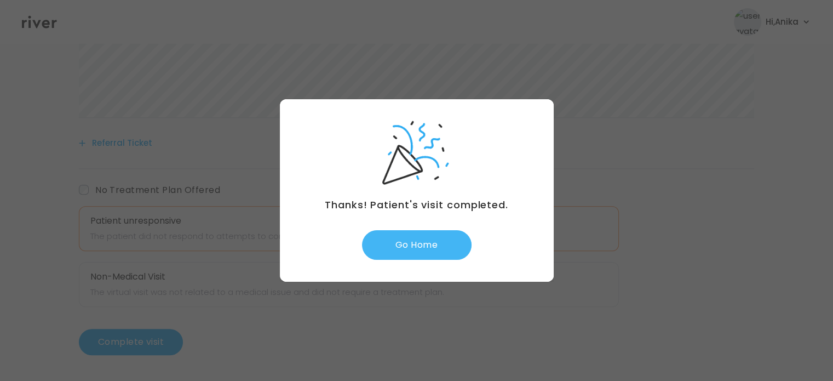
click at [415, 244] on button "Go Home" at bounding box center [417, 245] width 110 height 30
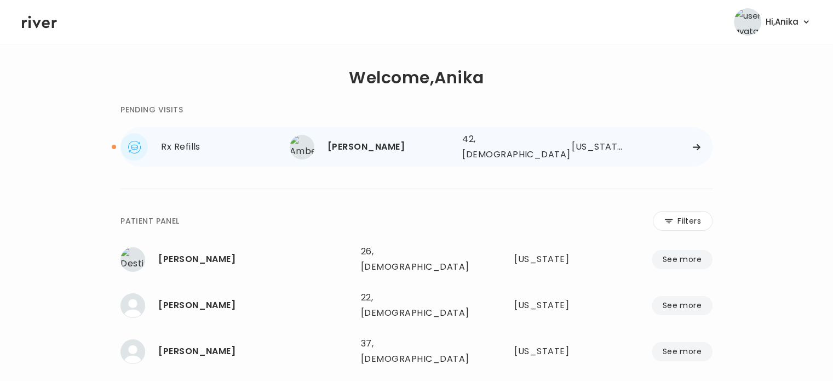
click at [392, 148] on div "[PERSON_NAME]" at bounding box center [391, 146] width 126 height 15
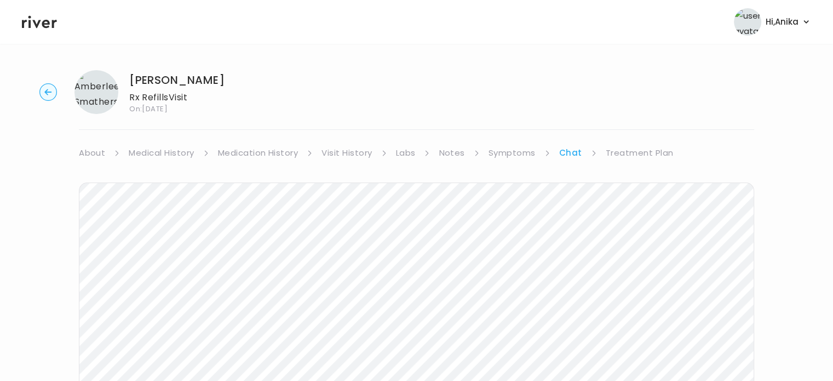
click at [383, 153] on icon at bounding box center [384, 153] width 6 height 6
click at [401, 151] on link "Labs" at bounding box center [406, 152] width 20 height 15
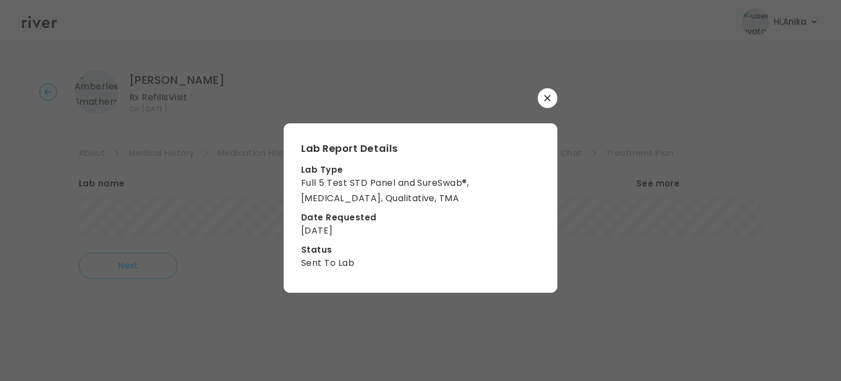
click at [544, 94] on button "button" at bounding box center [548, 98] width 20 height 20
click at [545, 98] on icon "button" at bounding box center [547, 98] width 7 height 7
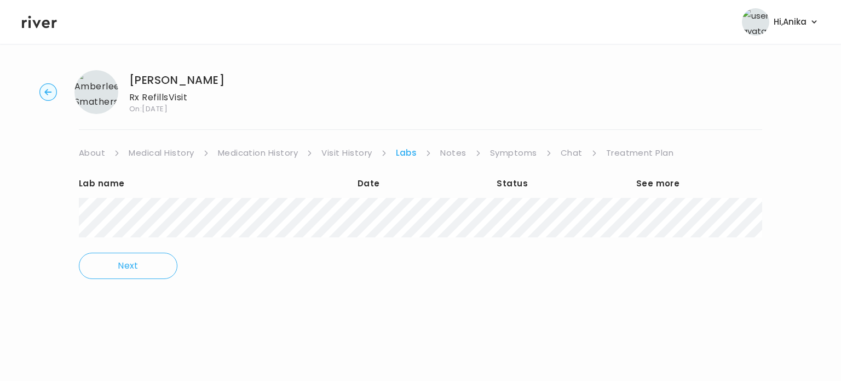
click at [566, 154] on link "Chat" at bounding box center [572, 152] width 22 height 15
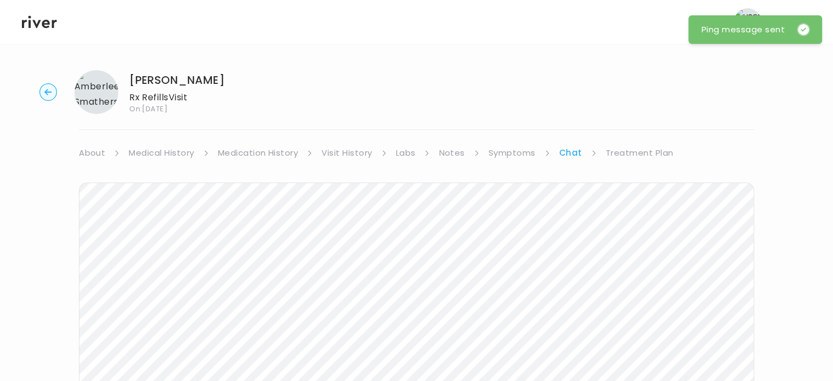
click at [403, 155] on link "Labs" at bounding box center [406, 152] width 20 height 15
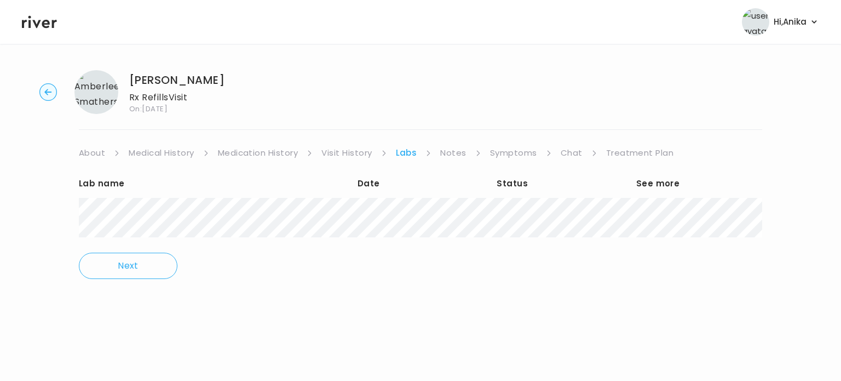
drag, startPoint x: 247, startPoint y: 85, endPoint x: 129, endPoint y: 79, distance: 117.9
click at [129, 79] on div "[PERSON_NAME] Rx Refills Visit On: [DATE]" at bounding box center [421, 92] width 806 height 44
copy h1 "[PERSON_NAME]"
click at [521, 153] on link "Symptoms" at bounding box center [513, 152] width 47 height 15
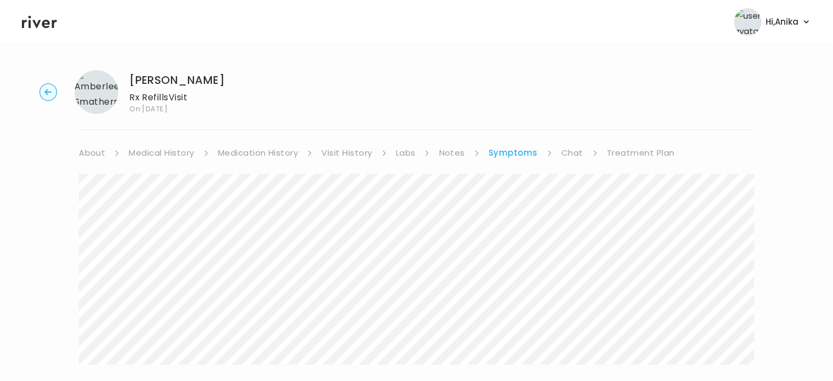
click at [565, 156] on link "Chat" at bounding box center [572, 152] width 22 height 15
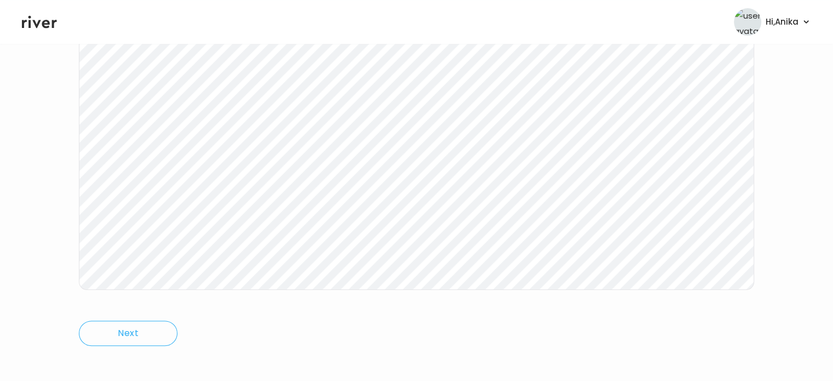
scroll to position [227, 0]
click at [41, 30] on icon at bounding box center [39, 22] width 35 height 16
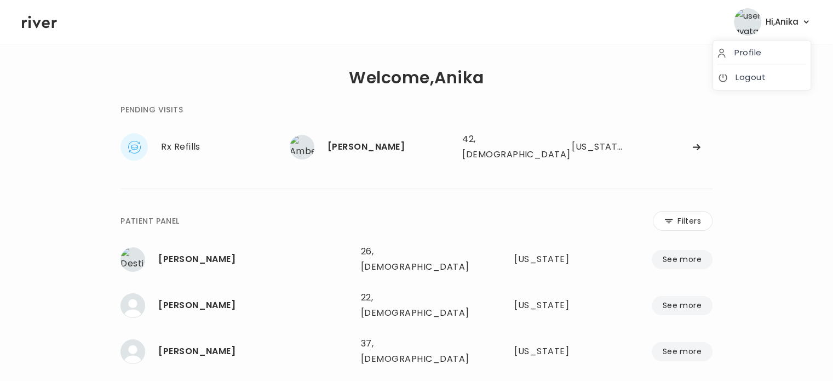
click at [795, 24] on span "Hi, [PERSON_NAME]" at bounding box center [782, 21] width 33 height 15
click at [750, 78] on link "Logout" at bounding box center [761, 77] width 89 height 15
